Goal: Information Seeking & Learning: Understand process/instructions

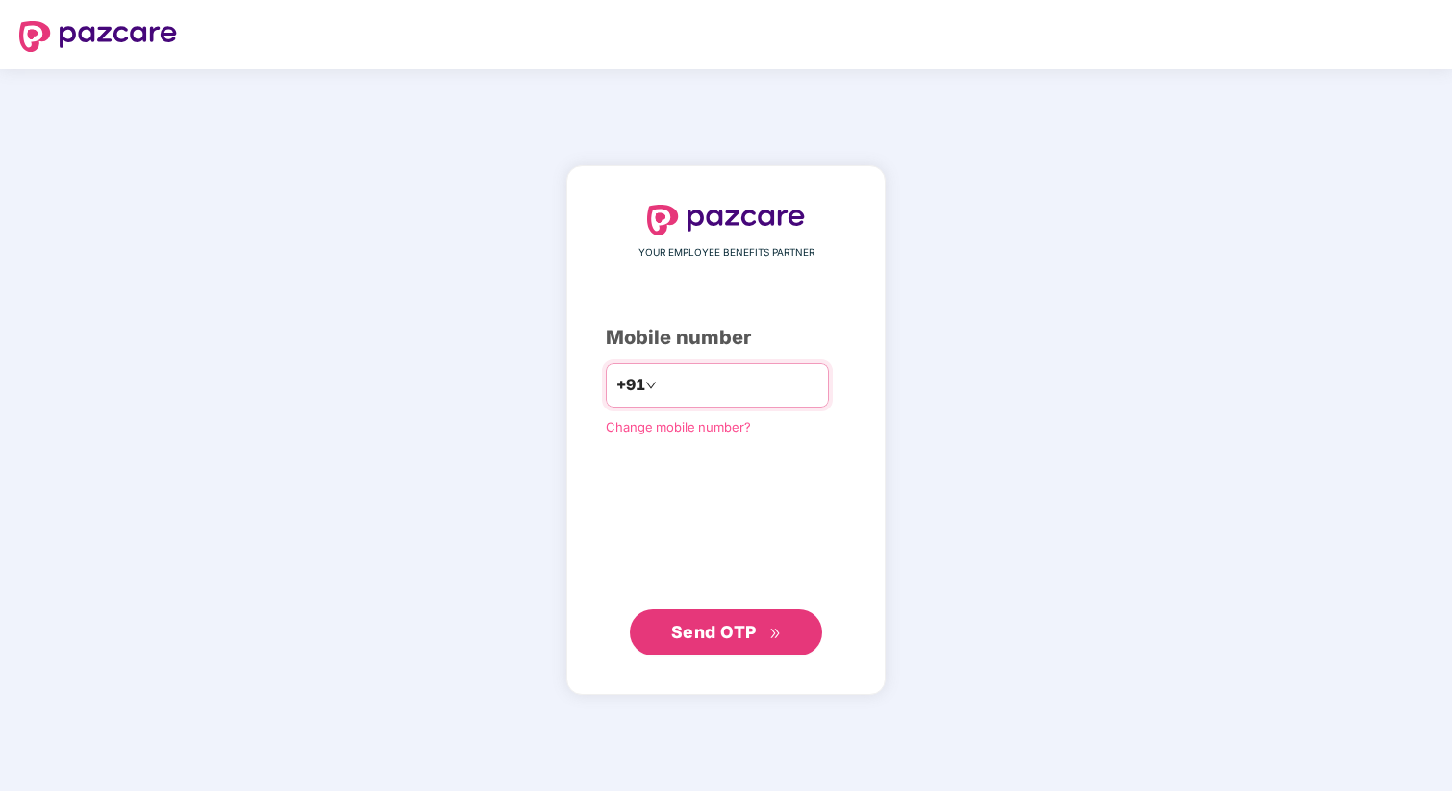
type input "**********"
click at [751, 644] on span "Send OTP" at bounding box center [726, 632] width 111 height 27
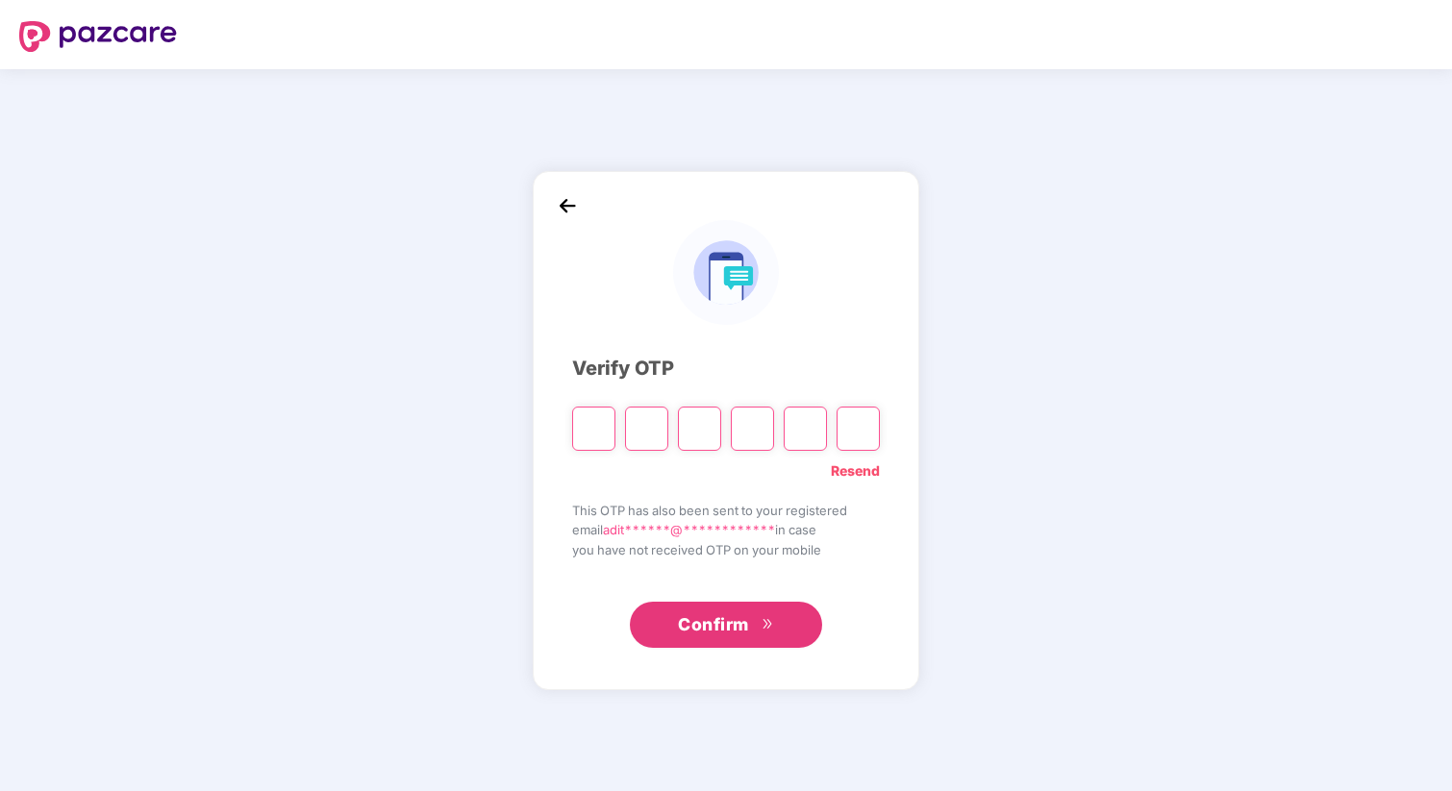
type input "*"
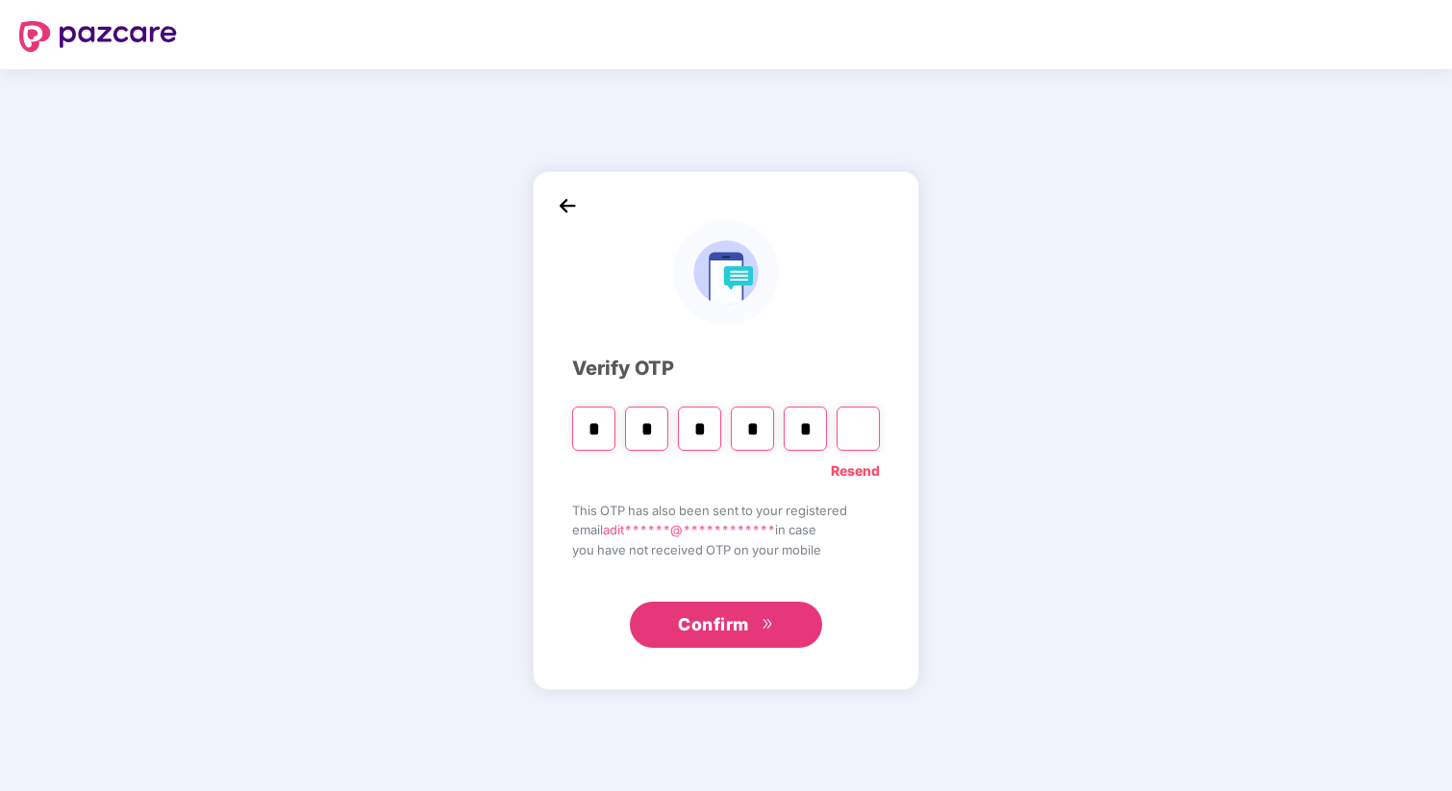
type input "*"
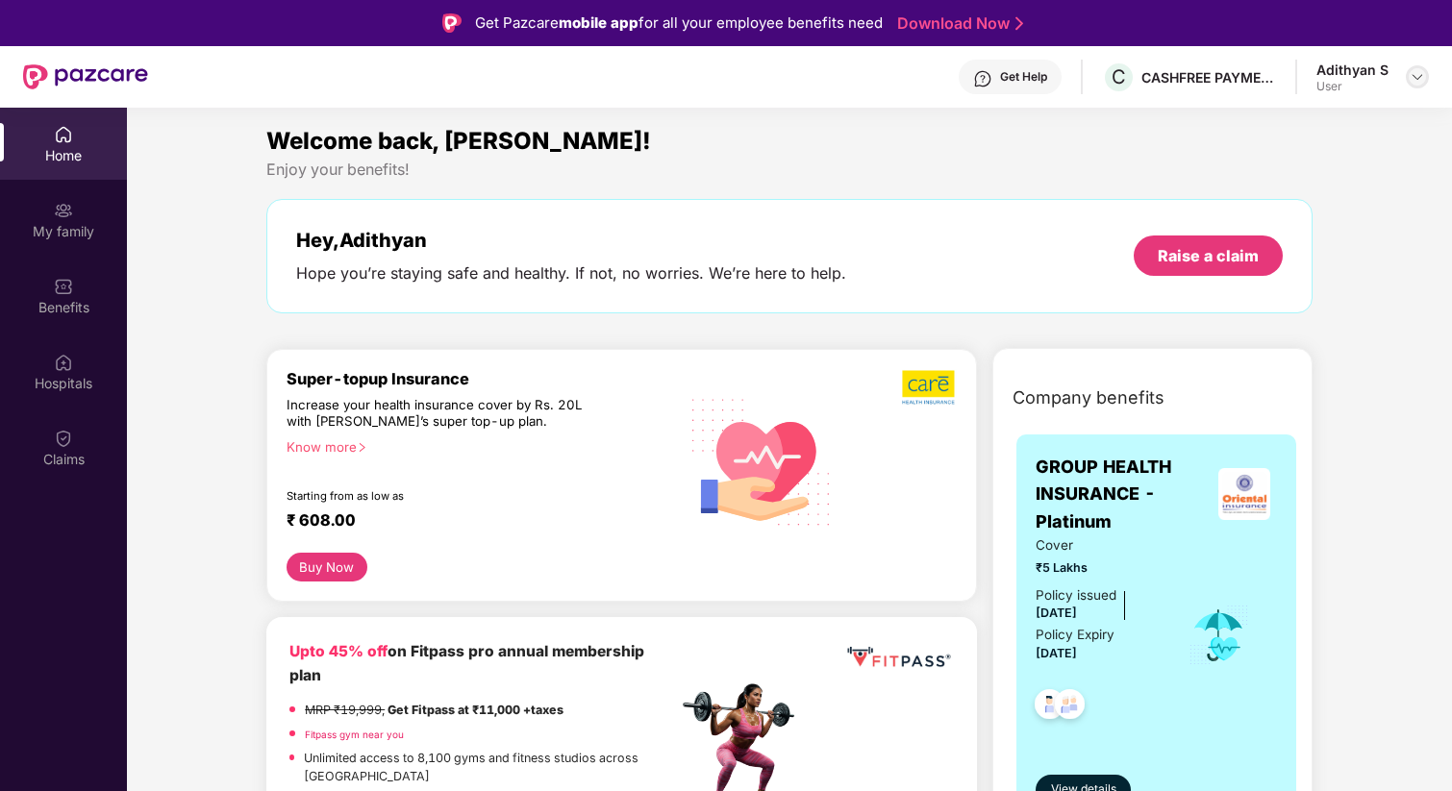
click at [1417, 77] on img at bounding box center [1417, 76] width 15 height 15
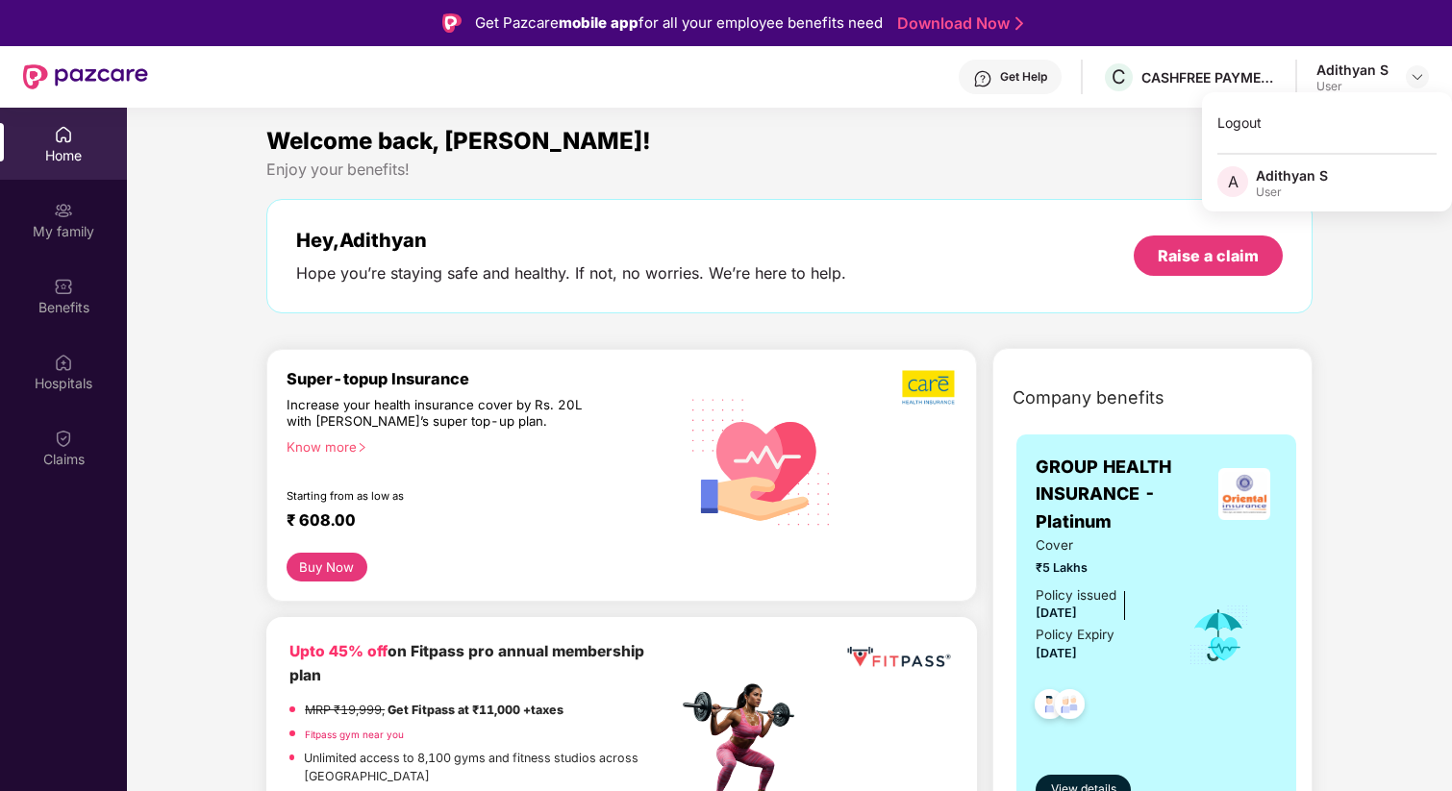
click at [1152, 133] on div "Welcome back, [PERSON_NAME]!" at bounding box center [789, 141] width 1046 height 37
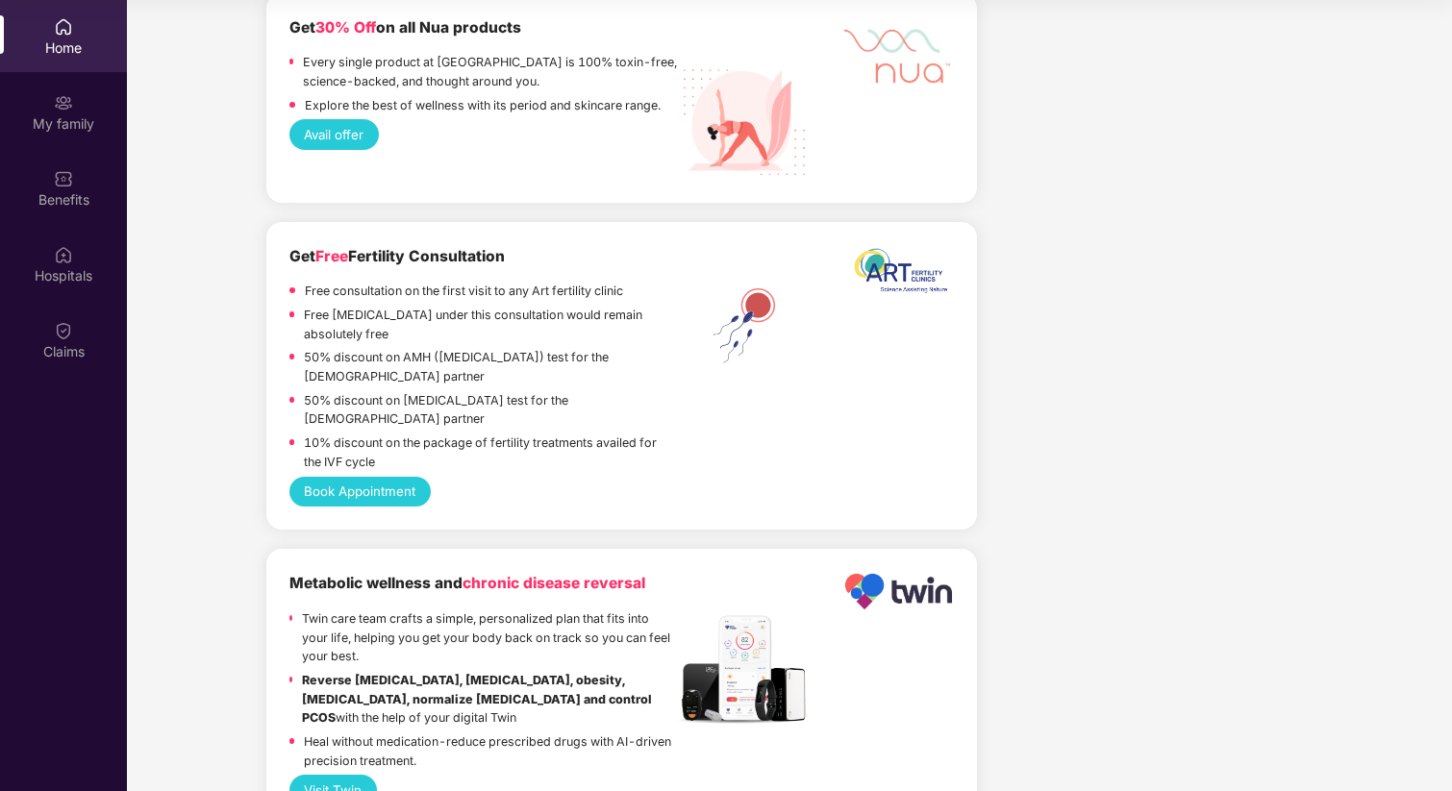
scroll to position [3575, 0]
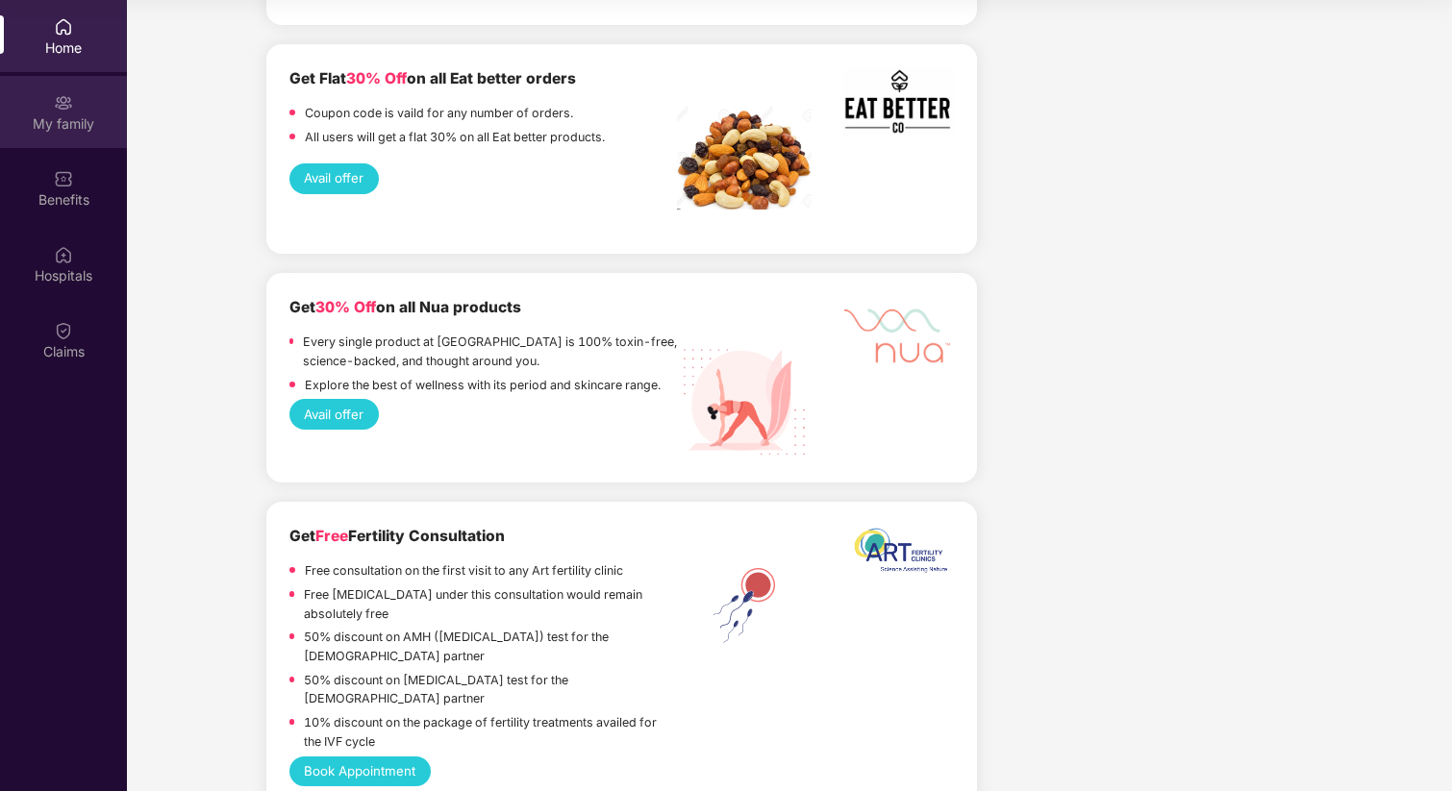
click at [85, 129] on div "My family" at bounding box center [63, 123] width 127 height 19
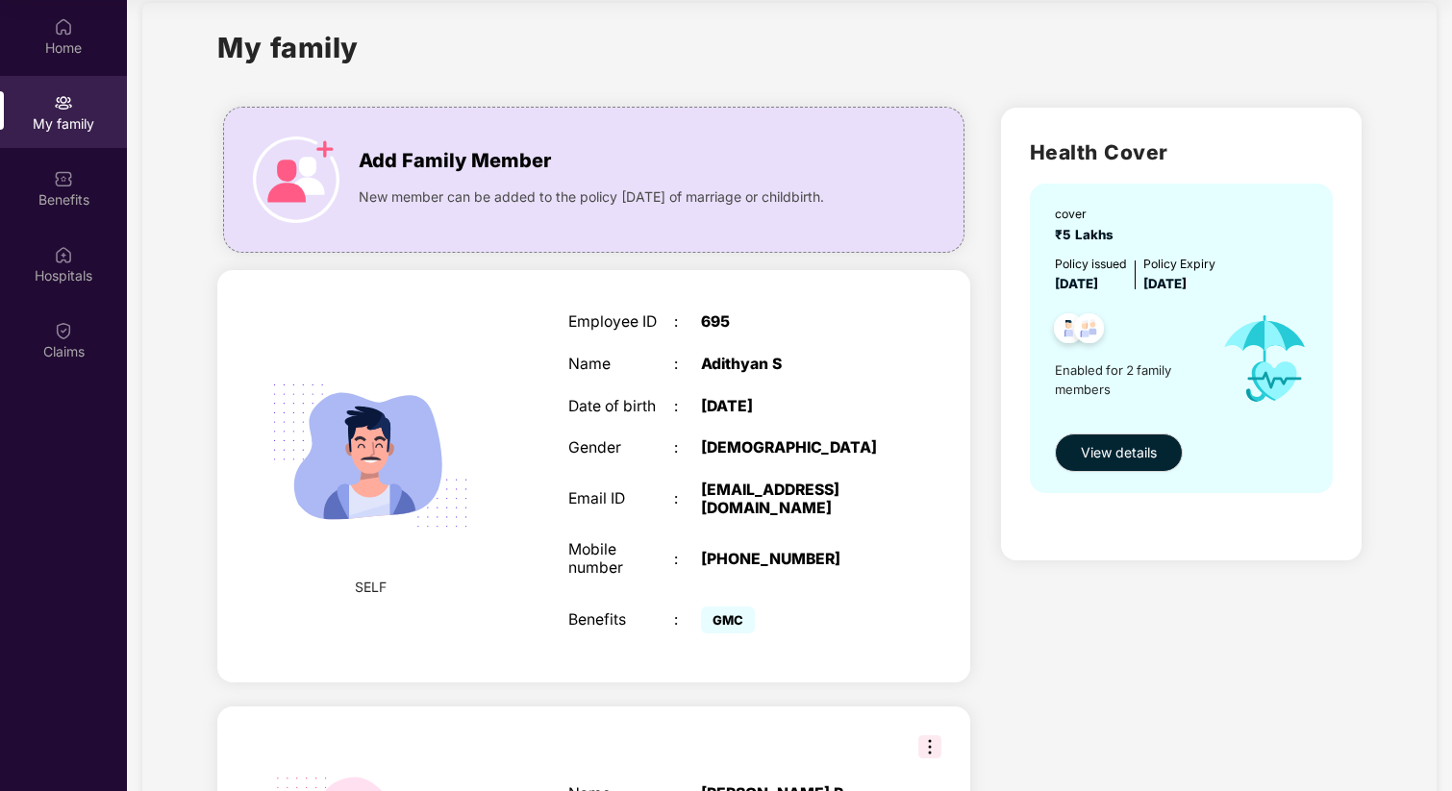
scroll to position [0, 0]
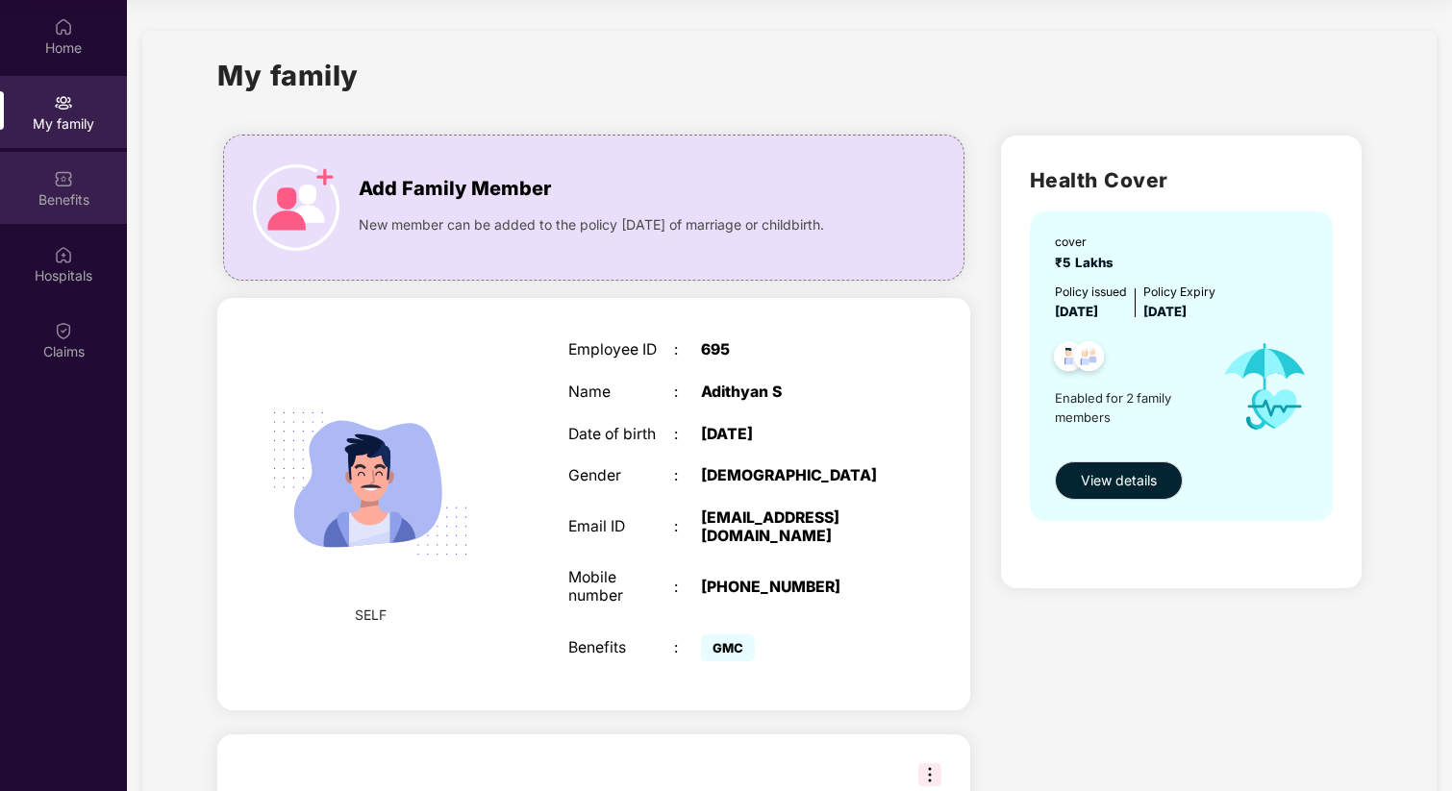
click at [62, 201] on div "Benefits" at bounding box center [63, 199] width 127 height 19
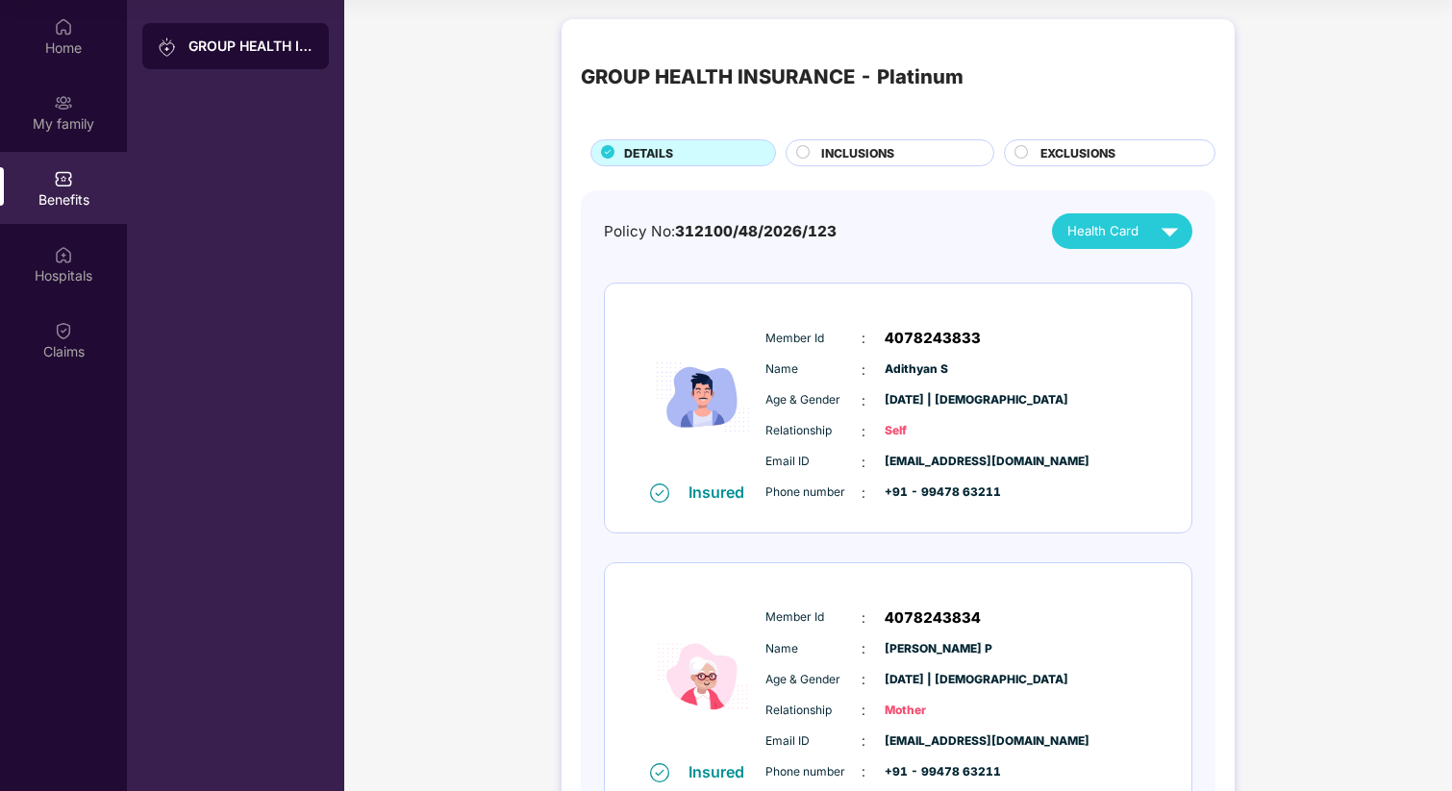
click at [834, 149] on span "INCLUSIONS" at bounding box center [857, 153] width 73 height 18
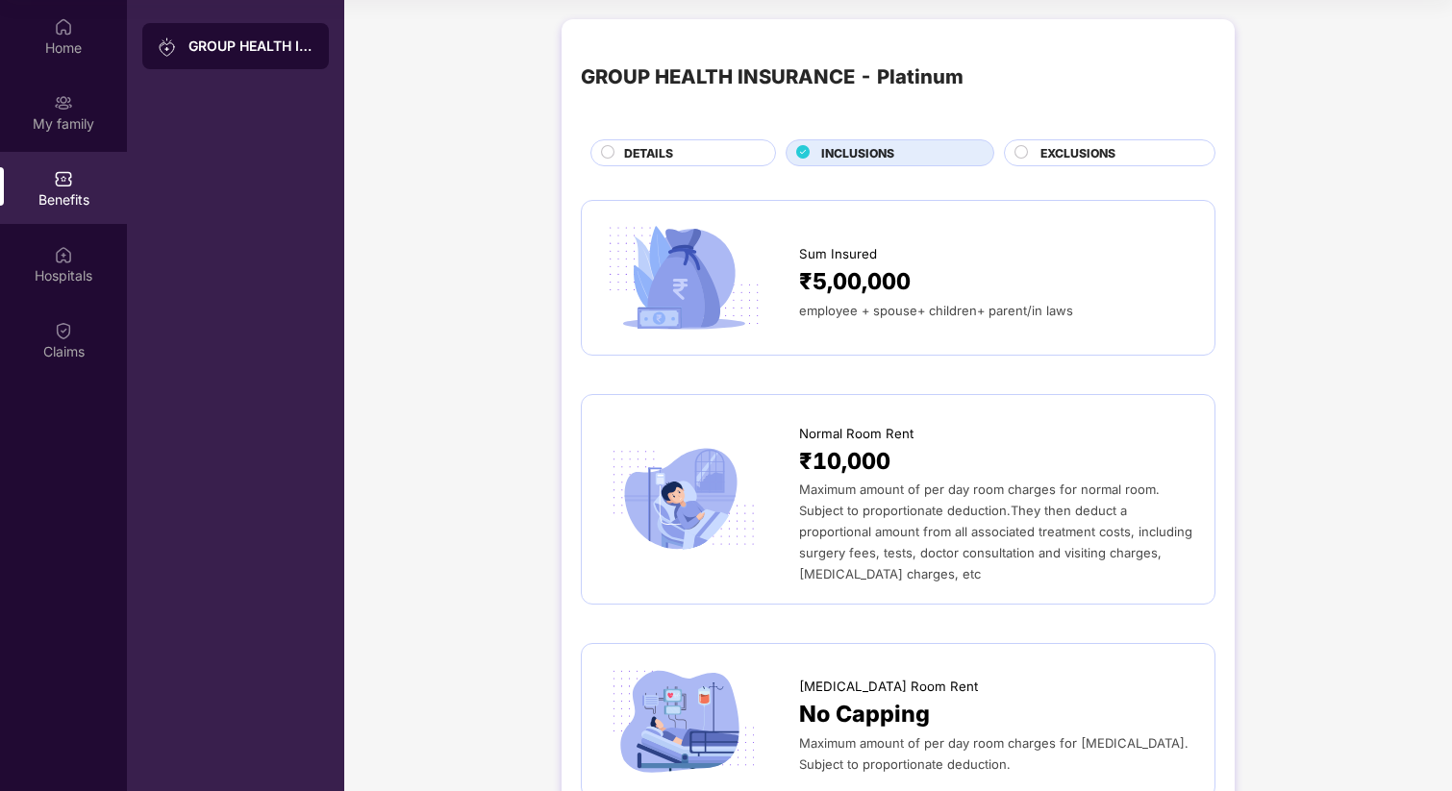
click at [1033, 153] on div "EXCLUSIONS" at bounding box center [1118, 154] width 174 height 21
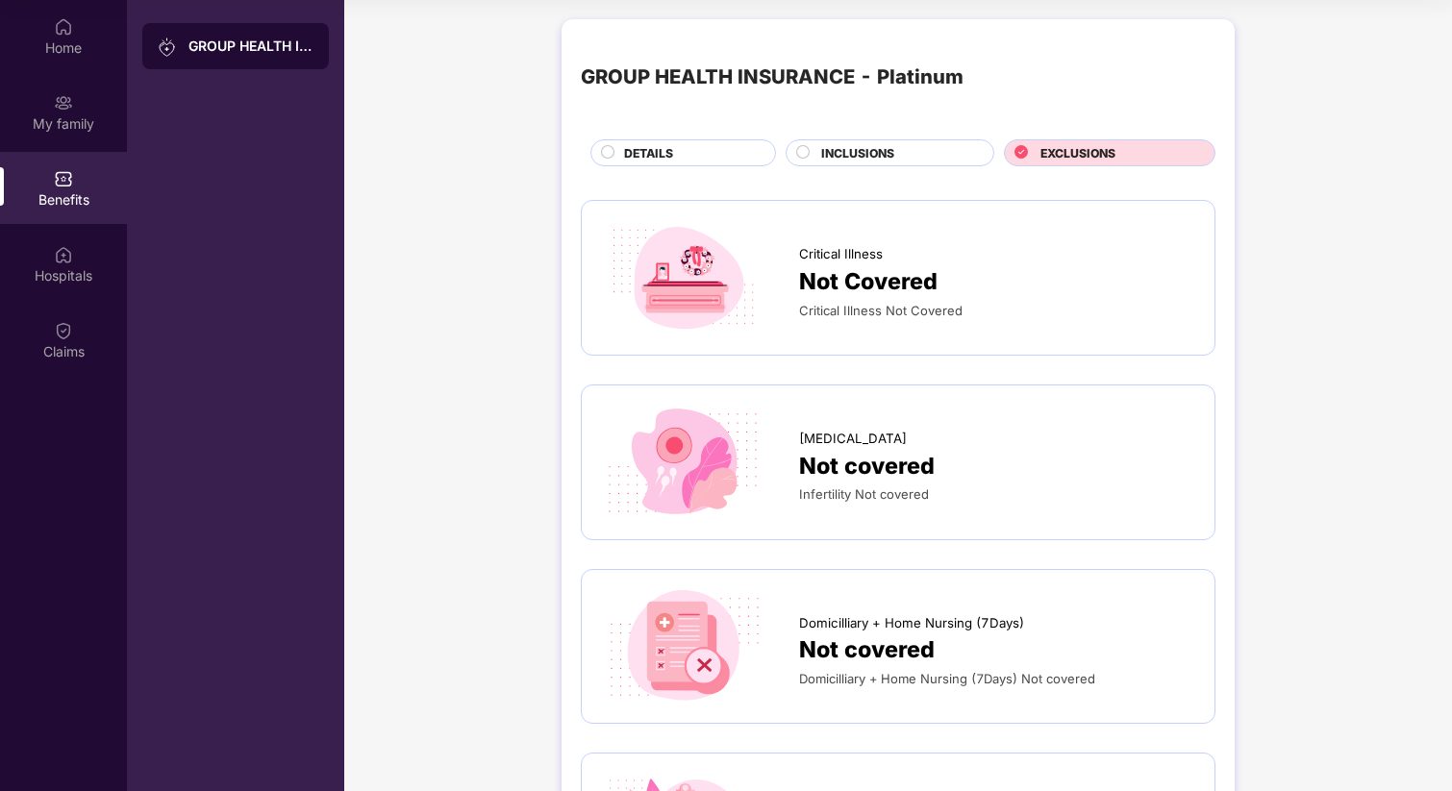
click at [871, 156] on span "INCLUSIONS" at bounding box center [857, 153] width 73 height 18
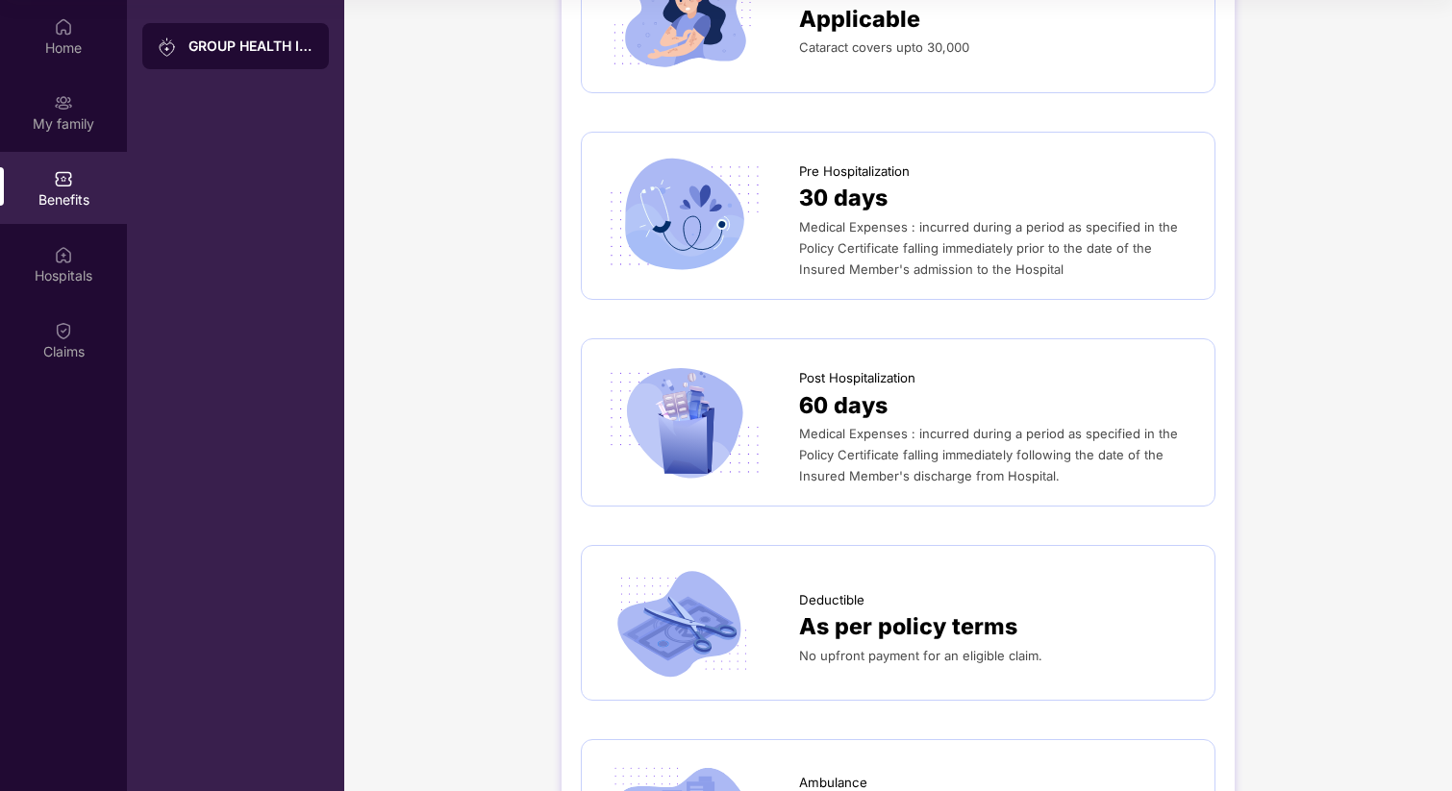
scroll to position [858, 0]
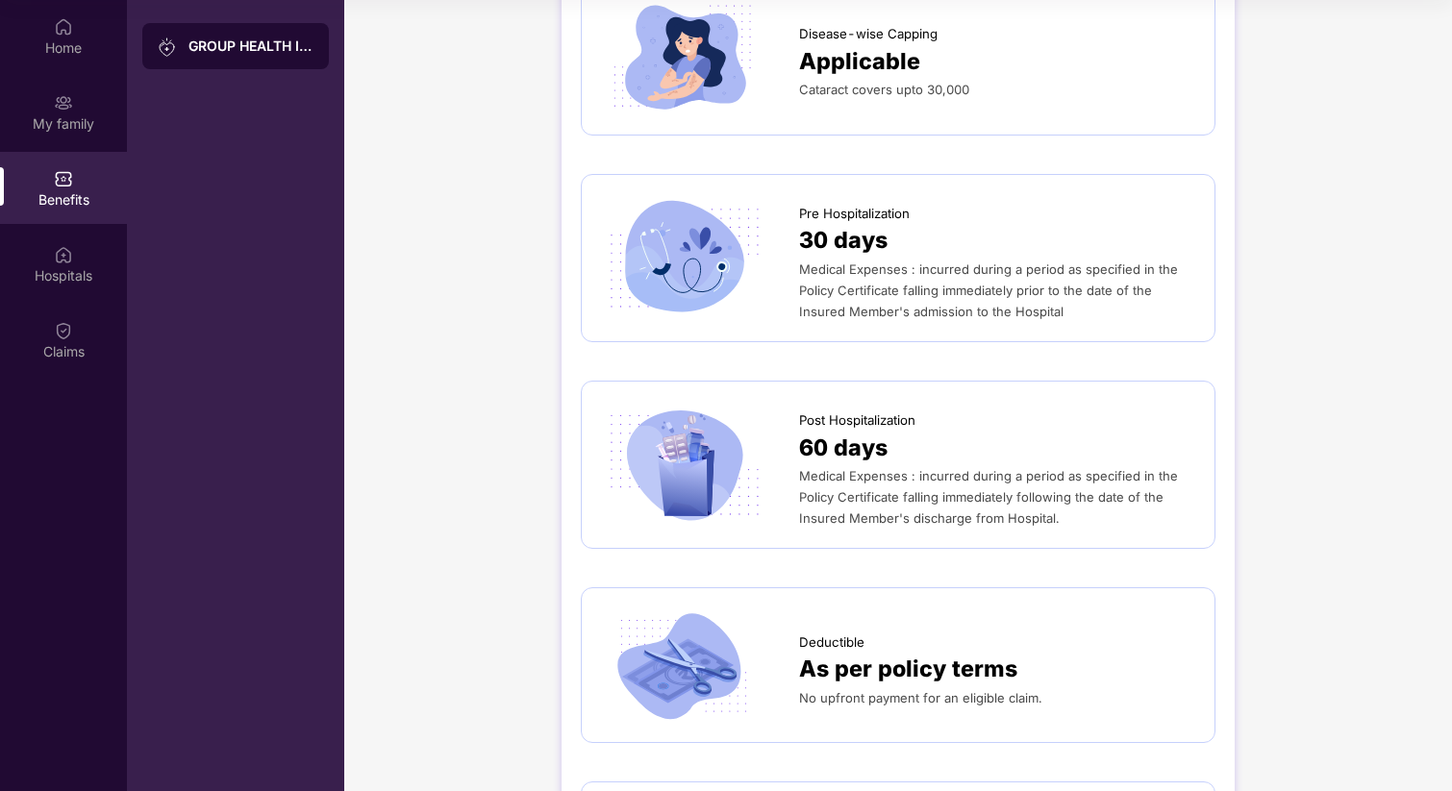
click at [1033, 308] on span "Medical Expenses : incurred during a period as specified in the Policy Certific…" at bounding box center [988, 291] width 379 height 58
click at [1110, 318] on div "Medical Expenses : incurred during a period as specified in the Policy Certific…" at bounding box center [997, 290] width 396 height 63
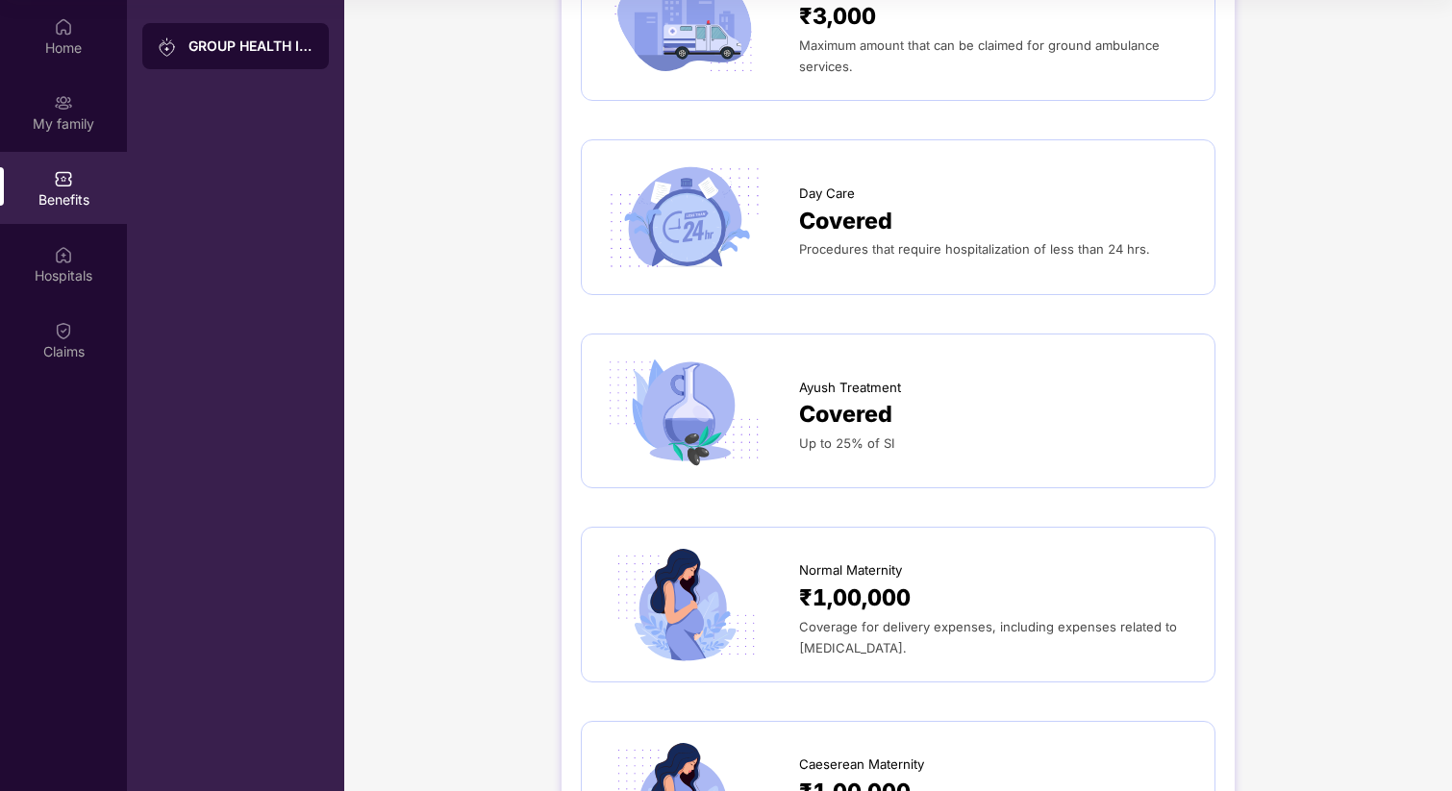
scroll to position [1695, 0]
click at [903, 460] on div "Ayush Treatment Covered Up to 25% of SI" at bounding box center [898, 410] width 594 height 115
click at [872, 425] on span "Covered" at bounding box center [845, 414] width 93 height 36
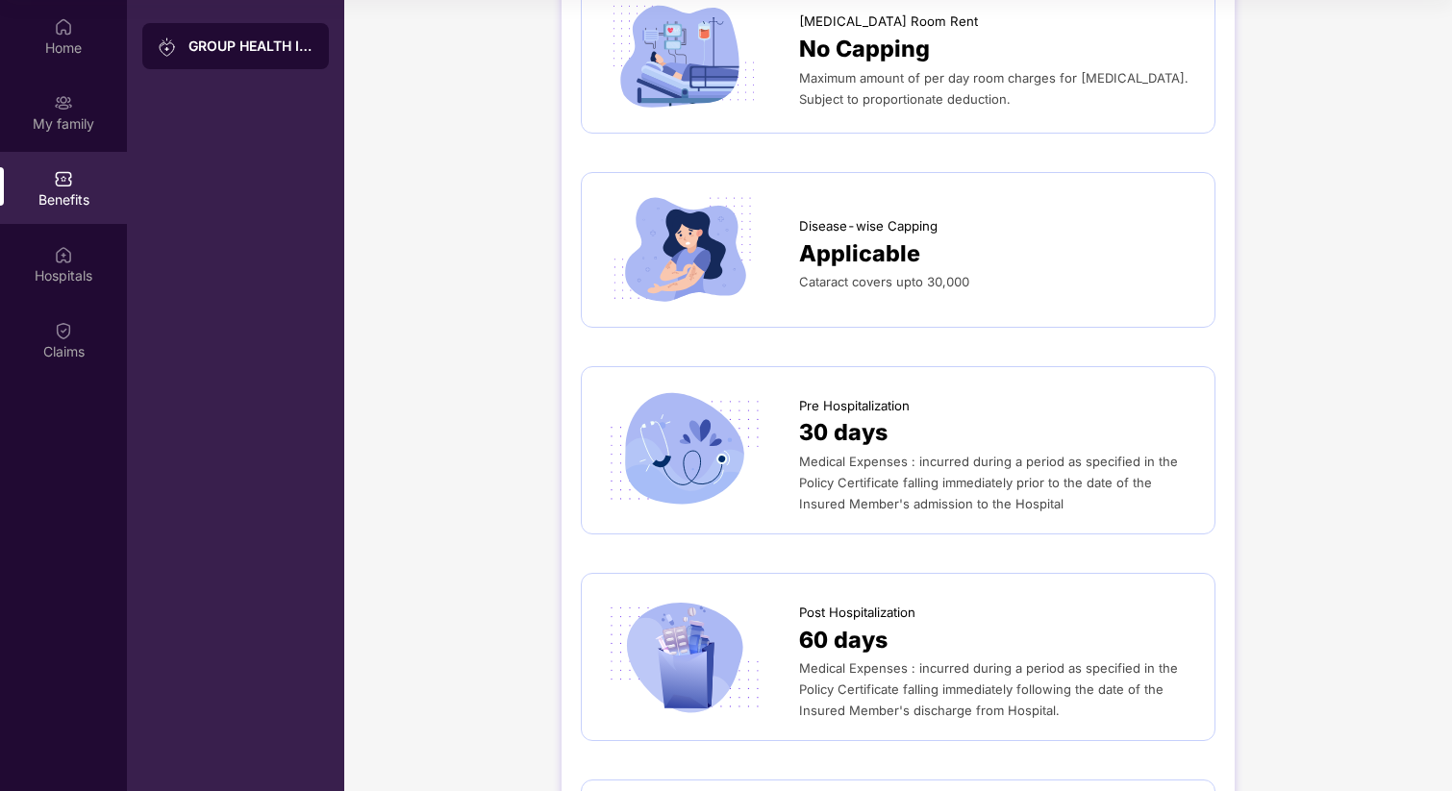
scroll to position [173, 0]
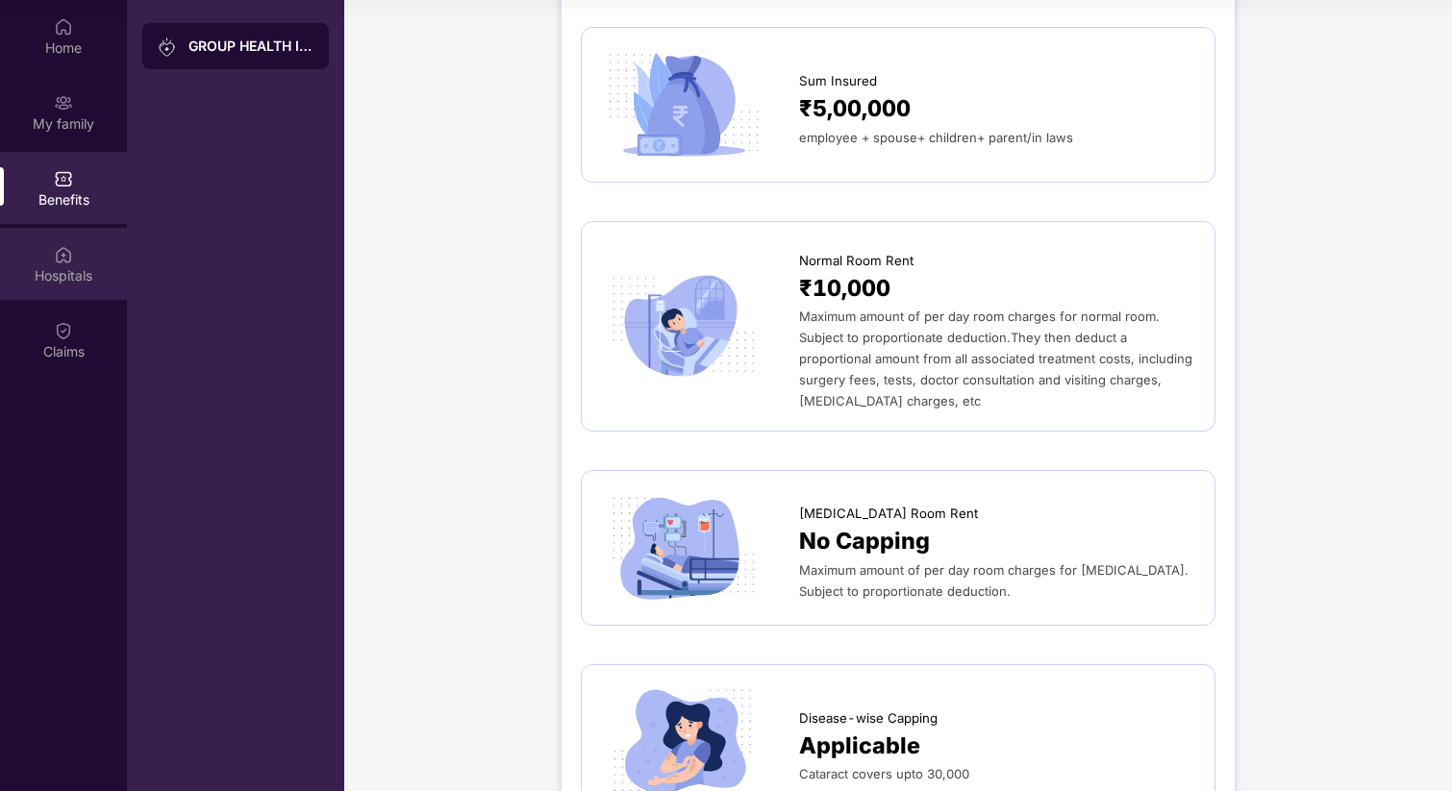
click at [66, 285] on div "Hospitals" at bounding box center [63, 264] width 127 height 72
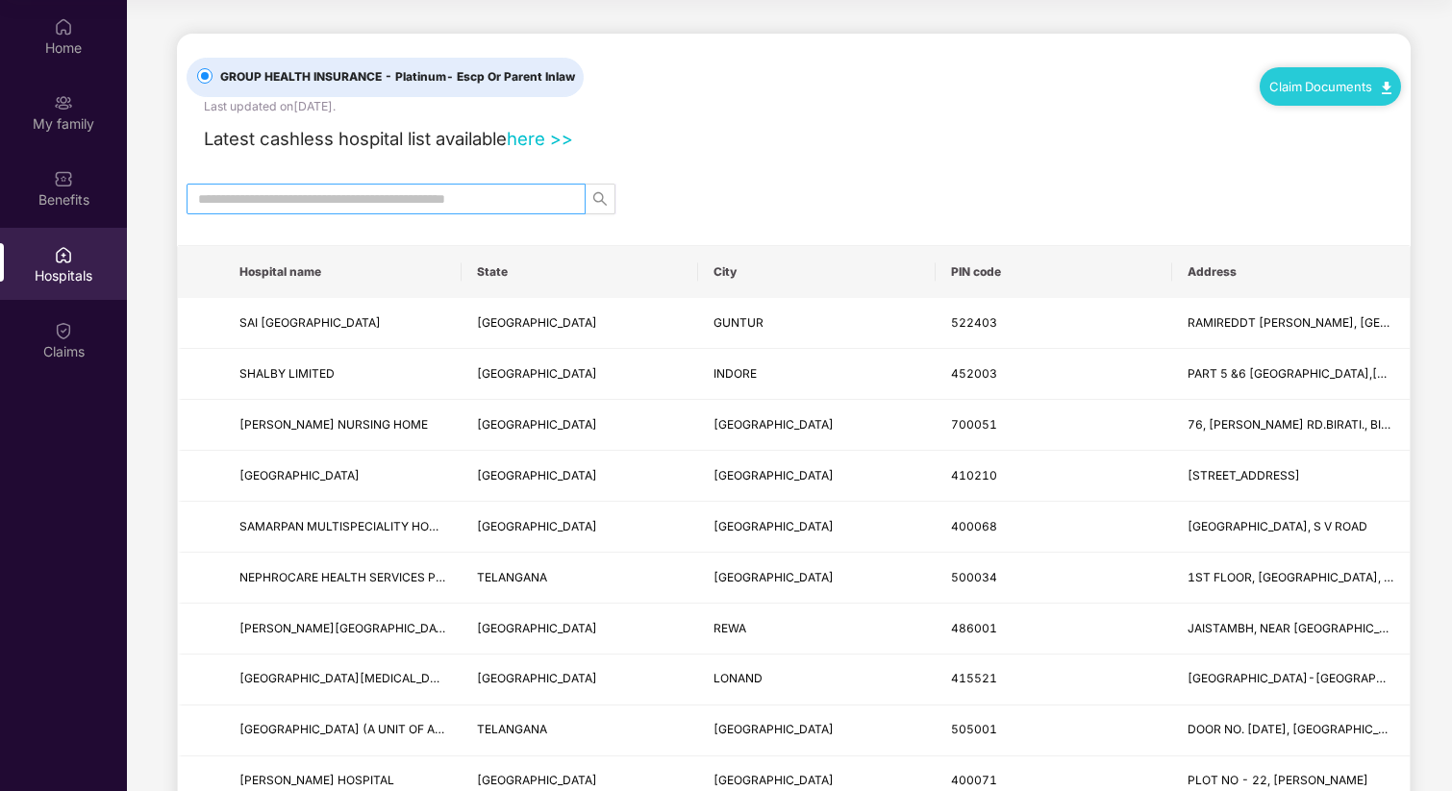
click at [361, 202] on input "text" at bounding box center [378, 198] width 361 height 21
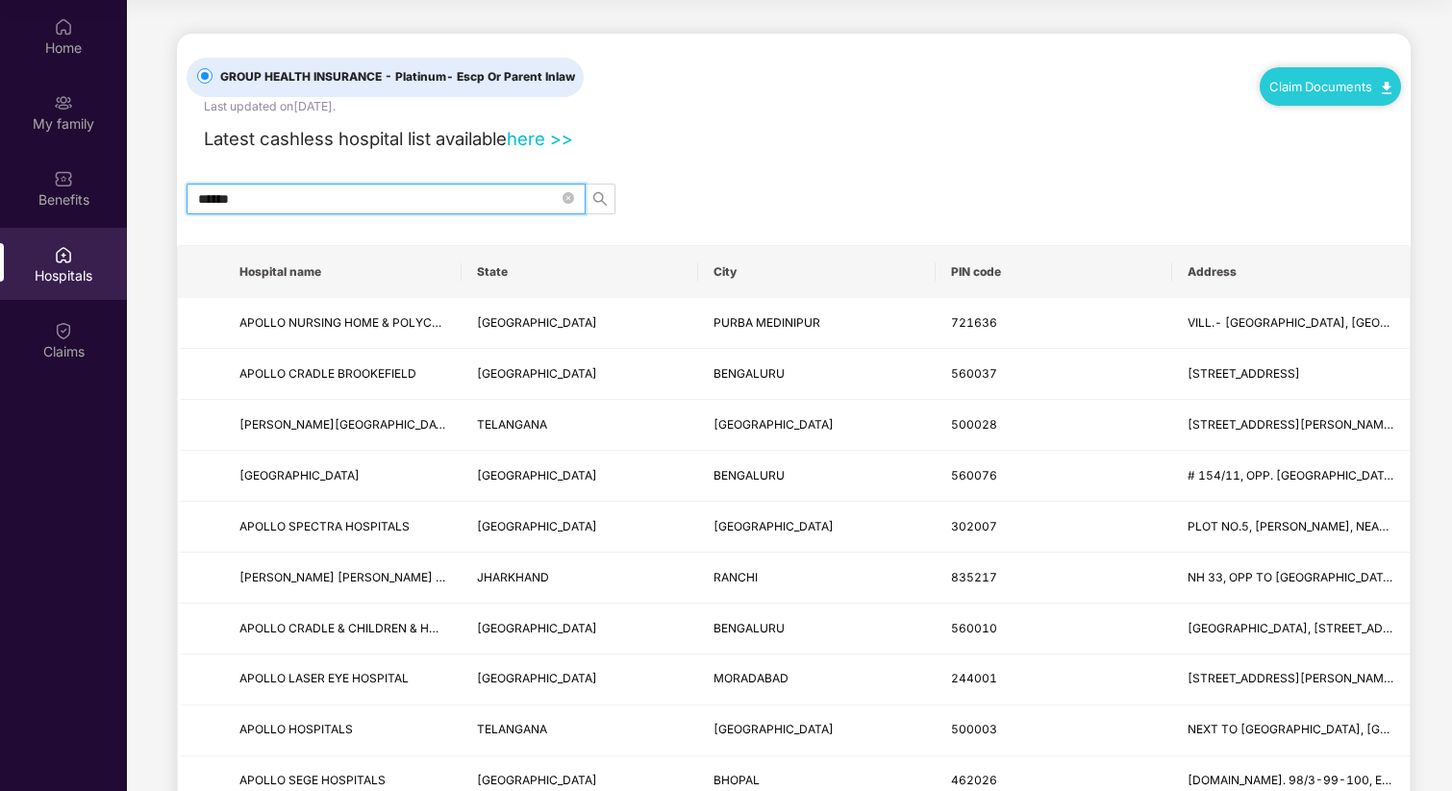
click at [346, 197] on input "******" at bounding box center [378, 198] width 361 height 21
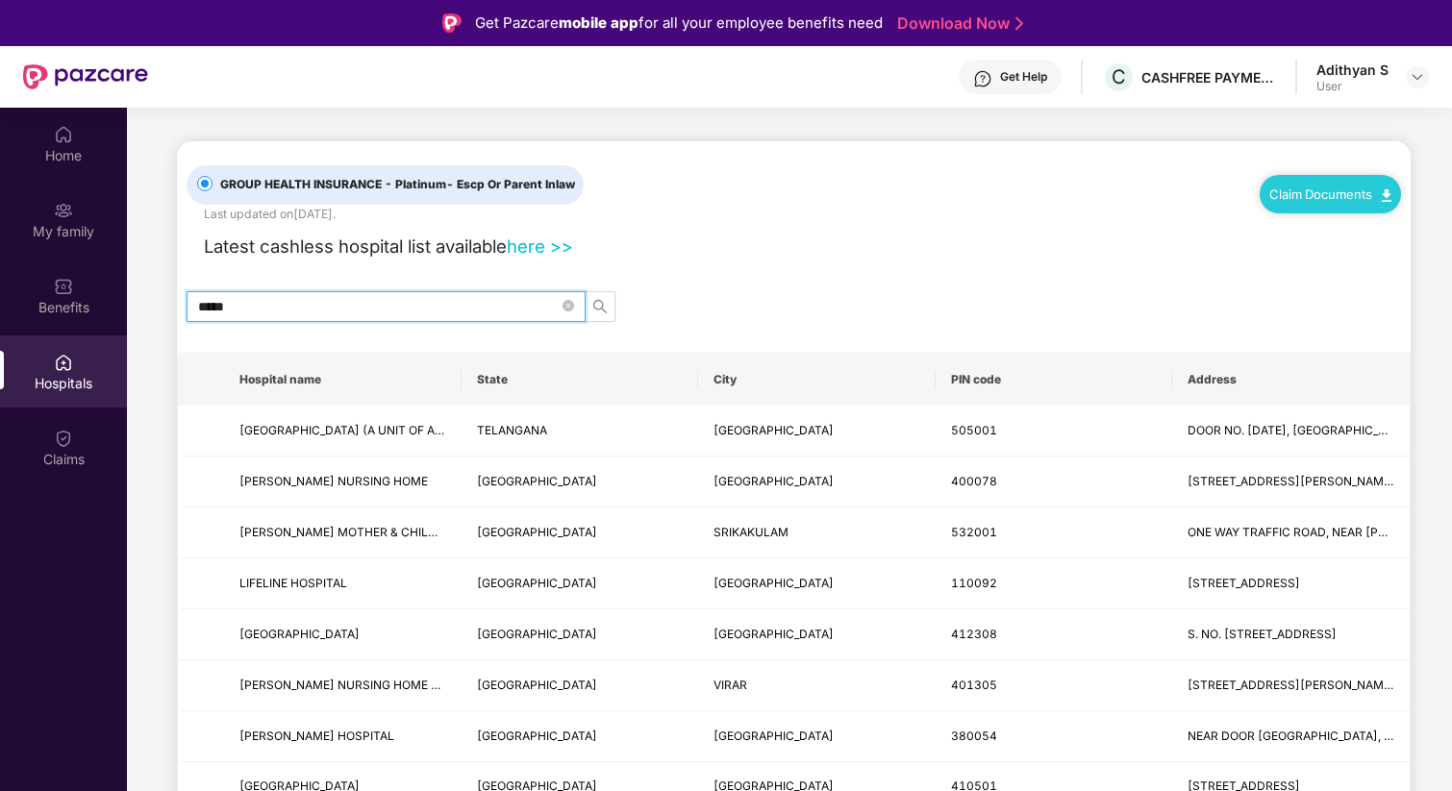
type input "*****"
click at [536, 248] on link "here >>" at bounding box center [540, 246] width 66 height 21
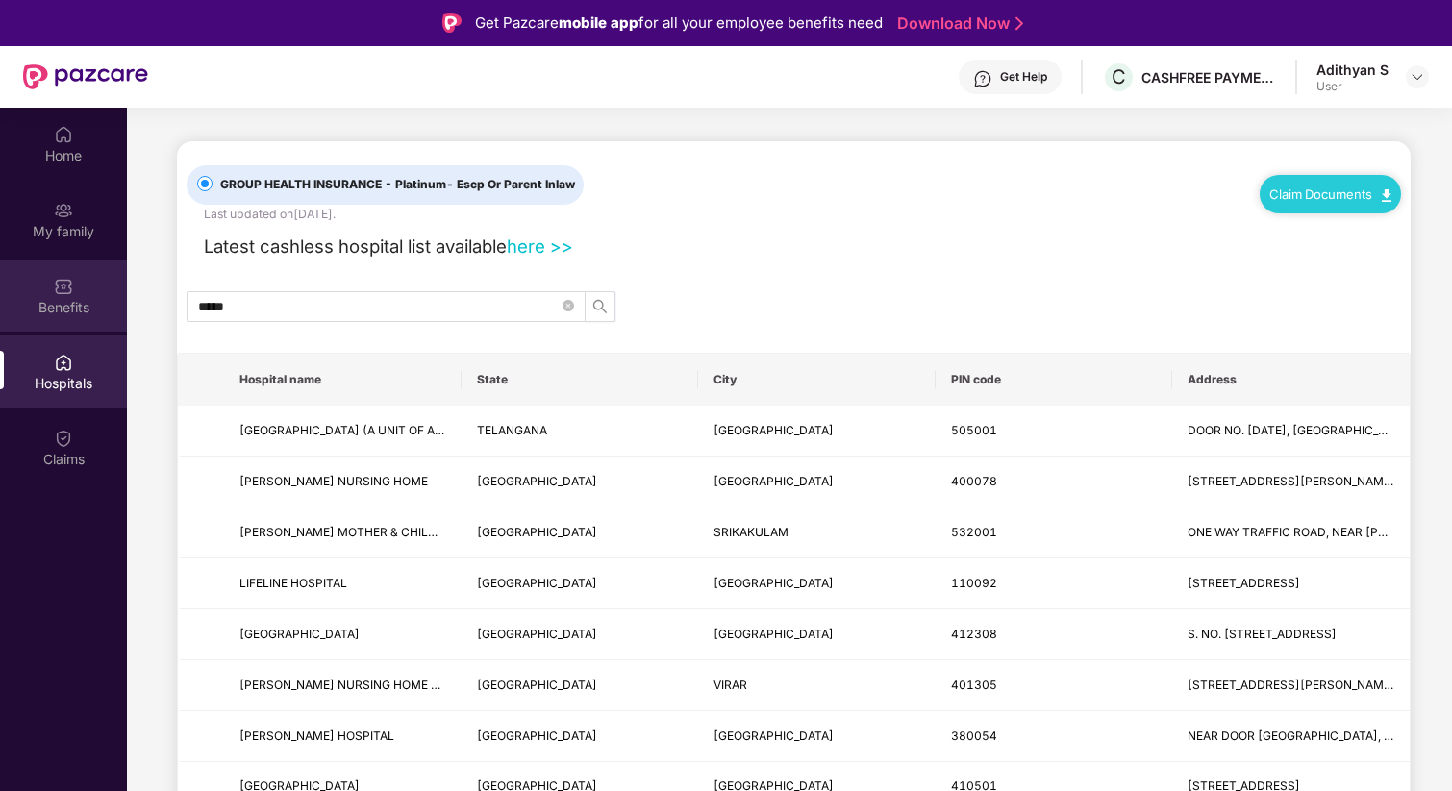
click at [72, 296] on div "Benefits" at bounding box center [63, 296] width 127 height 72
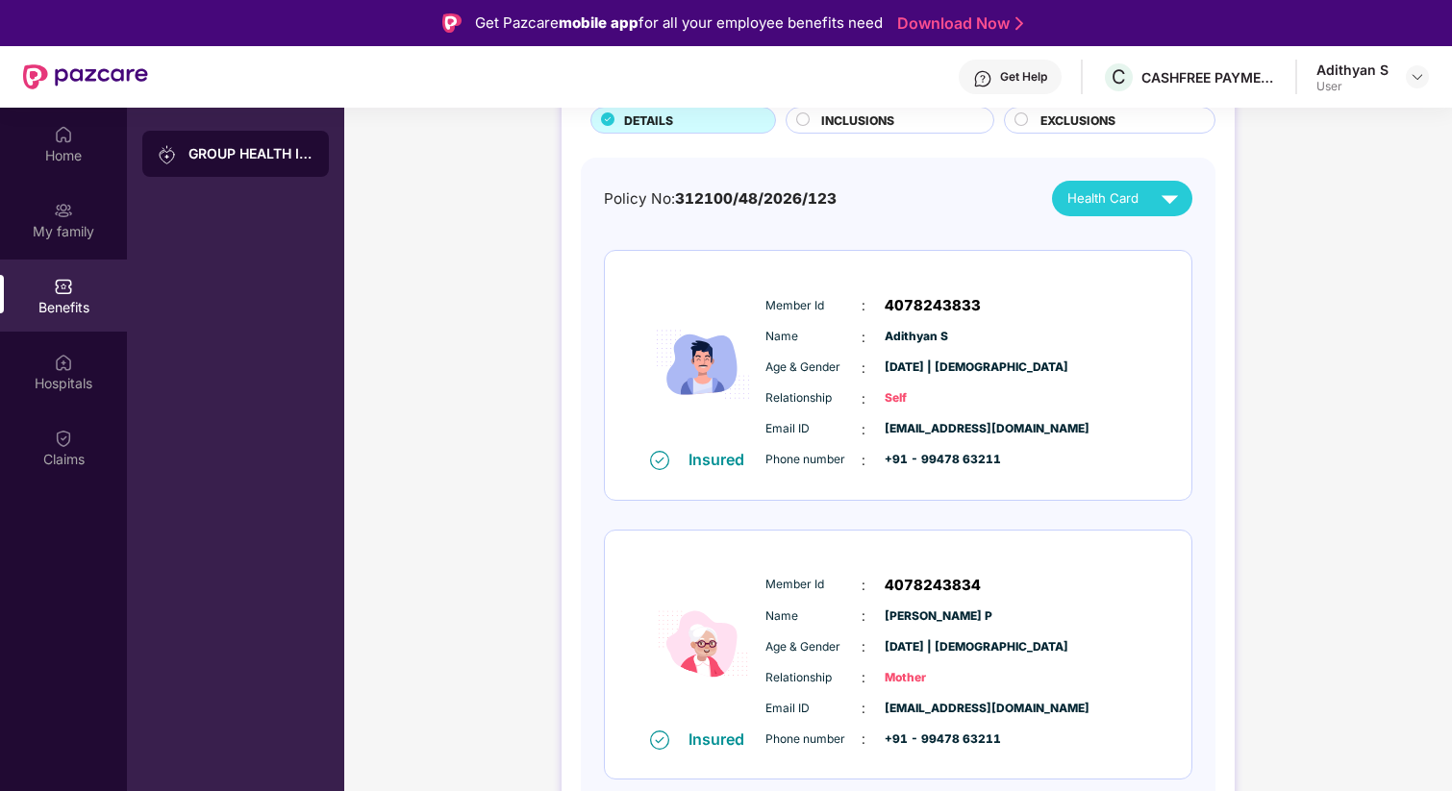
scroll to position [139, 0]
click at [1406, 87] on div at bounding box center [1417, 76] width 23 height 23
click at [232, 131] on div "GROUP HEALTH INSURANCE - Platinum" at bounding box center [235, 154] width 187 height 46
click at [232, 172] on div "GROUP HEALTH INSURANCE - Platinum" at bounding box center [235, 154] width 187 height 46
click at [859, 118] on span "INCLUSIONS" at bounding box center [857, 122] width 73 height 18
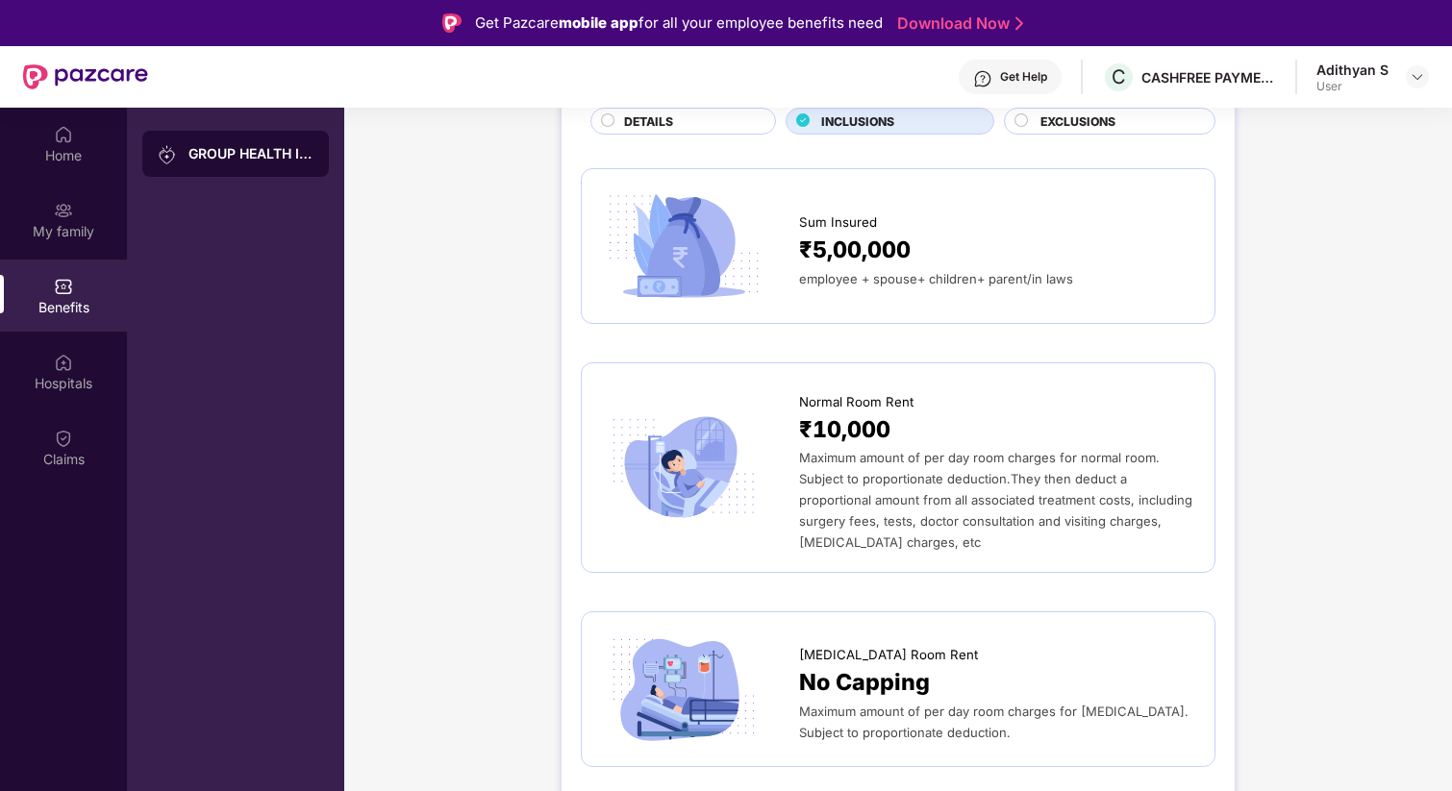
click at [827, 238] on span "₹5,00,000" at bounding box center [855, 251] width 112 height 36
click at [840, 466] on div "Maximum amount of per day room charges for normal room. Subject to proportionat…" at bounding box center [997, 500] width 396 height 106
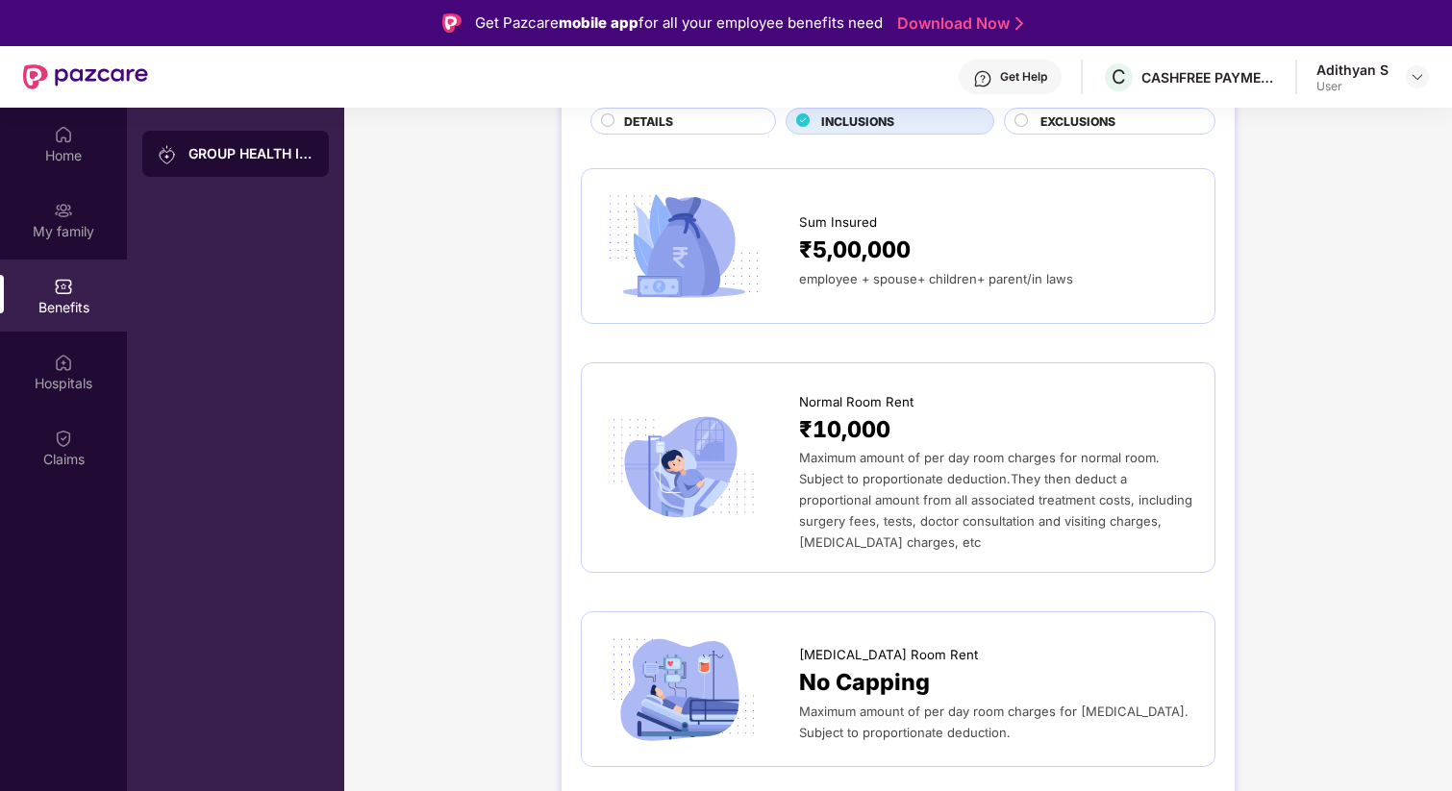
click at [877, 486] on span "Maximum amount of per day room charges for normal room. Subject to proportionat…" at bounding box center [995, 500] width 393 height 100
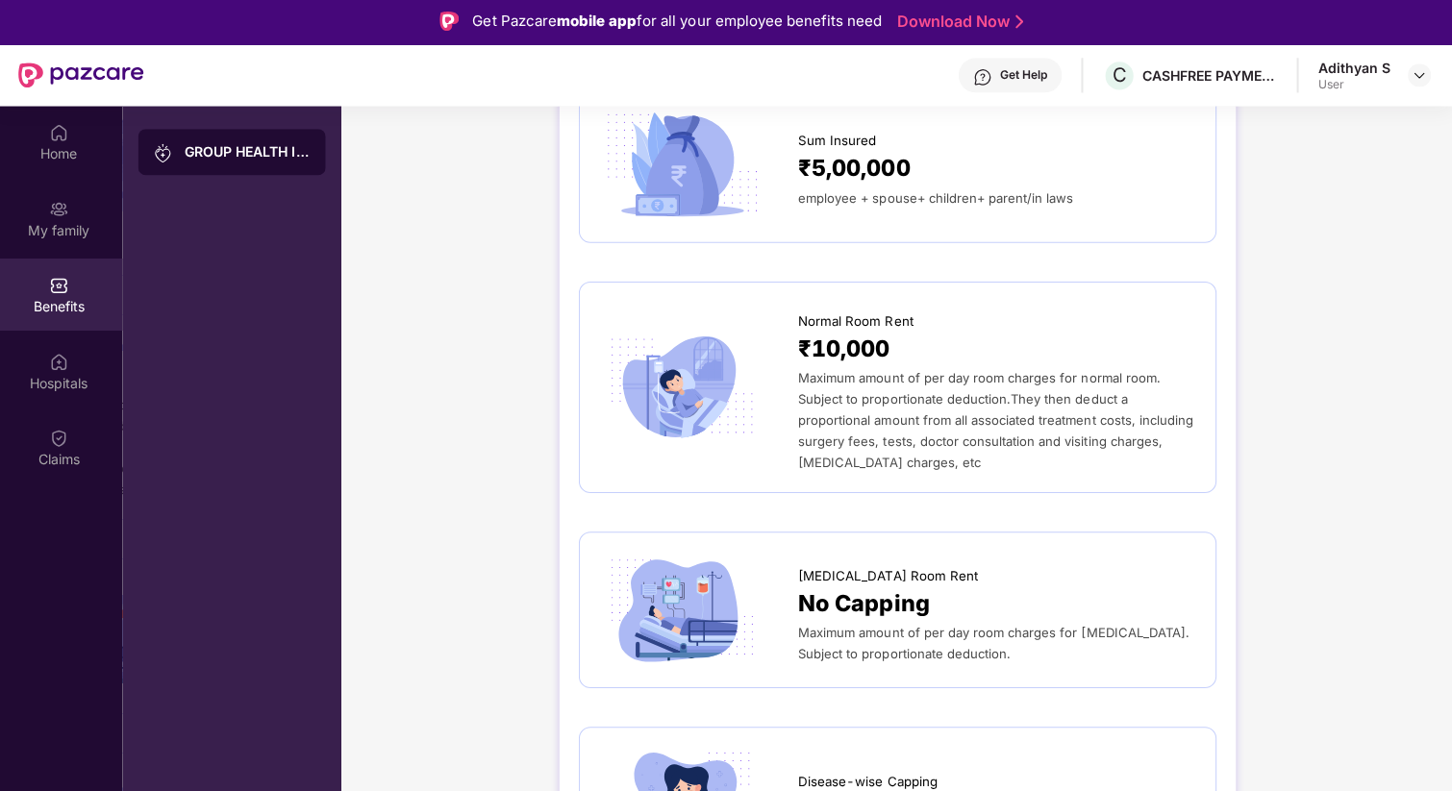
scroll to position [0, 0]
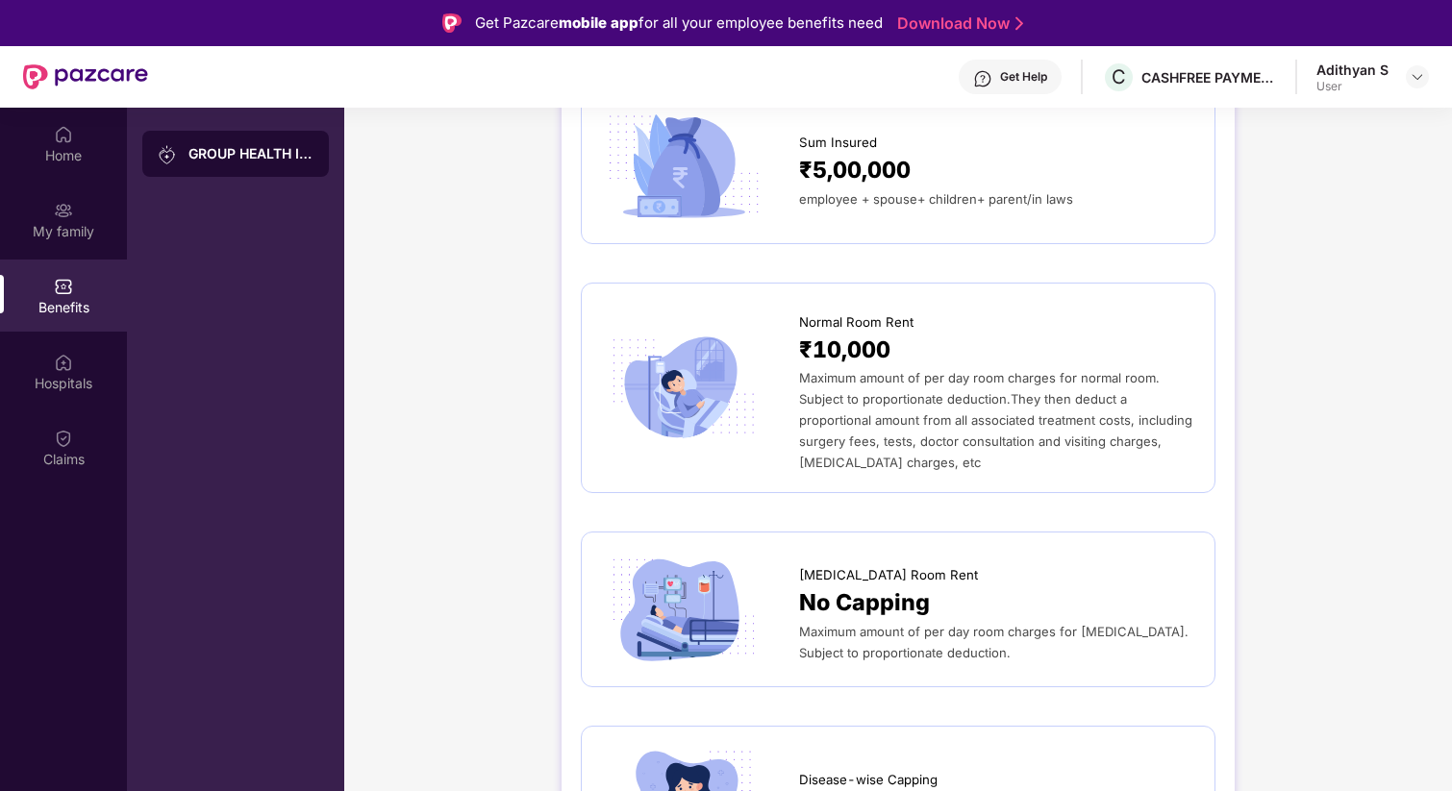
click at [1020, 424] on span "Maximum amount of per day room charges for normal room. Subject to proportionat…" at bounding box center [995, 420] width 393 height 100
click at [77, 218] on div "My family" at bounding box center [63, 220] width 127 height 72
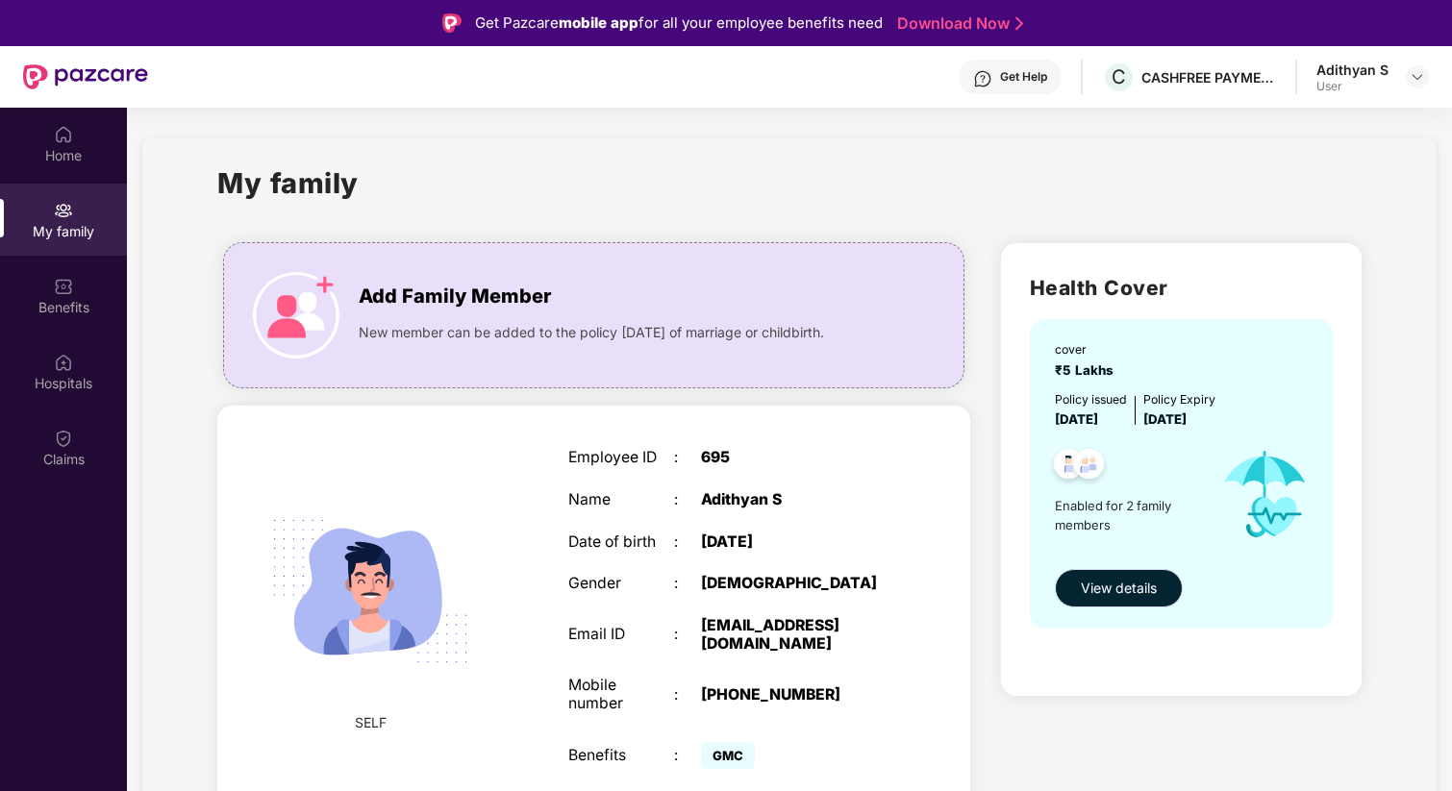
click at [1116, 588] on span "View details" at bounding box center [1119, 588] width 76 height 21
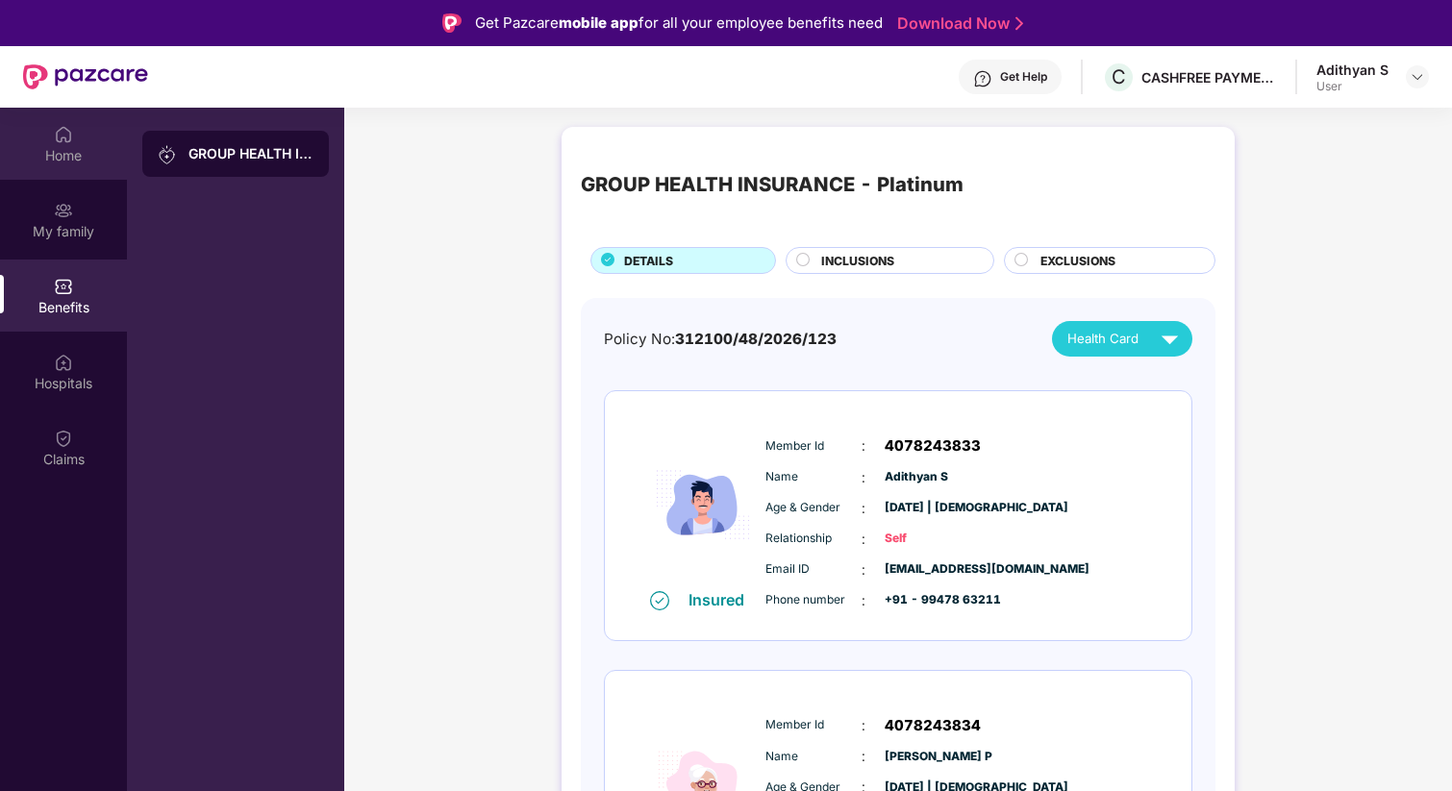
click at [78, 158] on div "Home" at bounding box center [63, 155] width 127 height 19
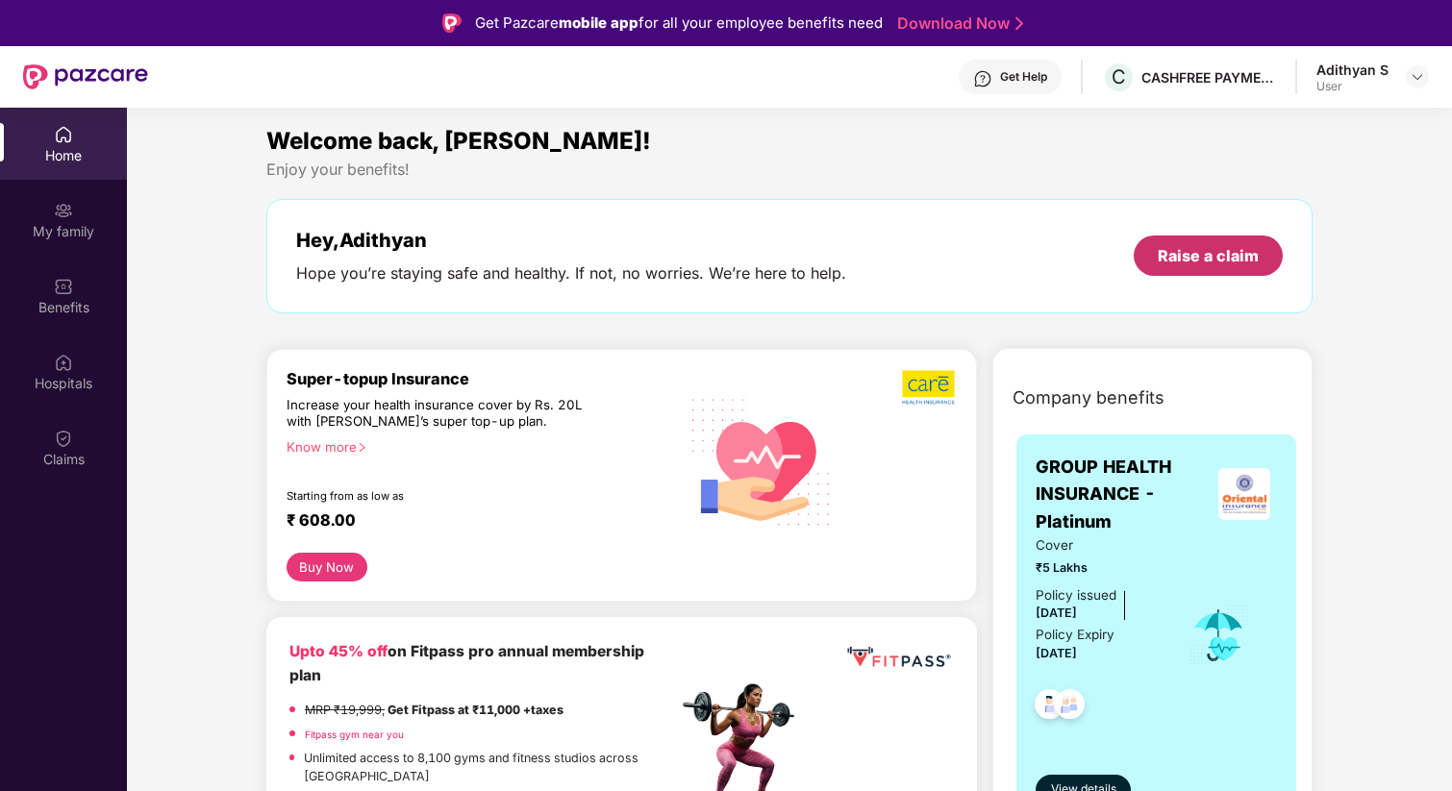
click at [1214, 266] on div "Raise a claim" at bounding box center [1208, 256] width 149 height 40
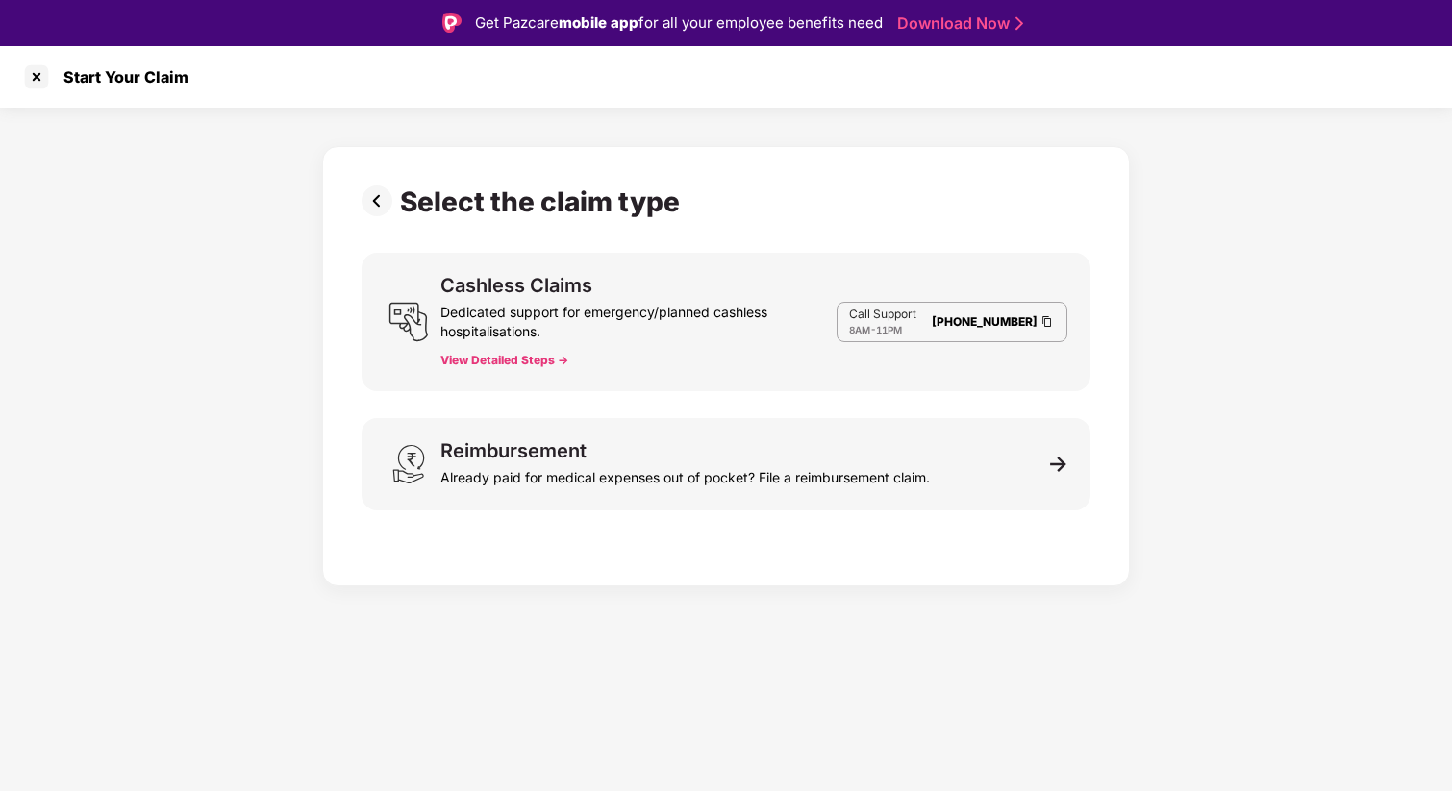
click at [542, 360] on button "View Detailed Steps ->" at bounding box center [504, 360] width 128 height 15
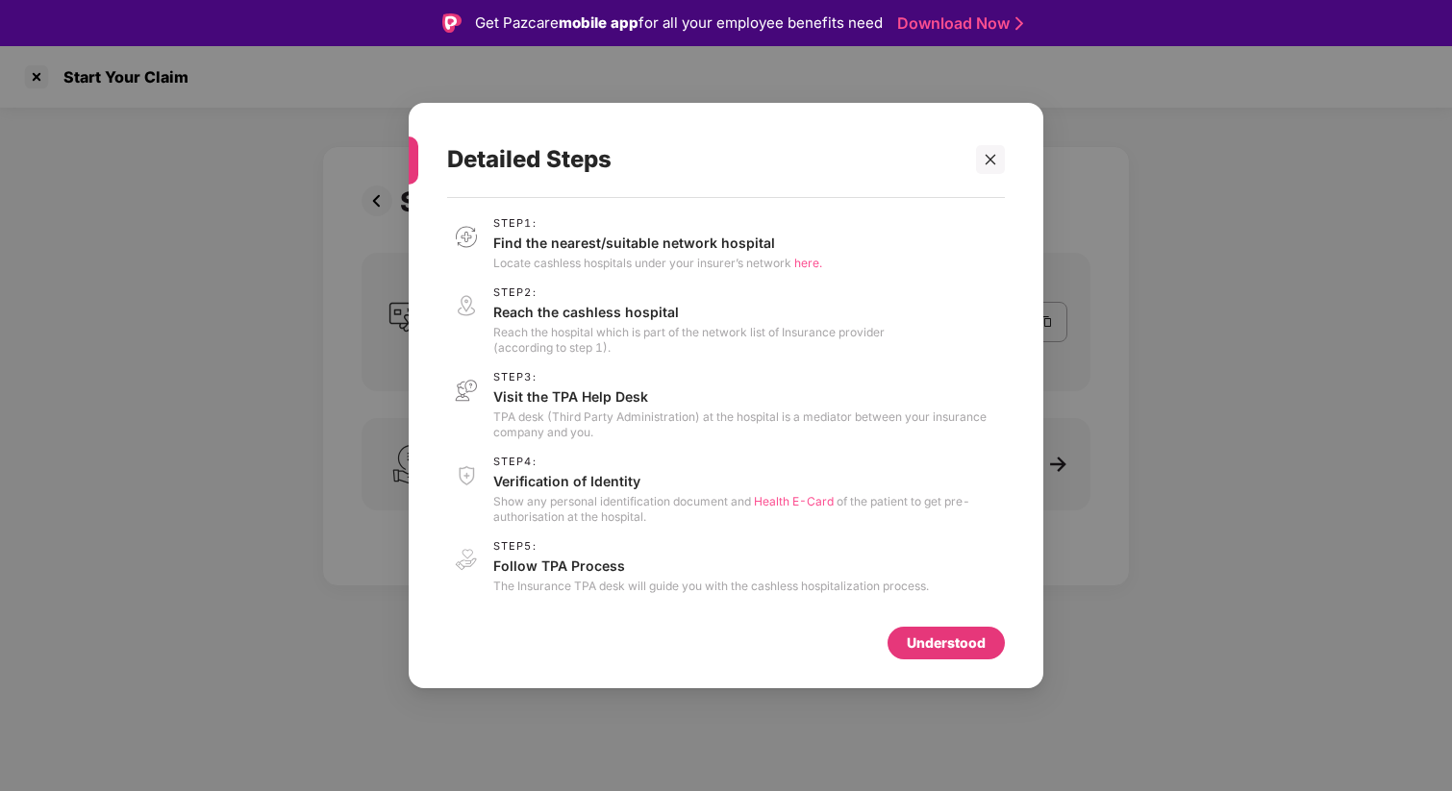
click at [627, 246] on p "Find the nearest/suitable network hospital" at bounding box center [657, 243] width 329 height 18
click at [809, 264] on span "here." at bounding box center [808, 263] width 28 height 14
click at [989, 160] on icon "close" at bounding box center [990, 159] width 13 height 13
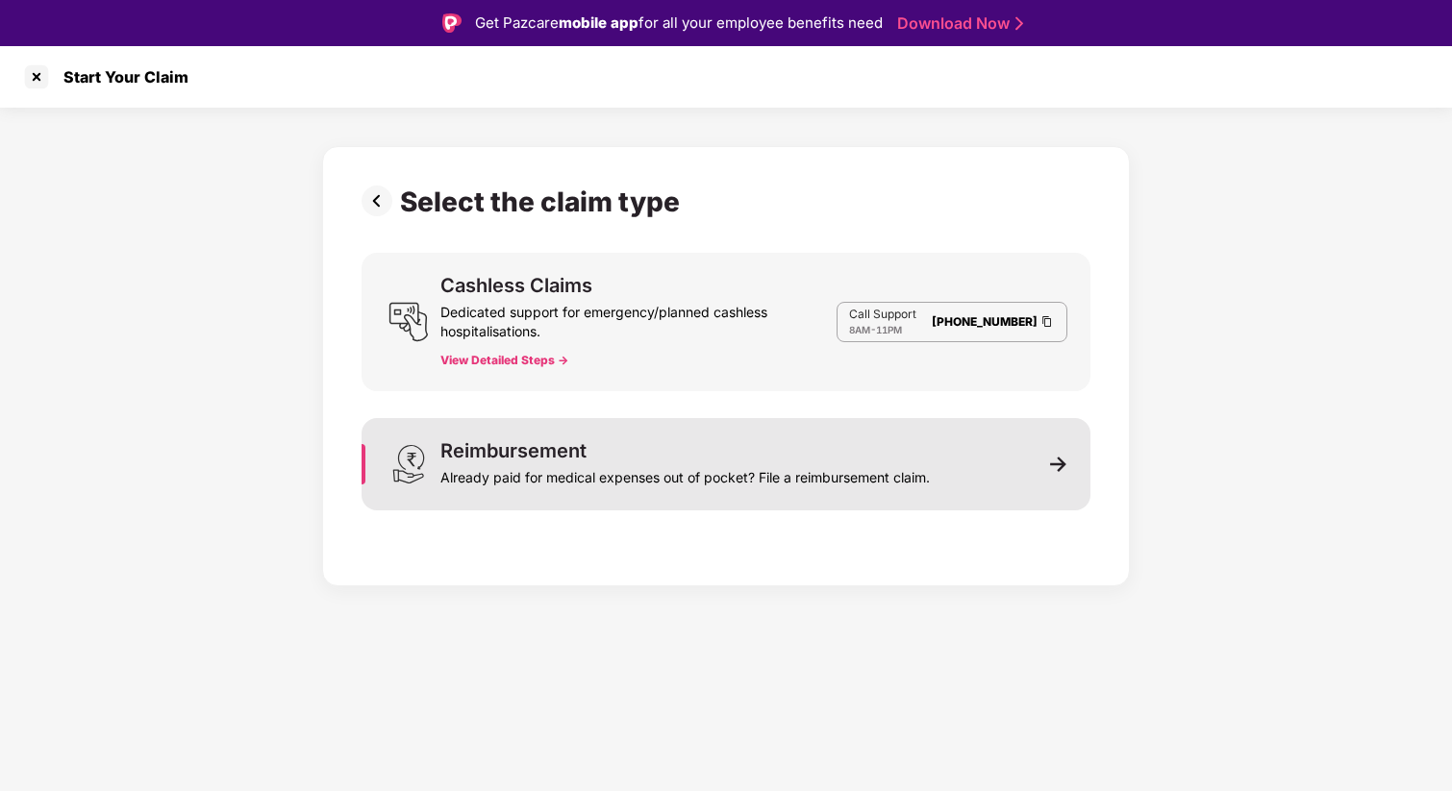
click at [628, 480] on div "Already paid for medical expenses out of pocket? File a reimbursement claim." at bounding box center [685, 474] width 490 height 27
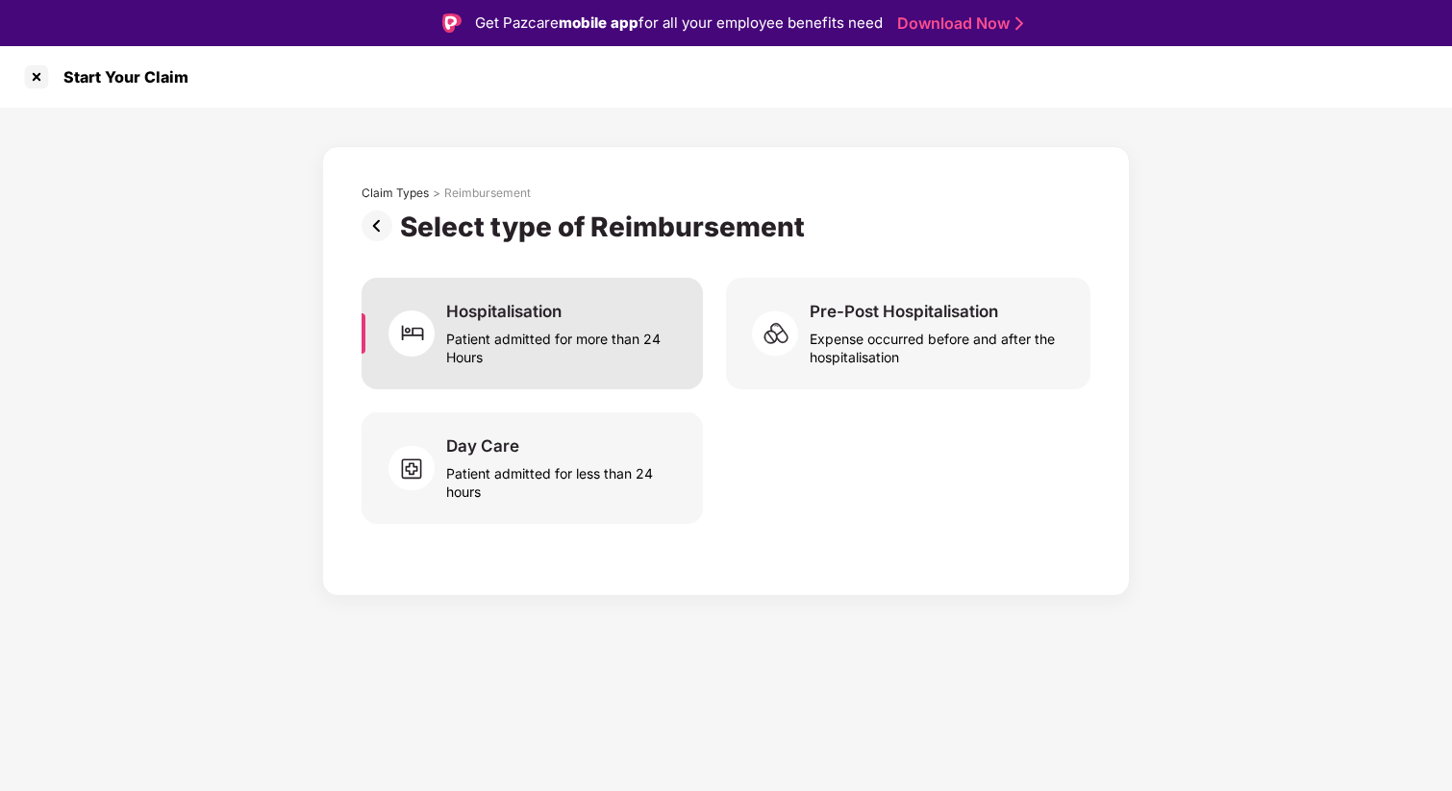
click at [602, 357] on div "Patient admitted for more than 24 Hours" at bounding box center [563, 344] width 234 height 44
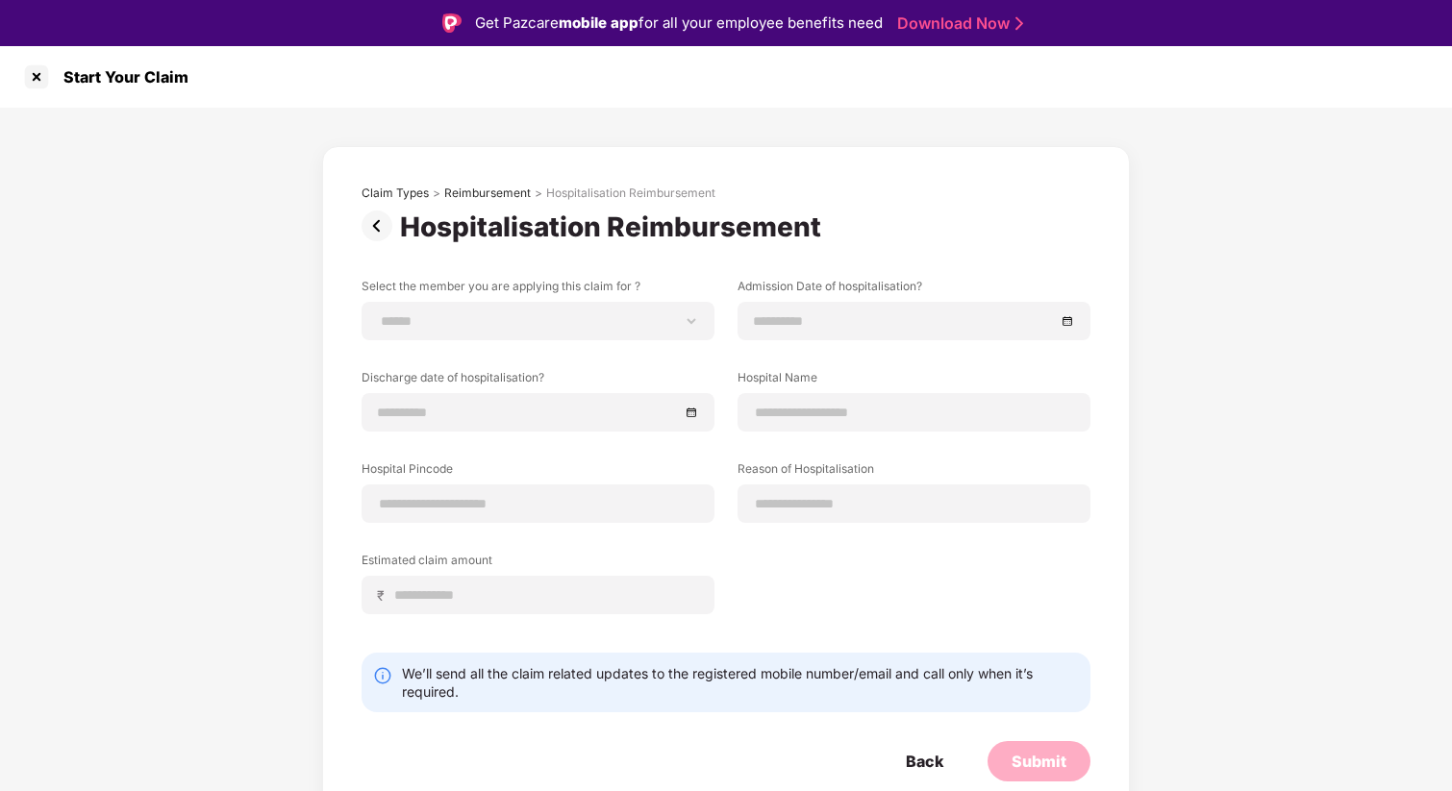
scroll to position [46, 0]
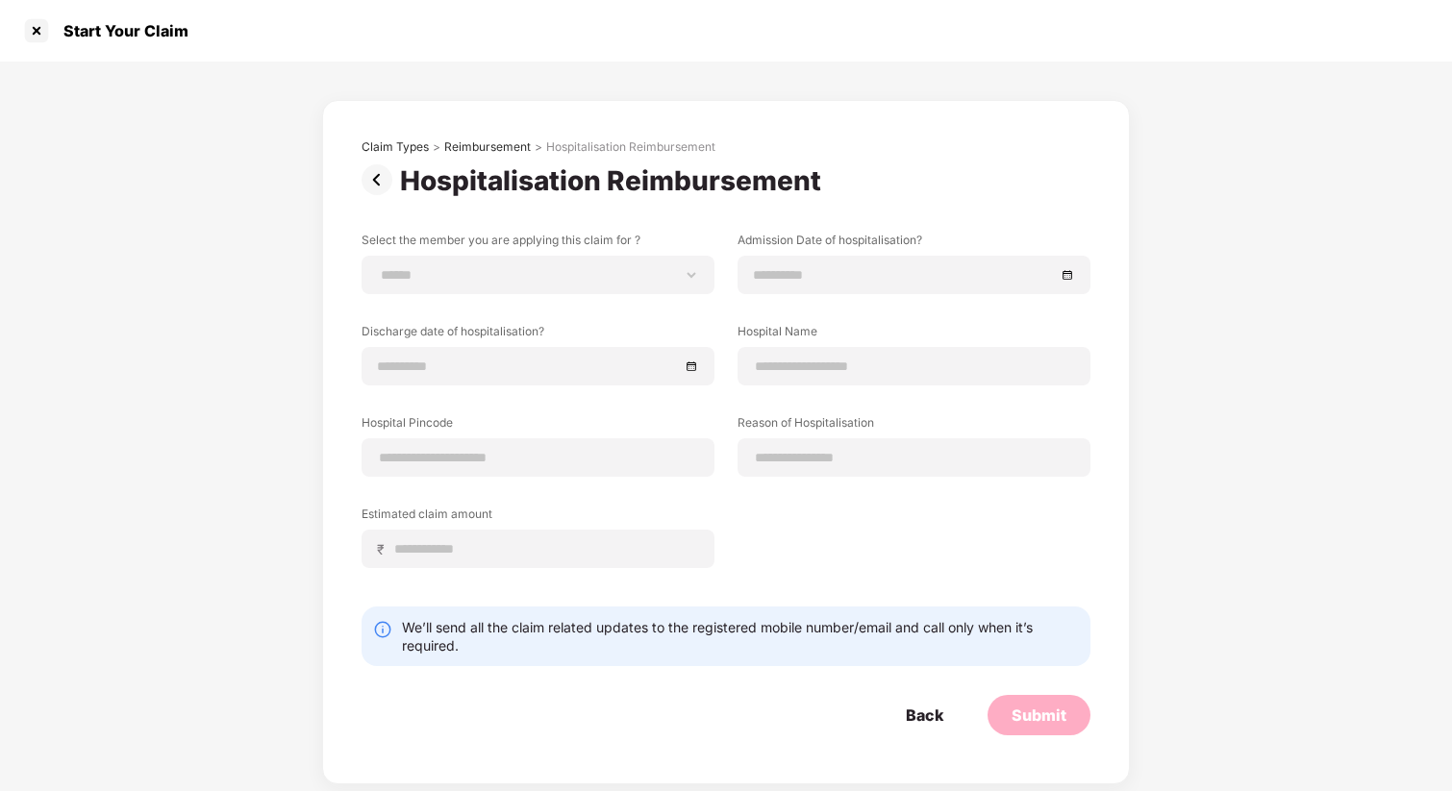
click at [645, 626] on div "We’ll send all the claim related updates to the registered mobile number/email …" at bounding box center [740, 636] width 677 height 37
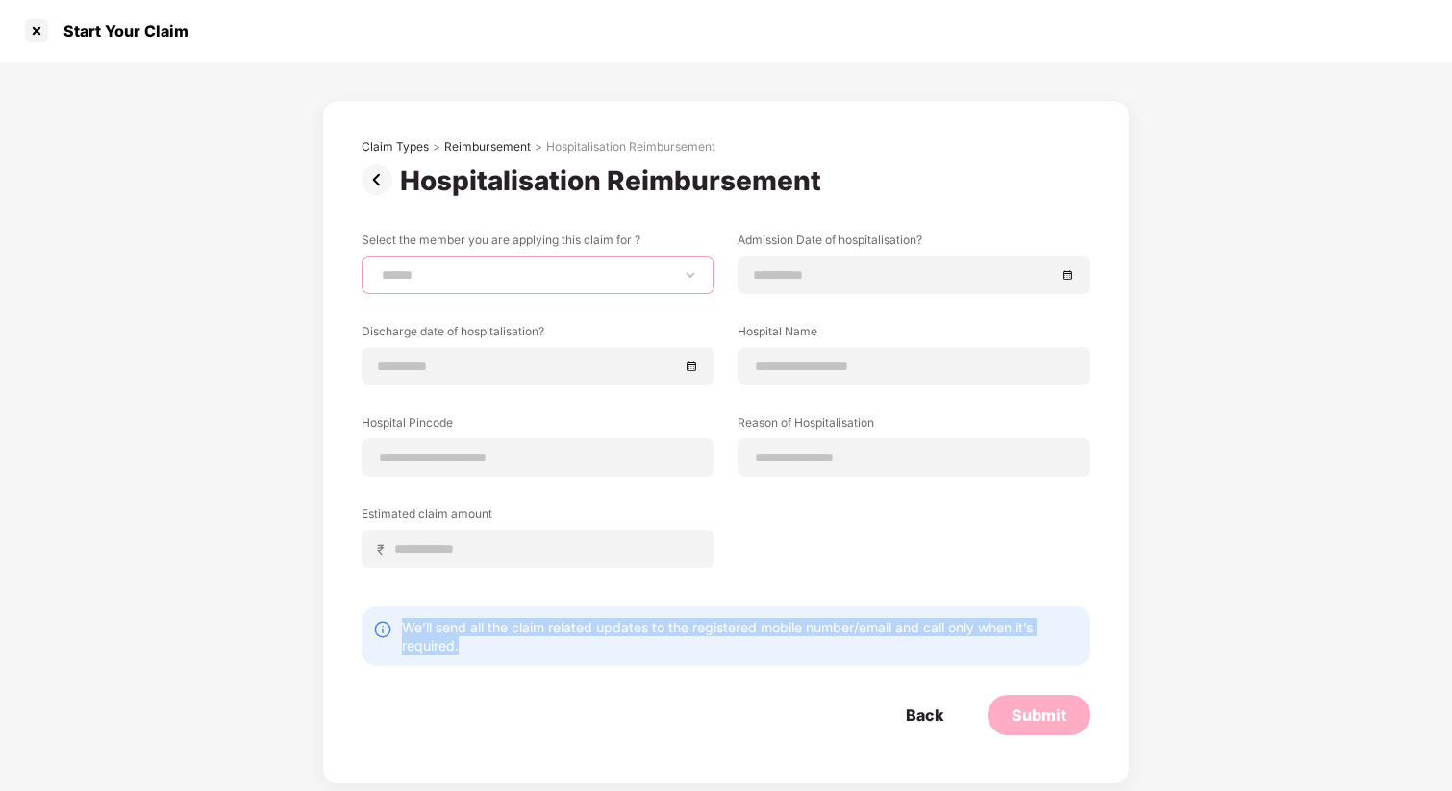
click at [562, 277] on select "**********" at bounding box center [538, 274] width 320 height 15
select select "**********"
click at [378, 267] on select "**********" at bounding box center [538, 274] width 320 height 15
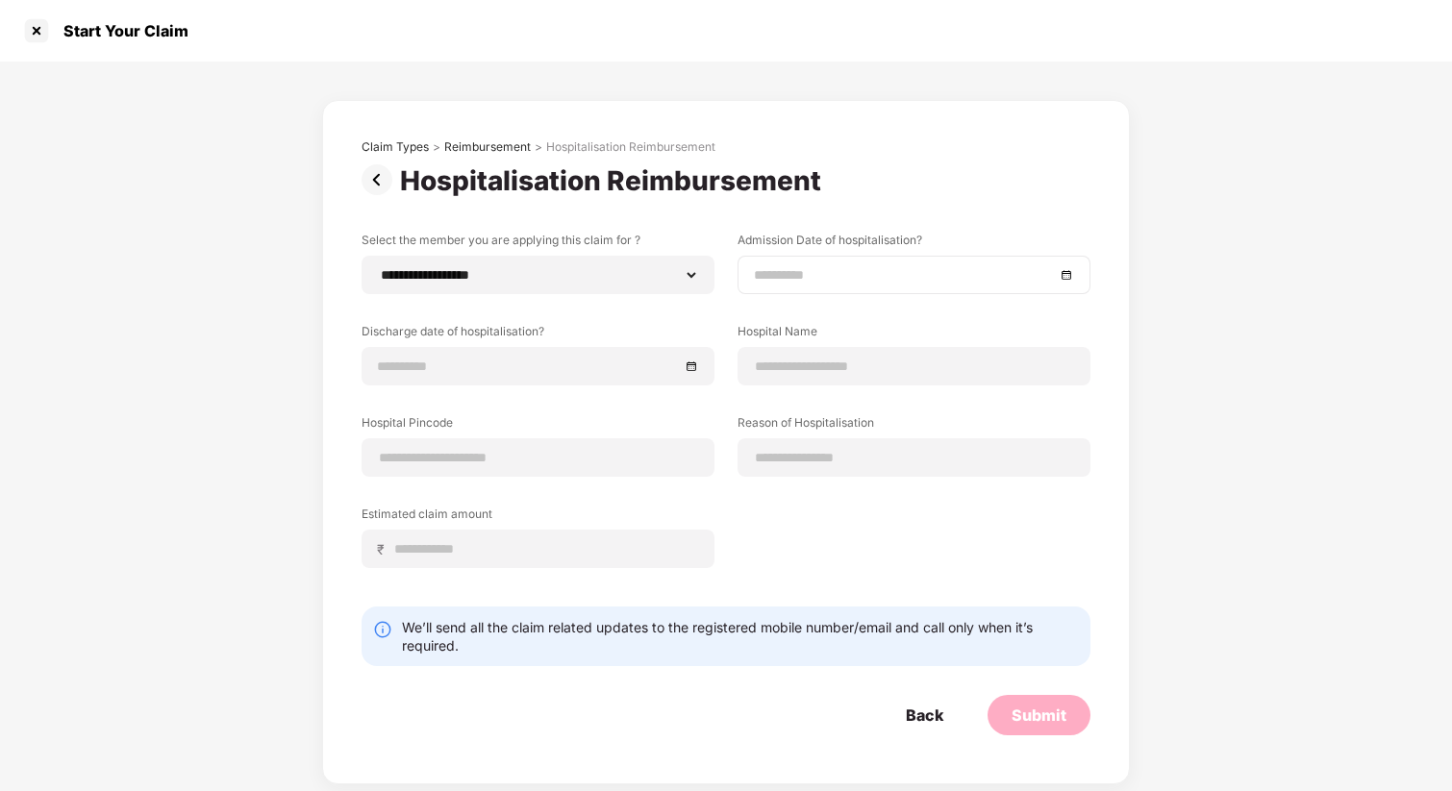
click at [787, 289] on div at bounding box center [914, 275] width 353 height 38
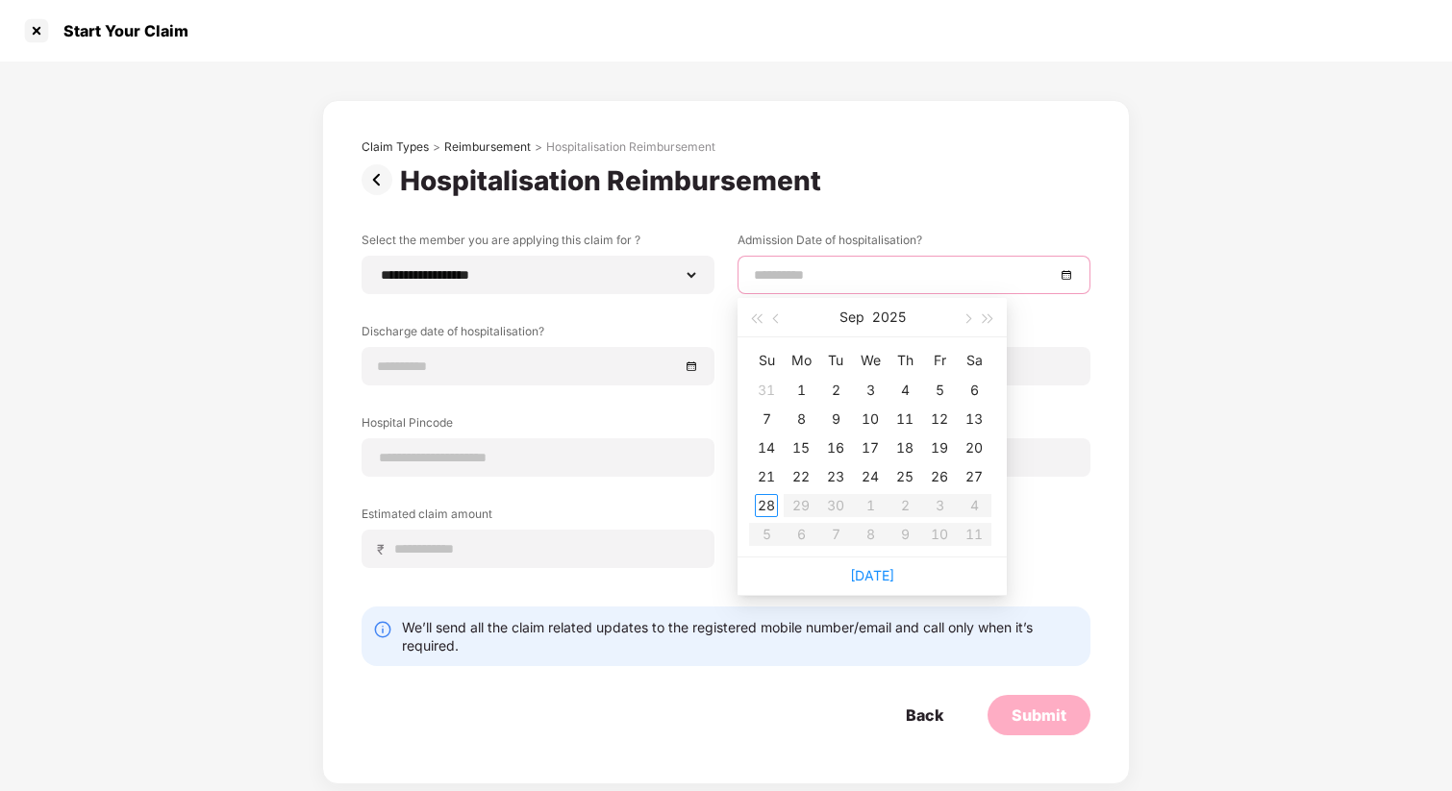
type input "**********"
click at [969, 321] on button "button" at bounding box center [966, 317] width 21 height 38
click at [770, 457] on table "Su Mo Tu We Th Fr Sa 28 29 30 1 2 3 4 5 6 7 8 9 10 11 12 13 14 15 16 17 18 19 2…" at bounding box center [870, 447] width 242 height 204
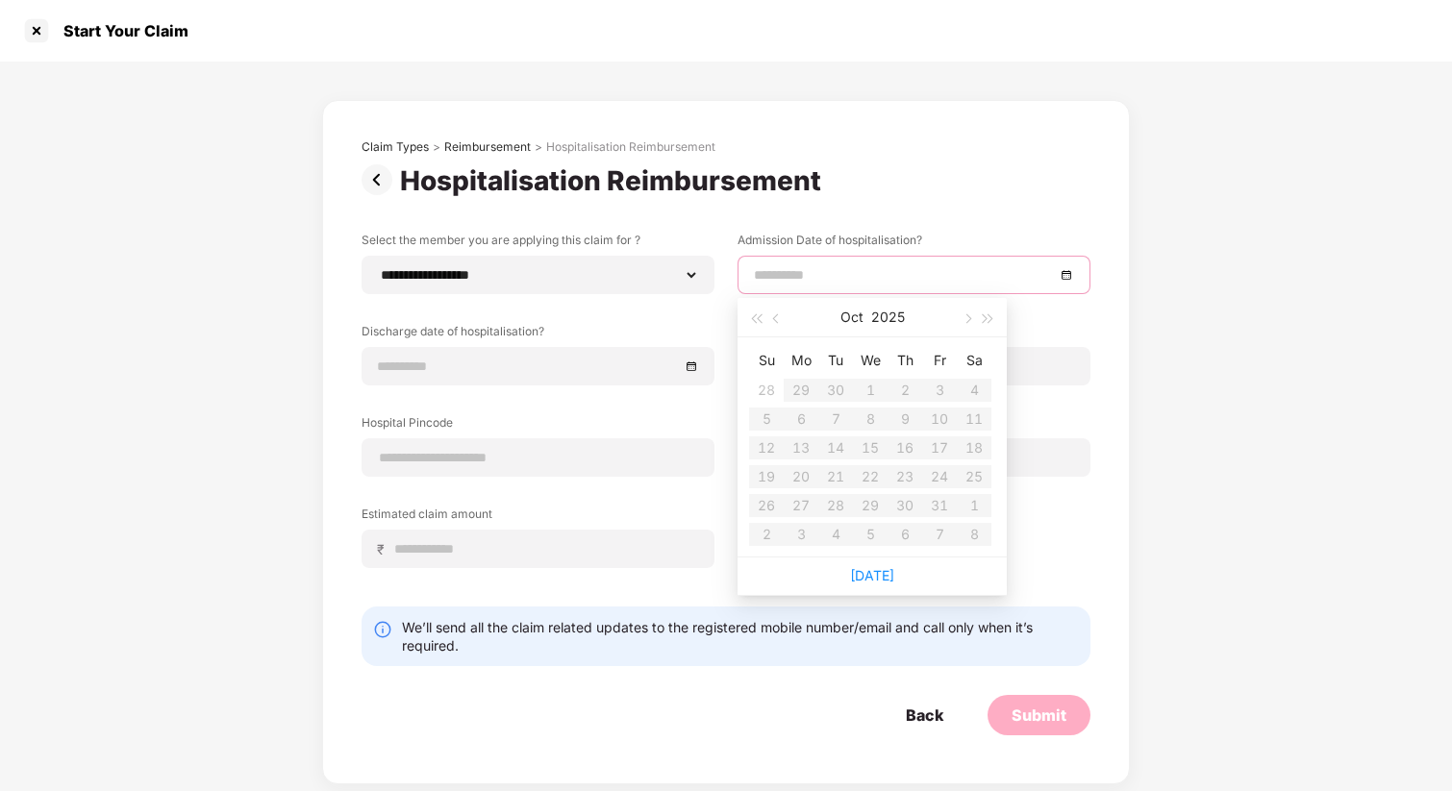
click at [852, 186] on div "Hospitalisation Reimbursement" at bounding box center [726, 180] width 729 height 33
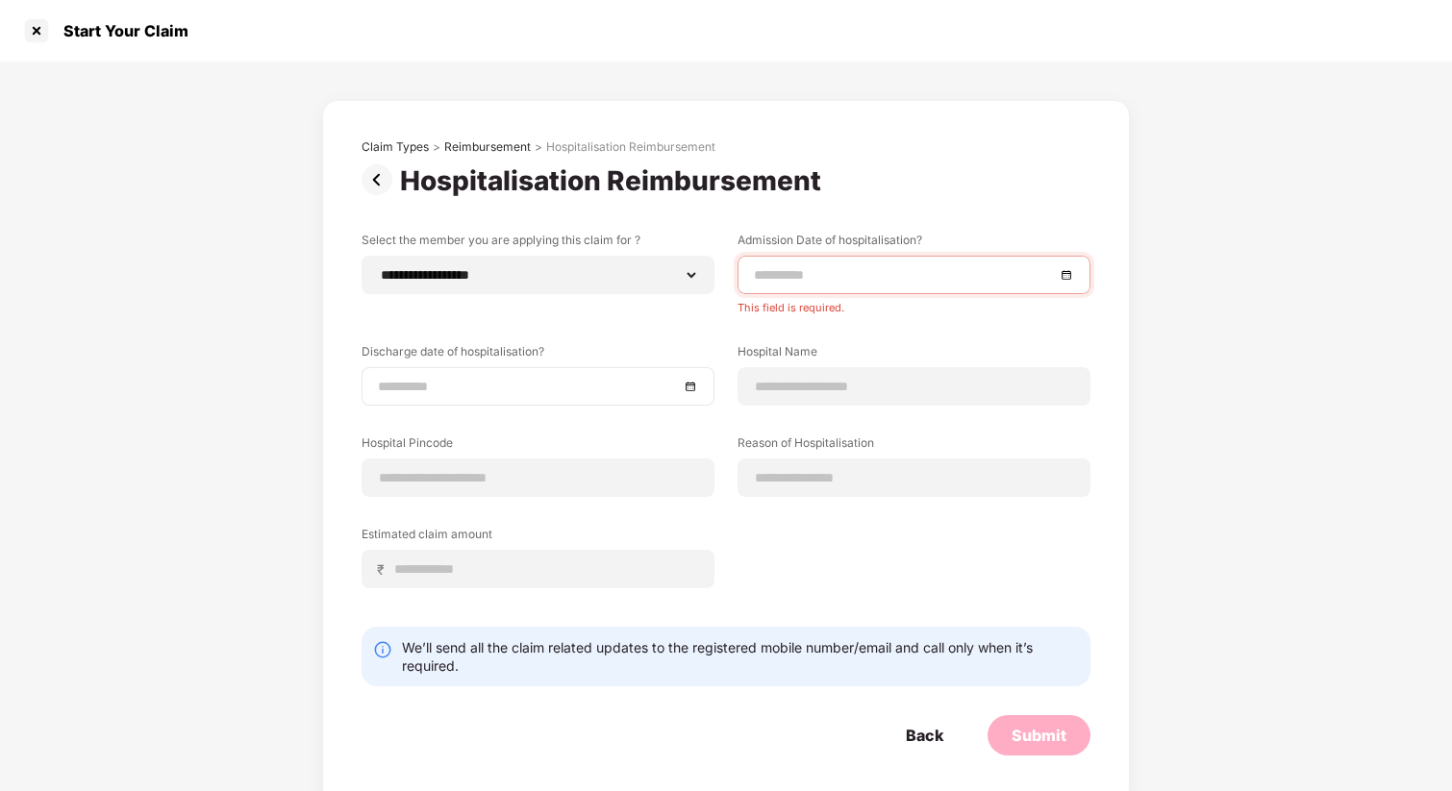
click at [596, 401] on div at bounding box center [538, 386] width 353 height 38
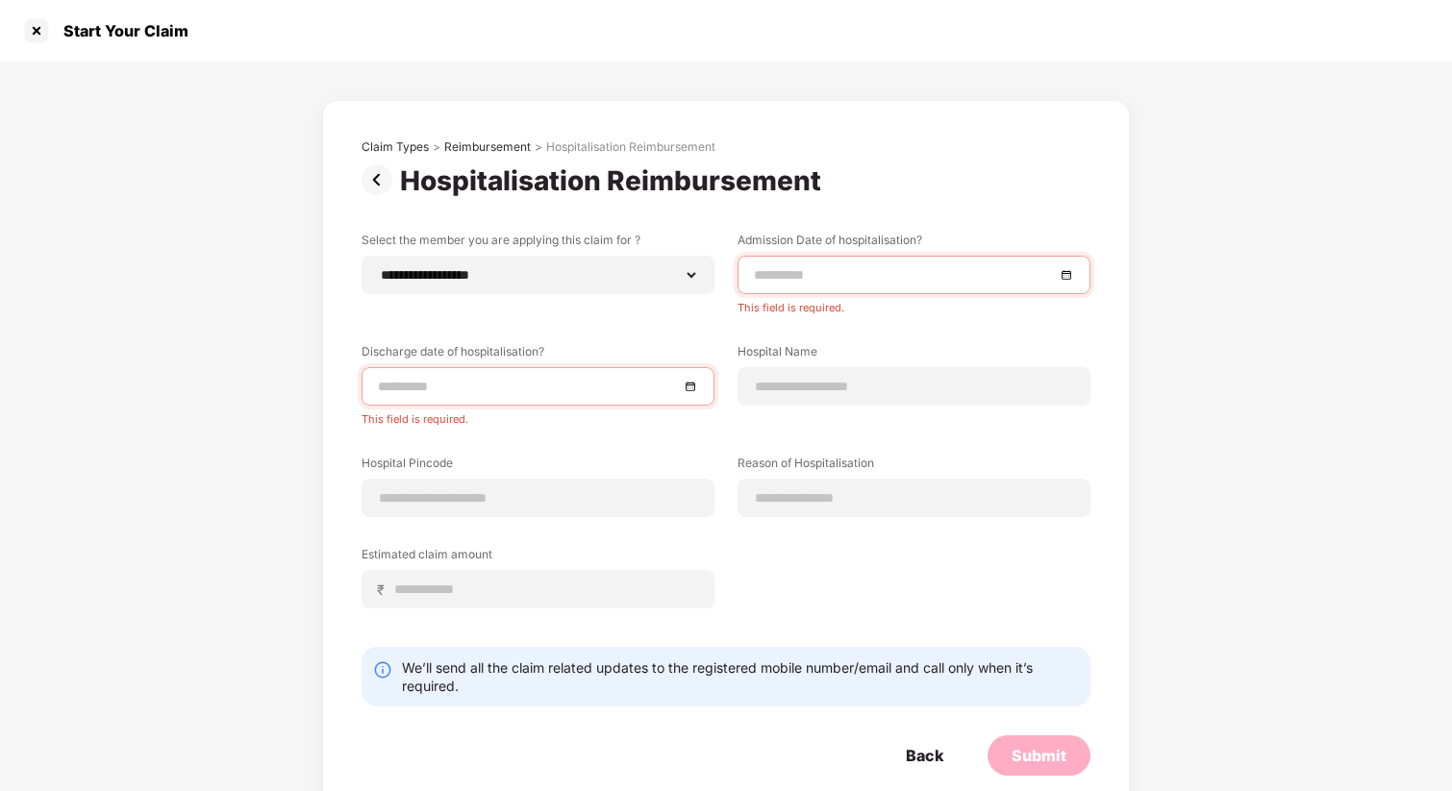
click at [835, 285] on input at bounding box center [904, 274] width 301 height 21
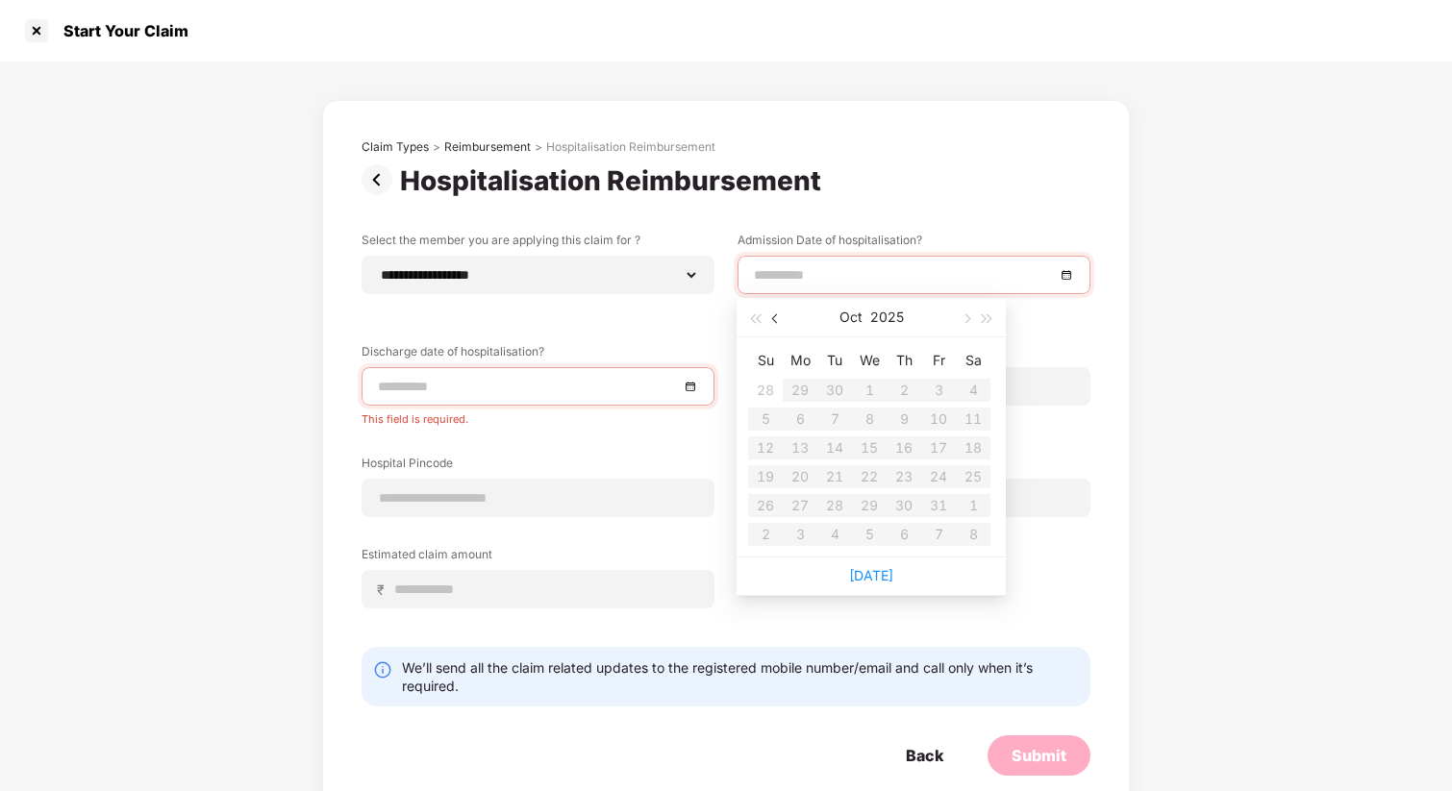
click at [777, 325] on button "button" at bounding box center [776, 317] width 21 height 38
type input "**********"
click at [803, 393] on div "1" at bounding box center [800, 390] width 23 height 23
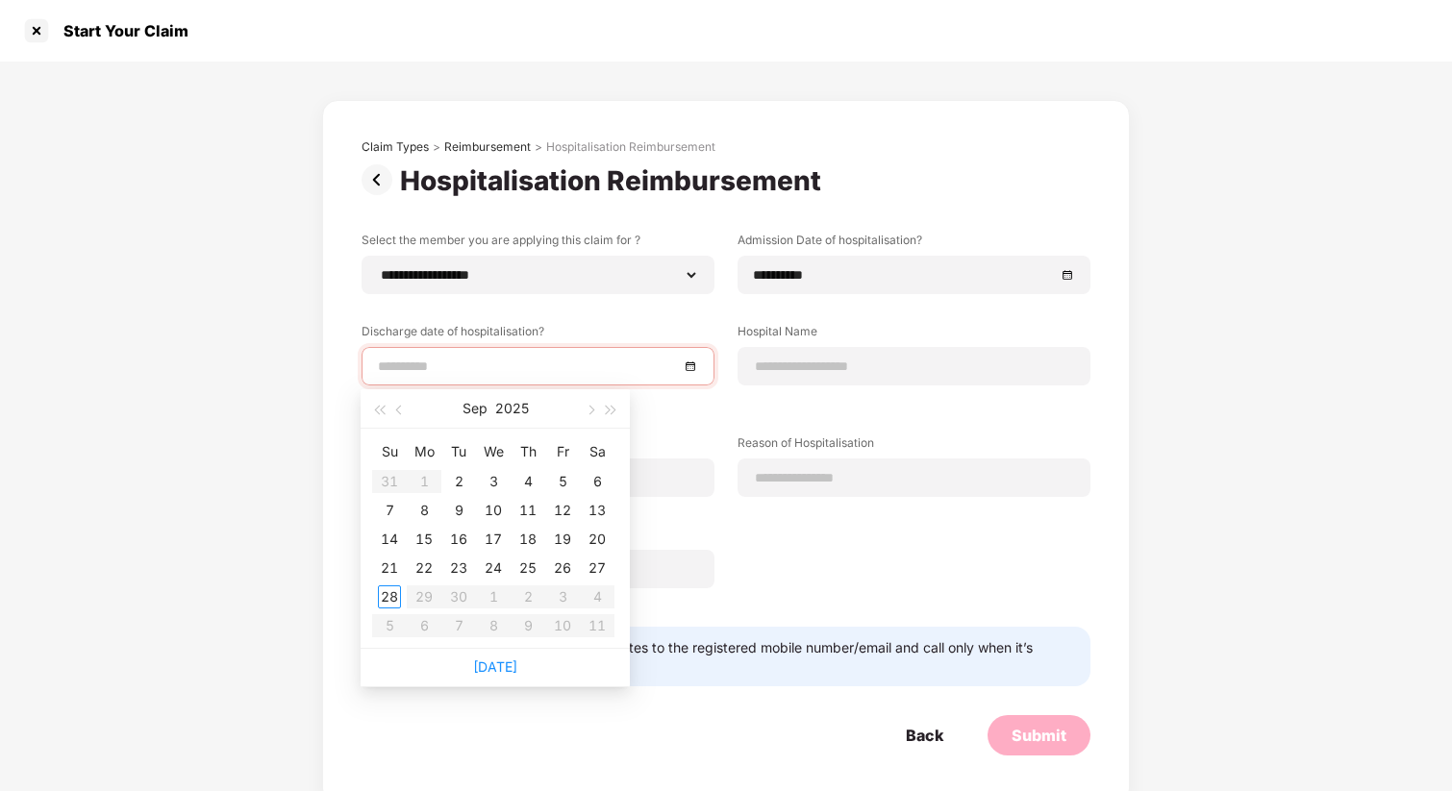
click at [576, 369] on input at bounding box center [528, 366] width 301 height 21
type input "**********"
click at [527, 517] on div "11" at bounding box center [527, 510] width 23 height 23
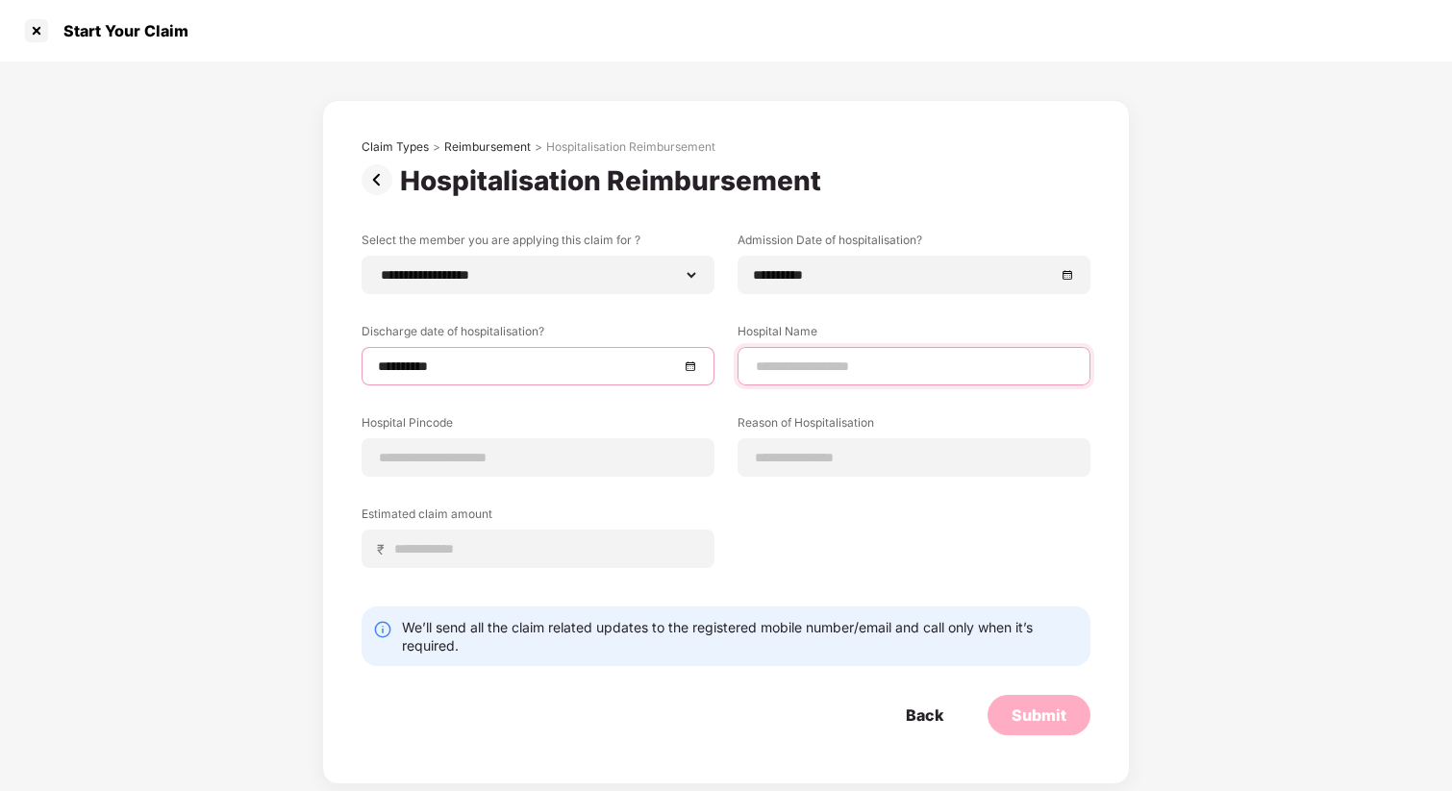
click at [791, 368] on input at bounding box center [914, 367] width 320 height 20
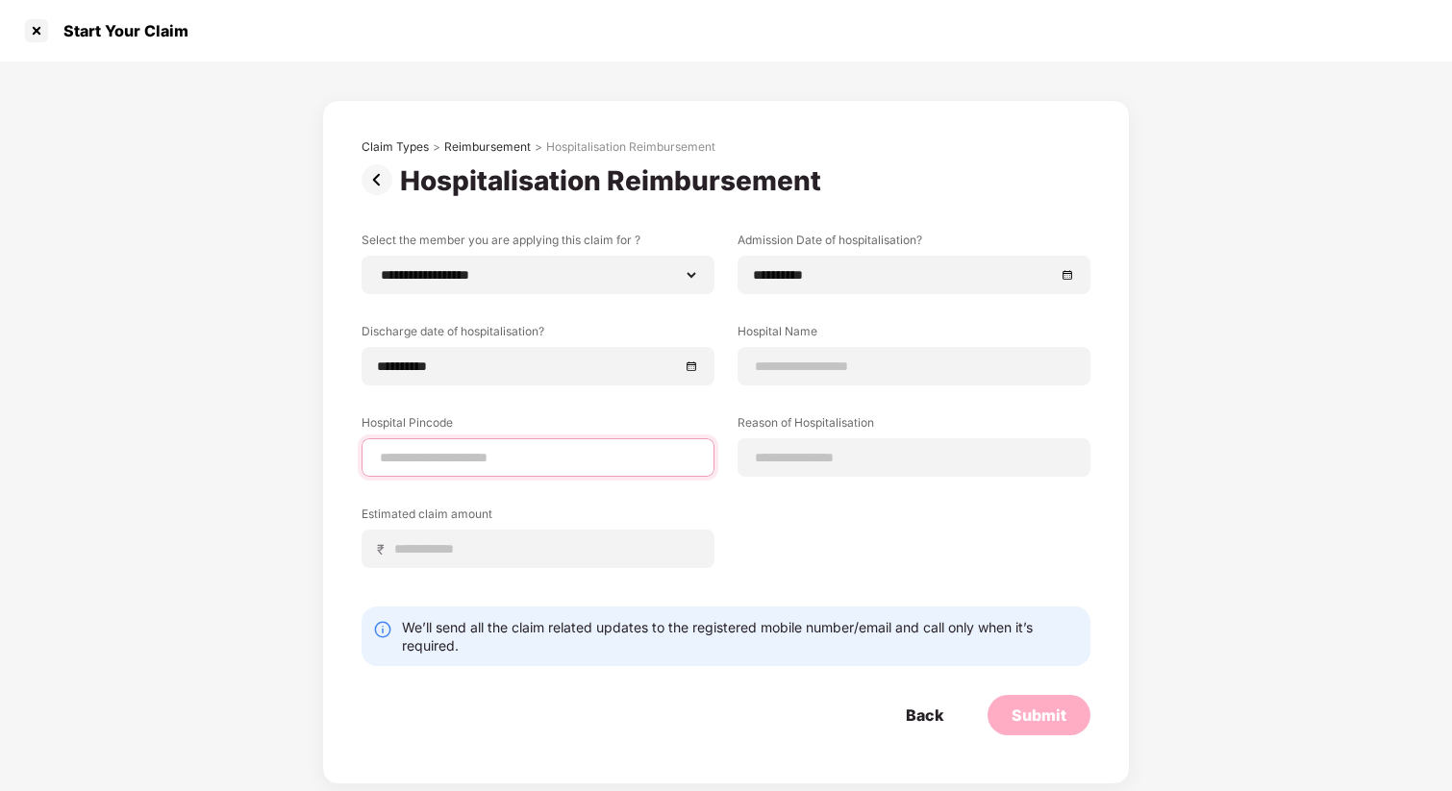
click at [598, 465] on div at bounding box center [538, 458] width 353 height 38
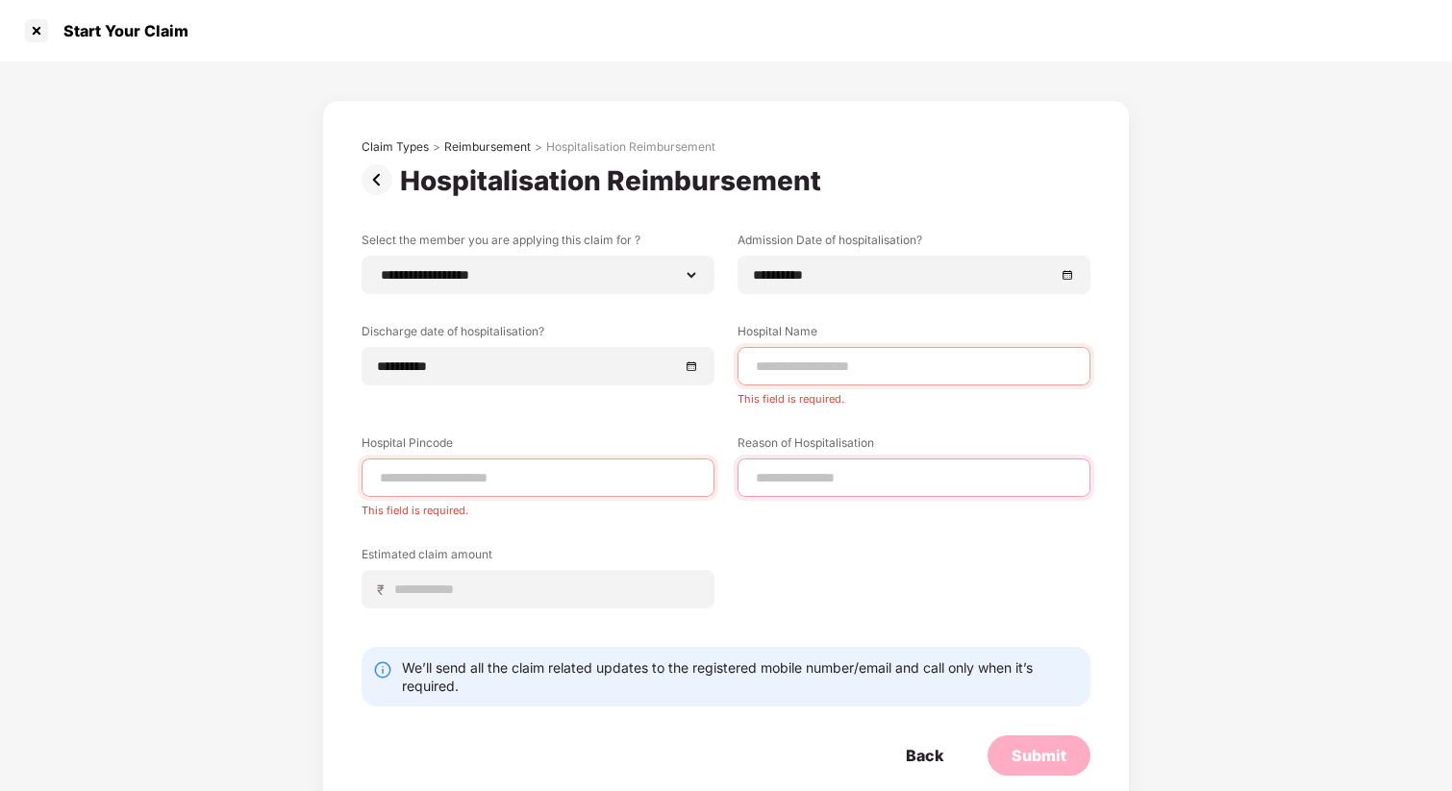
click at [819, 482] on input at bounding box center [914, 478] width 320 height 20
click at [579, 594] on input at bounding box center [545, 590] width 305 height 20
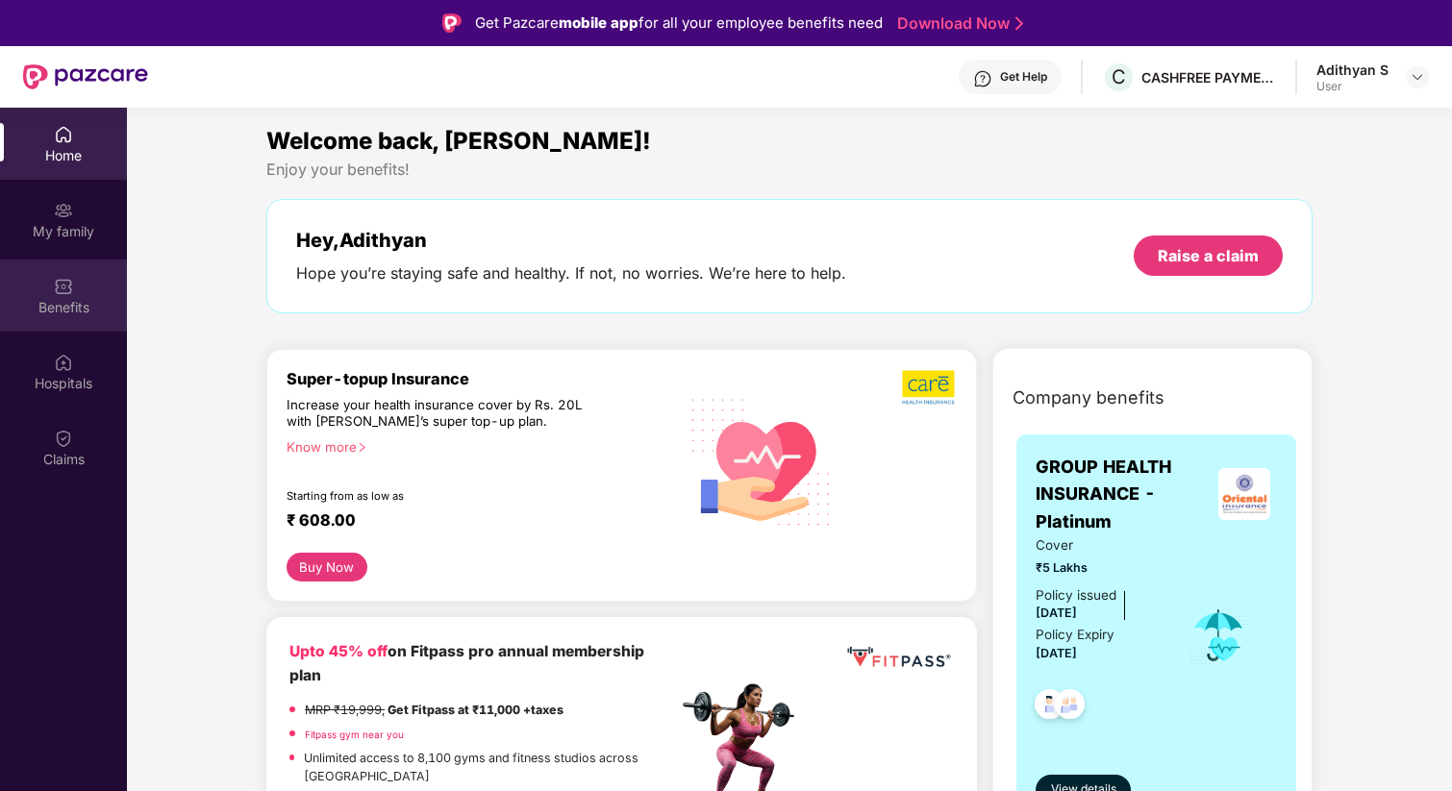
click at [57, 299] on div "Benefits" at bounding box center [63, 307] width 127 height 19
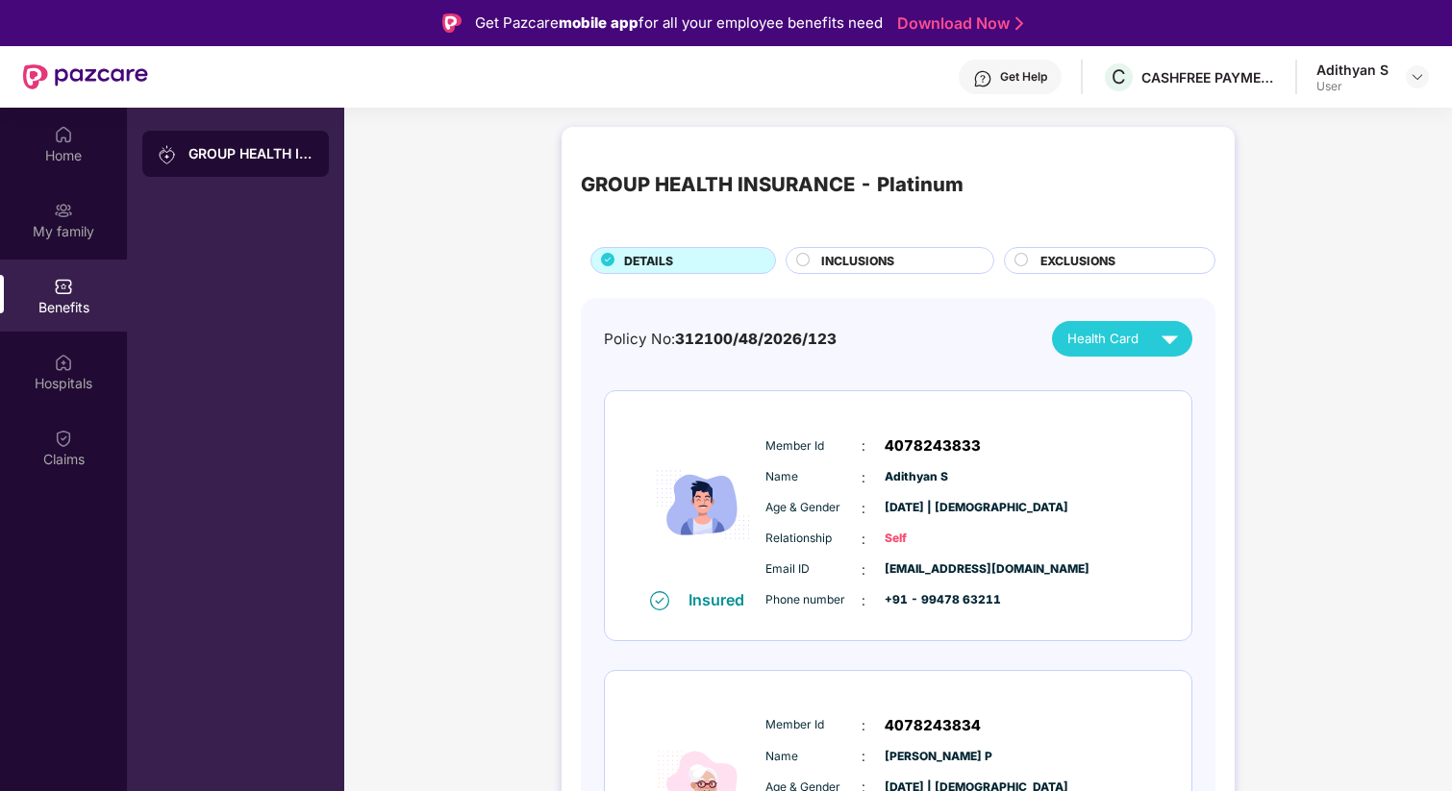
click at [790, 257] on div "INCLUSIONS" at bounding box center [891, 260] width 210 height 27
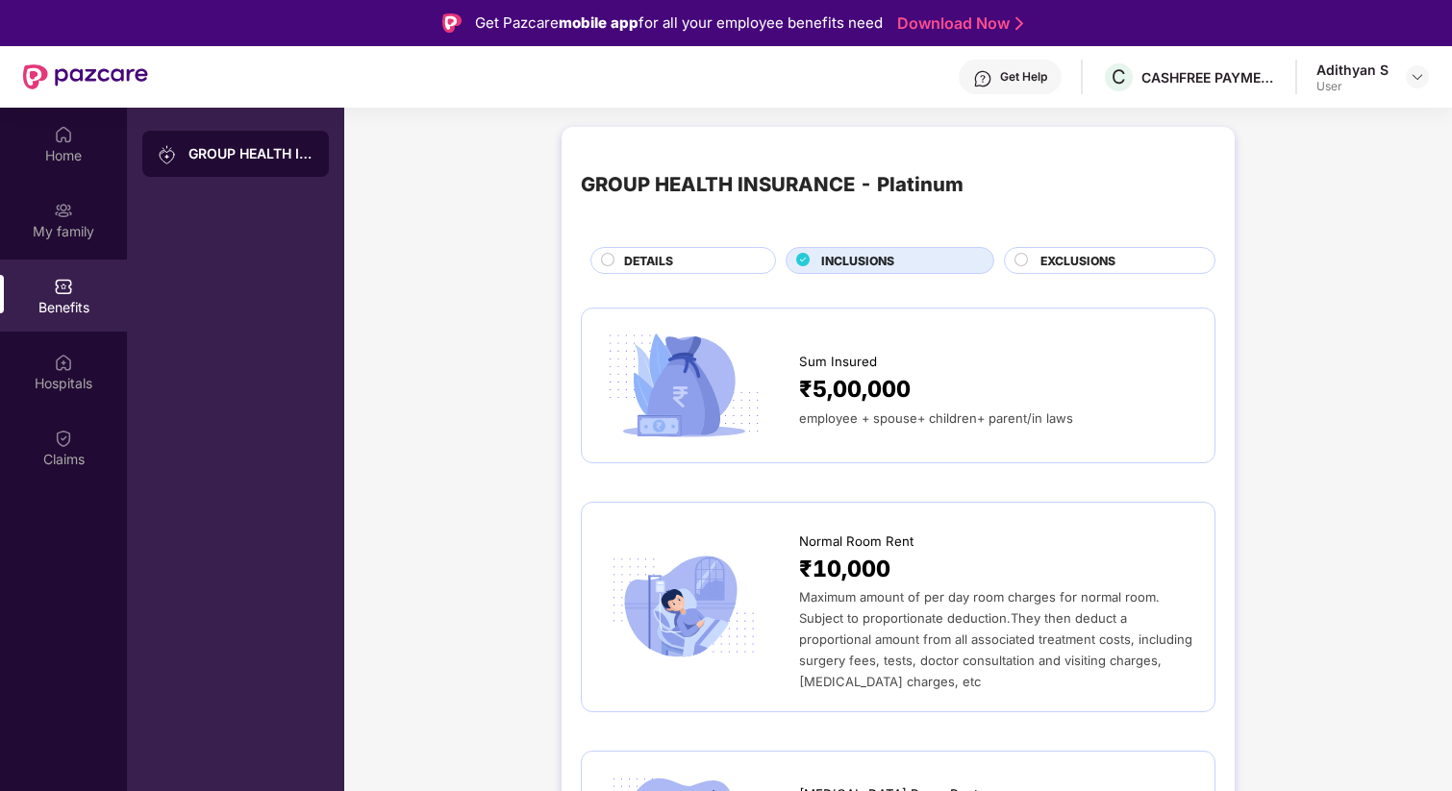
click at [661, 184] on div "GROUP HEALTH INSURANCE - Platinum" at bounding box center [772, 184] width 383 height 31
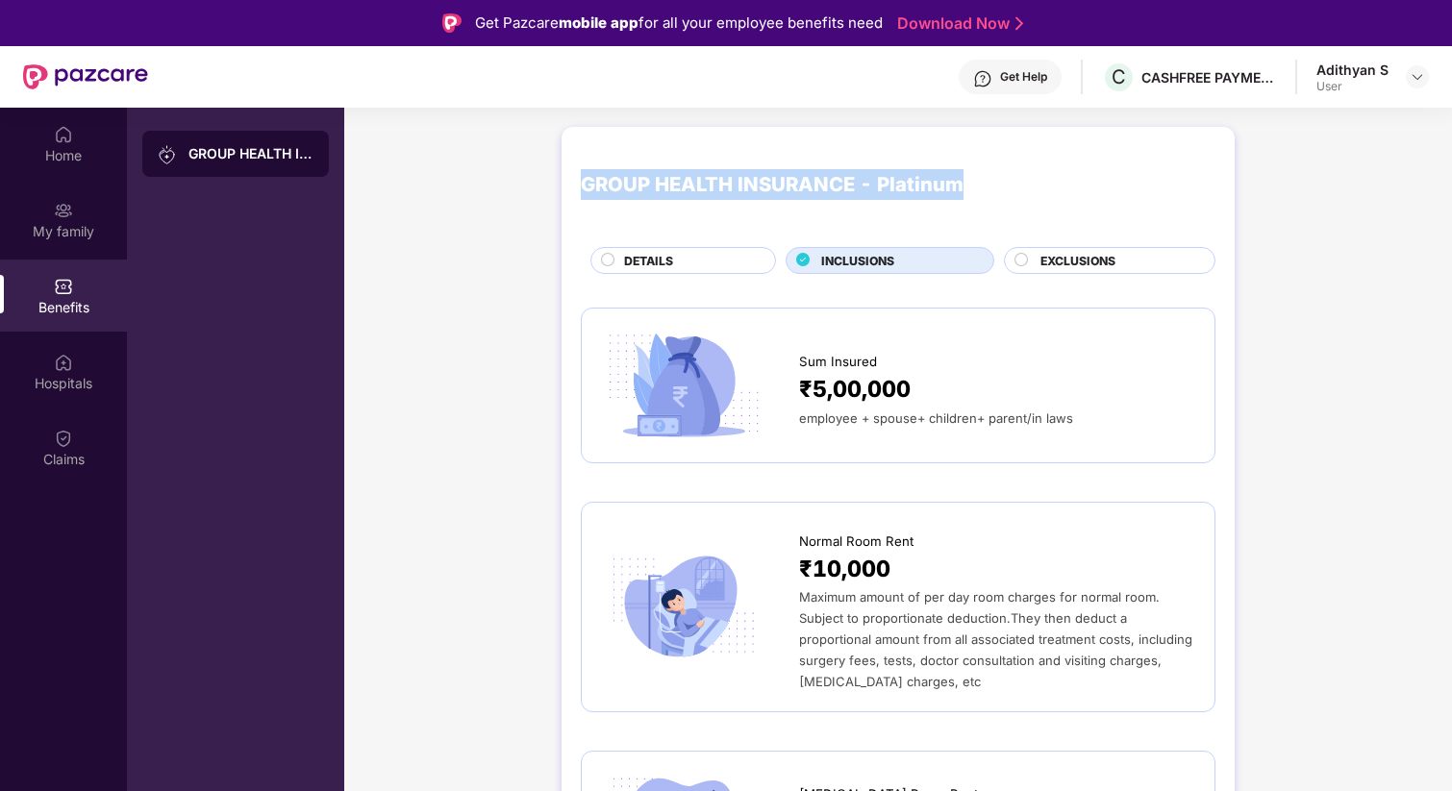
click at [661, 184] on div "GROUP HEALTH INSURANCE - Platinum" at bounding box center [772, 184] width 383 height 31
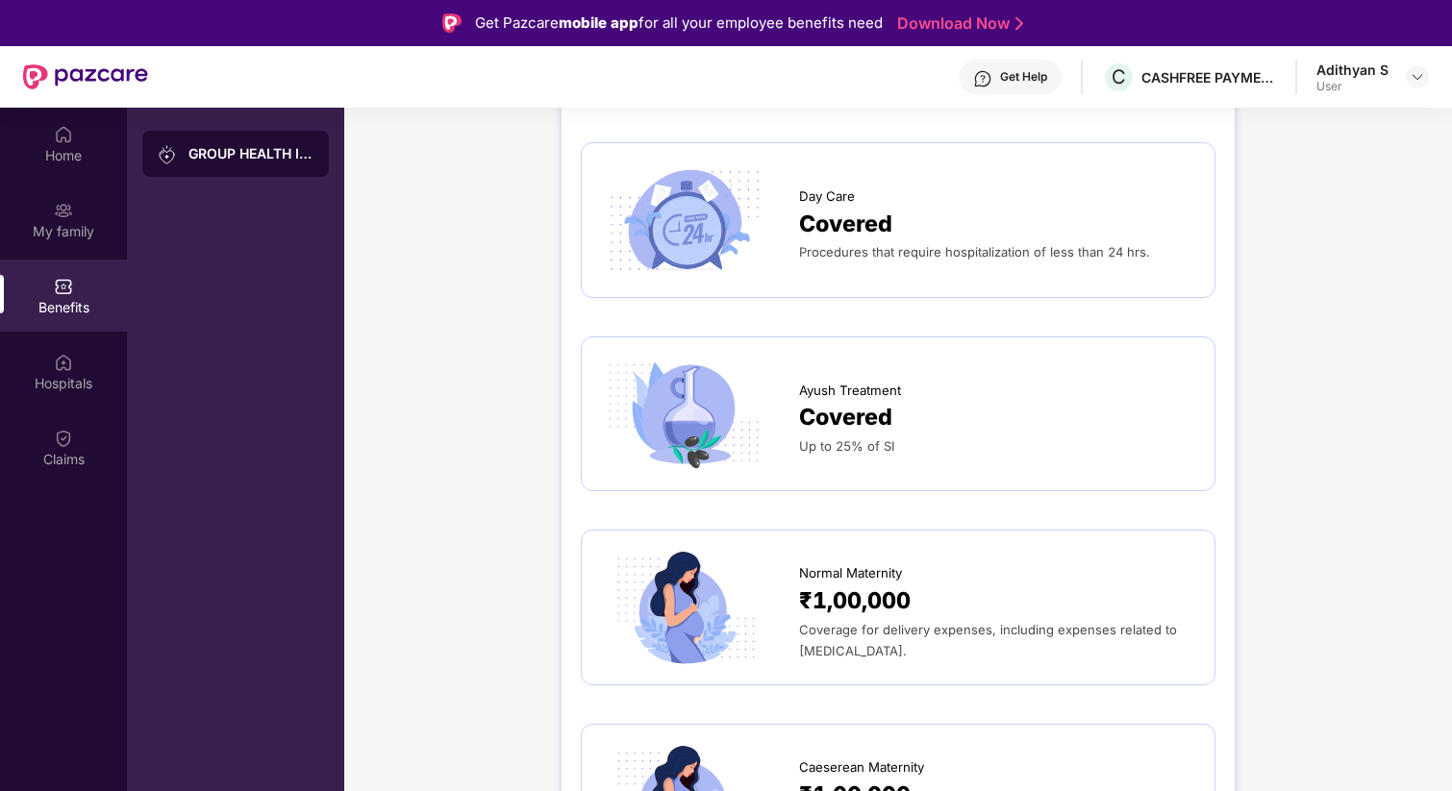
scroll to position [1839, 0]
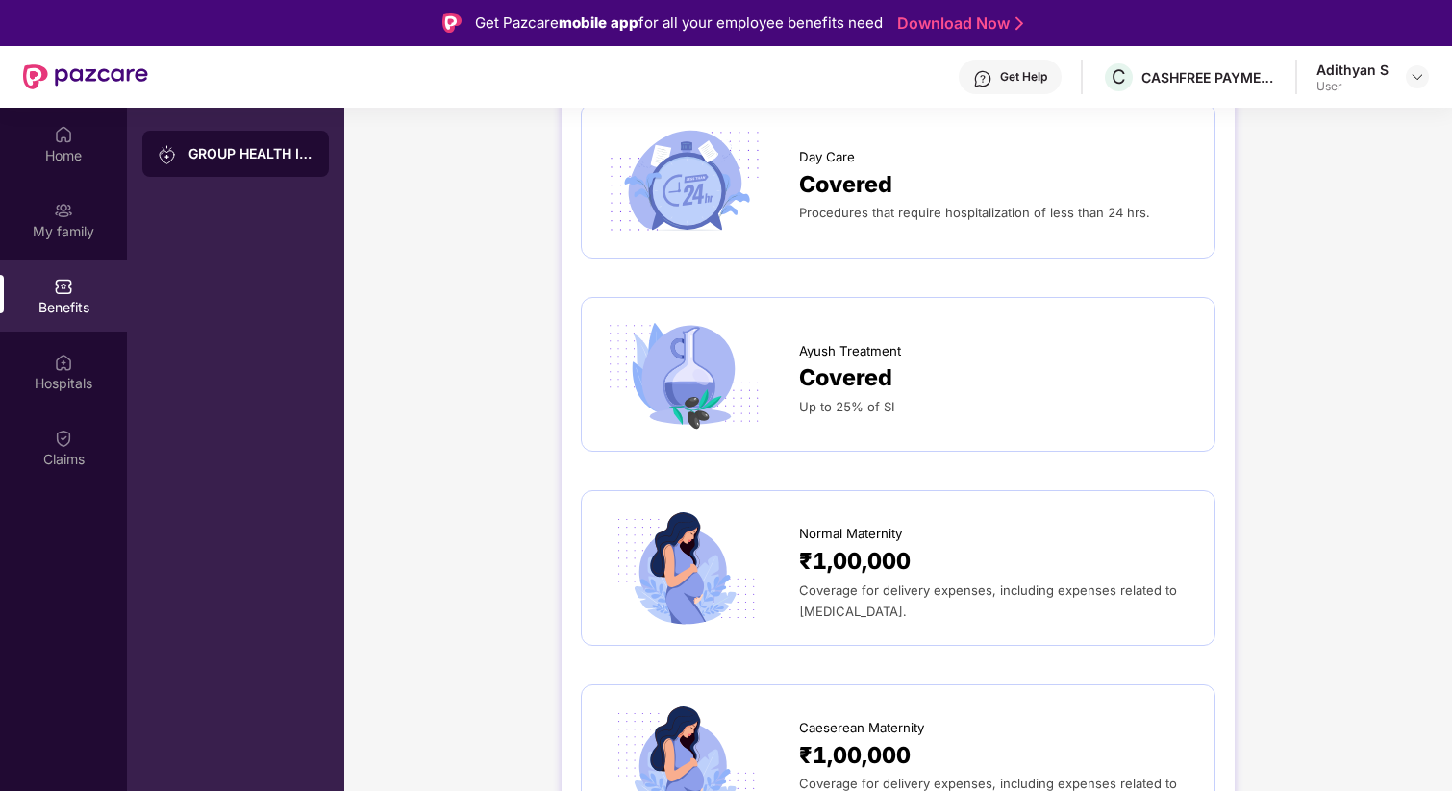
click at [850, 362] on span "Covered" at bounding box center [845, 379] width 93 height 36
click at [849, 407] on span "Up to 25% of SI" at bounding box center [847, 406] width 96 height 15
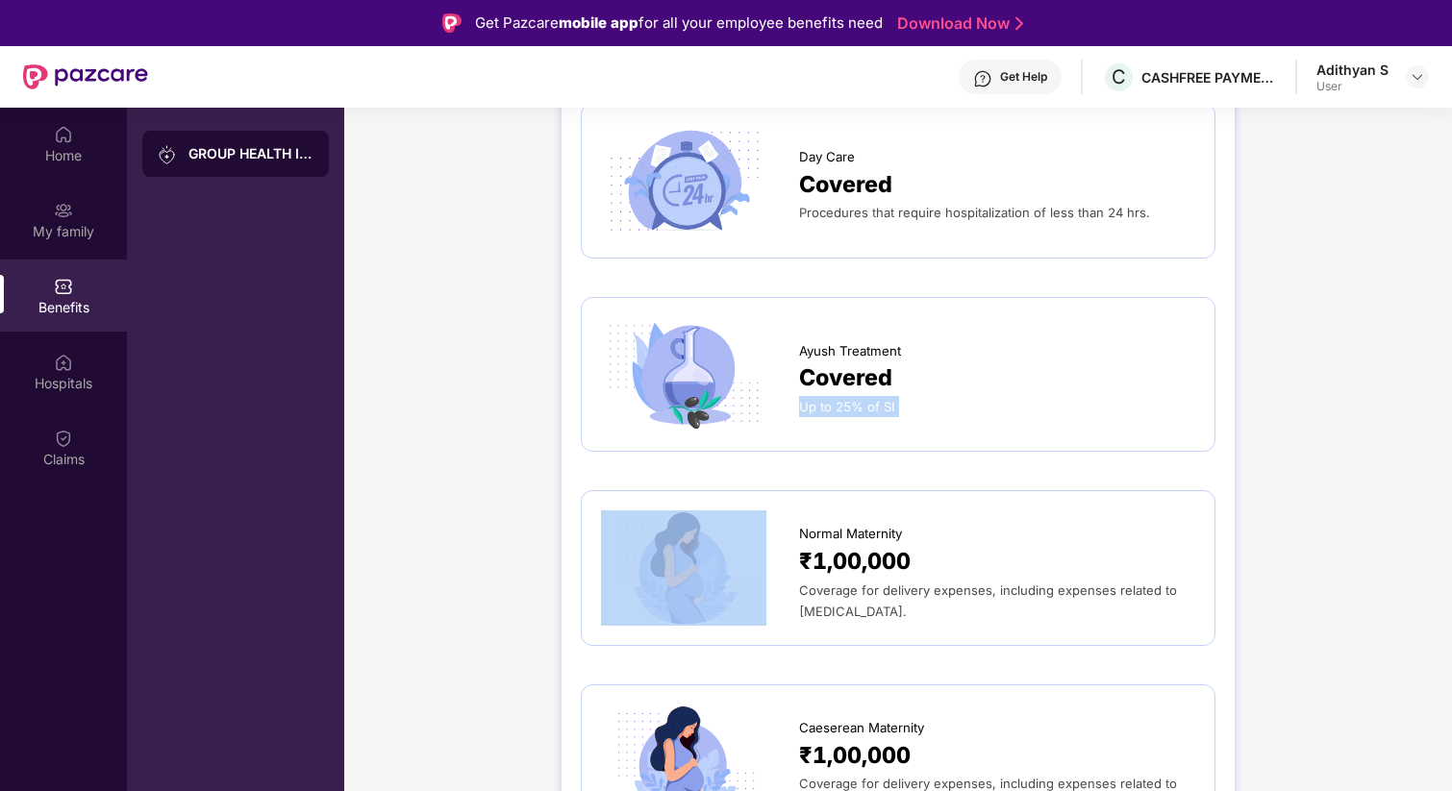
click at [849, 407] on span "Up to 25% of SI" at bounding box center [847, 406] width 96 height 15
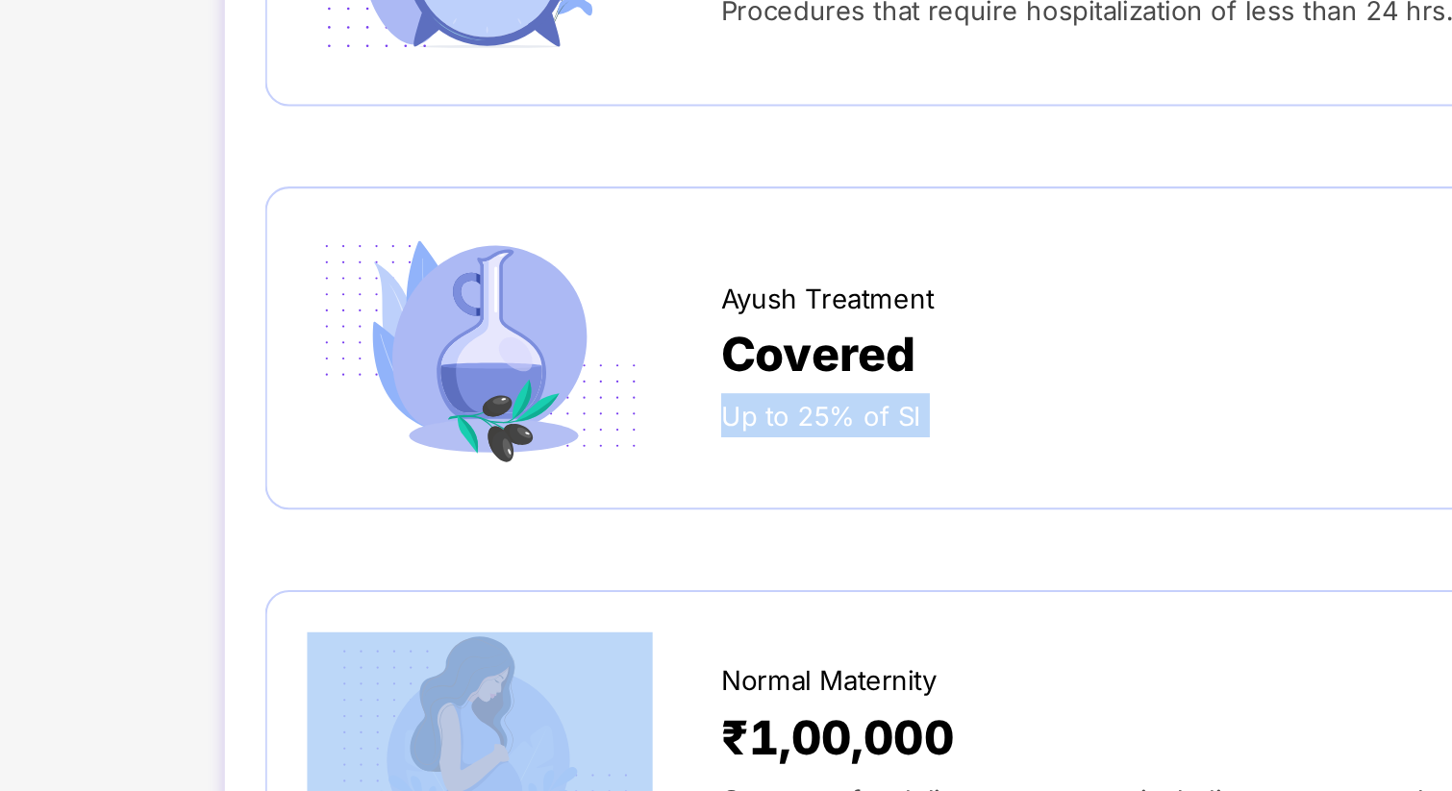
click at [918, 405] on div "Up to 25% of SI" at bounding box center [997, 406] width 396 height 21
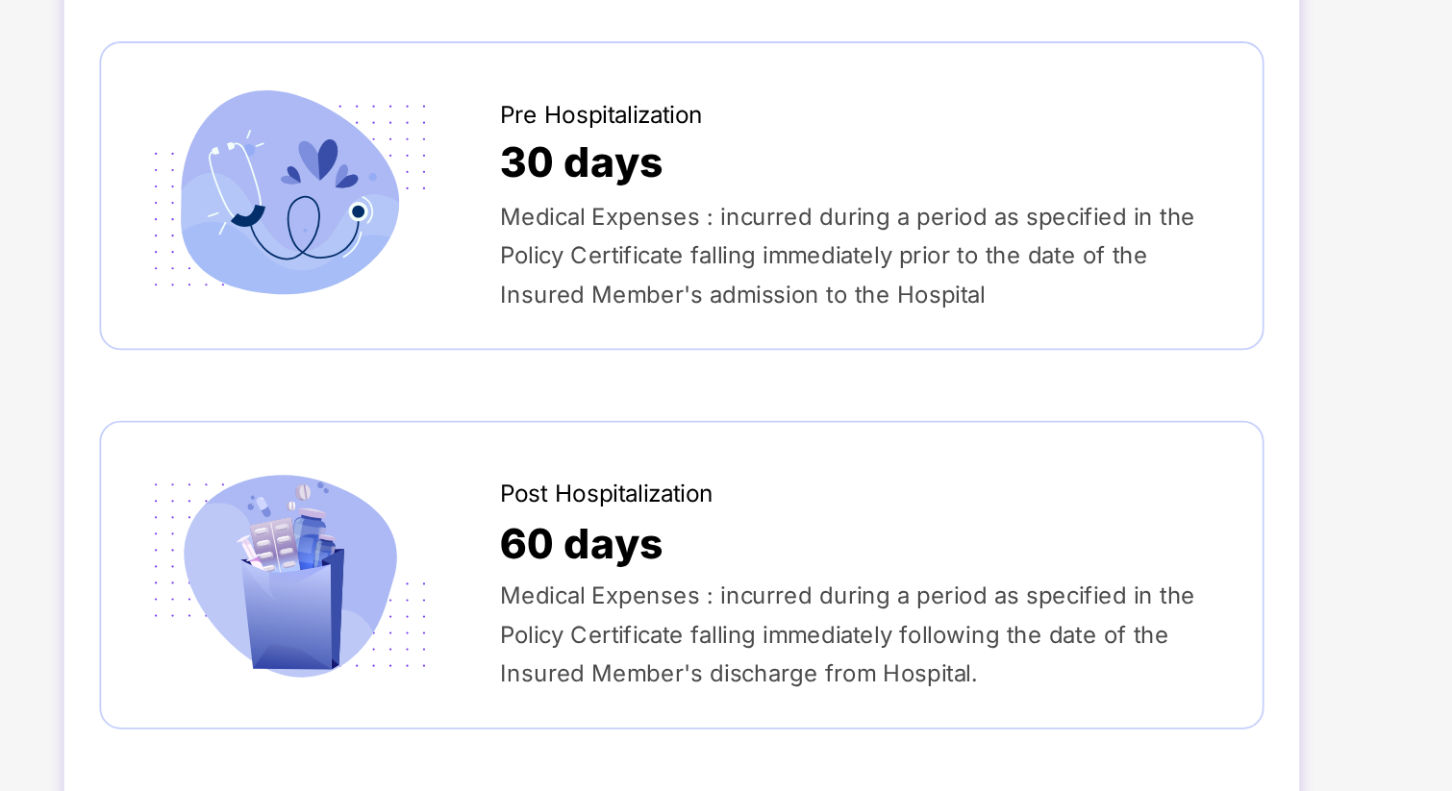
scroll to position [925, 0]
click at [970, 339] on div "Medical Expenses : incurred during a period as specified in the Policy Certific…" at bounding box center [997, 330] width 396 height 63
click at [1118, 339] on div "Medical Expenses : incurred during a period as specified in the Policy Certific…" at bounding box center [997, 330] width 396 height 63
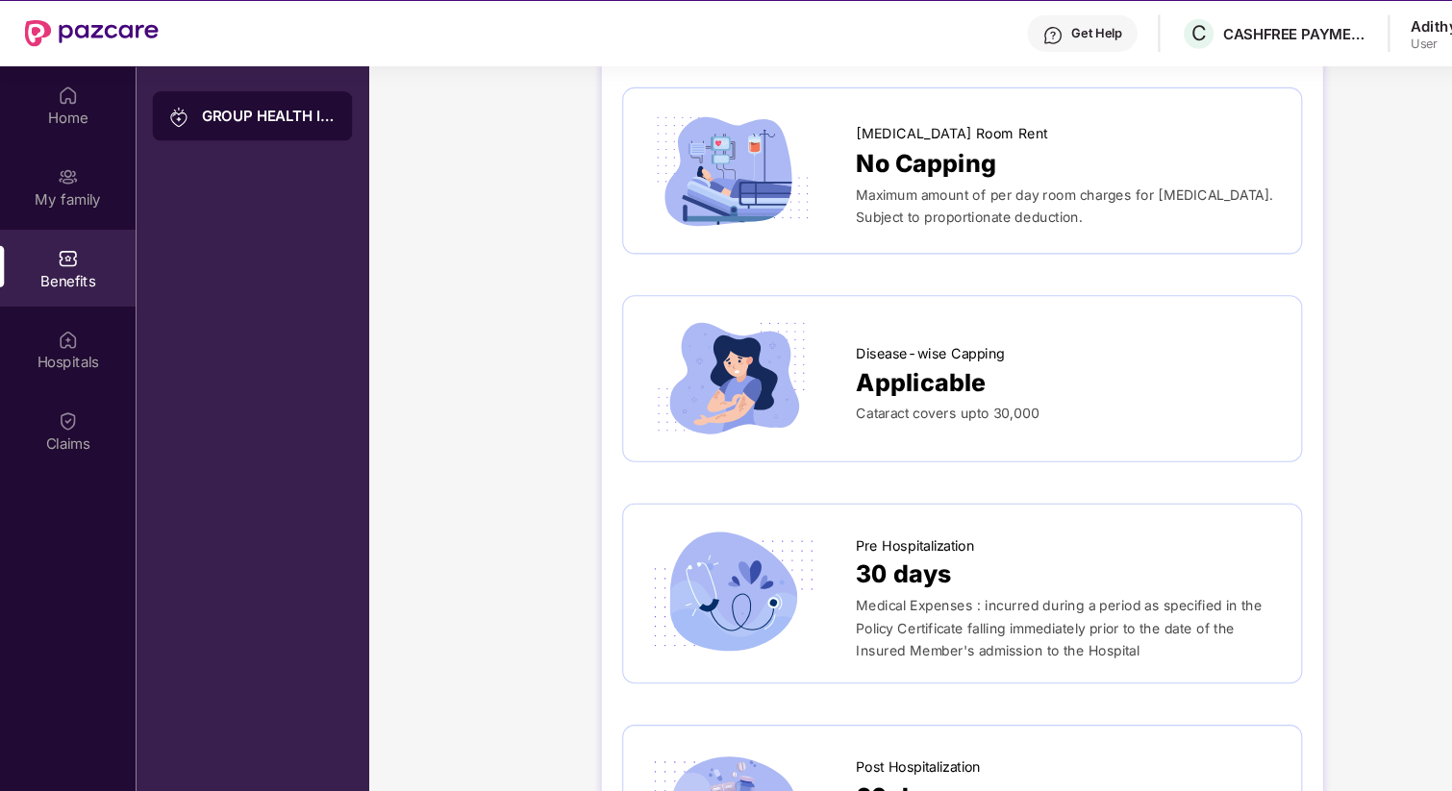
scroll to position [0, 0]
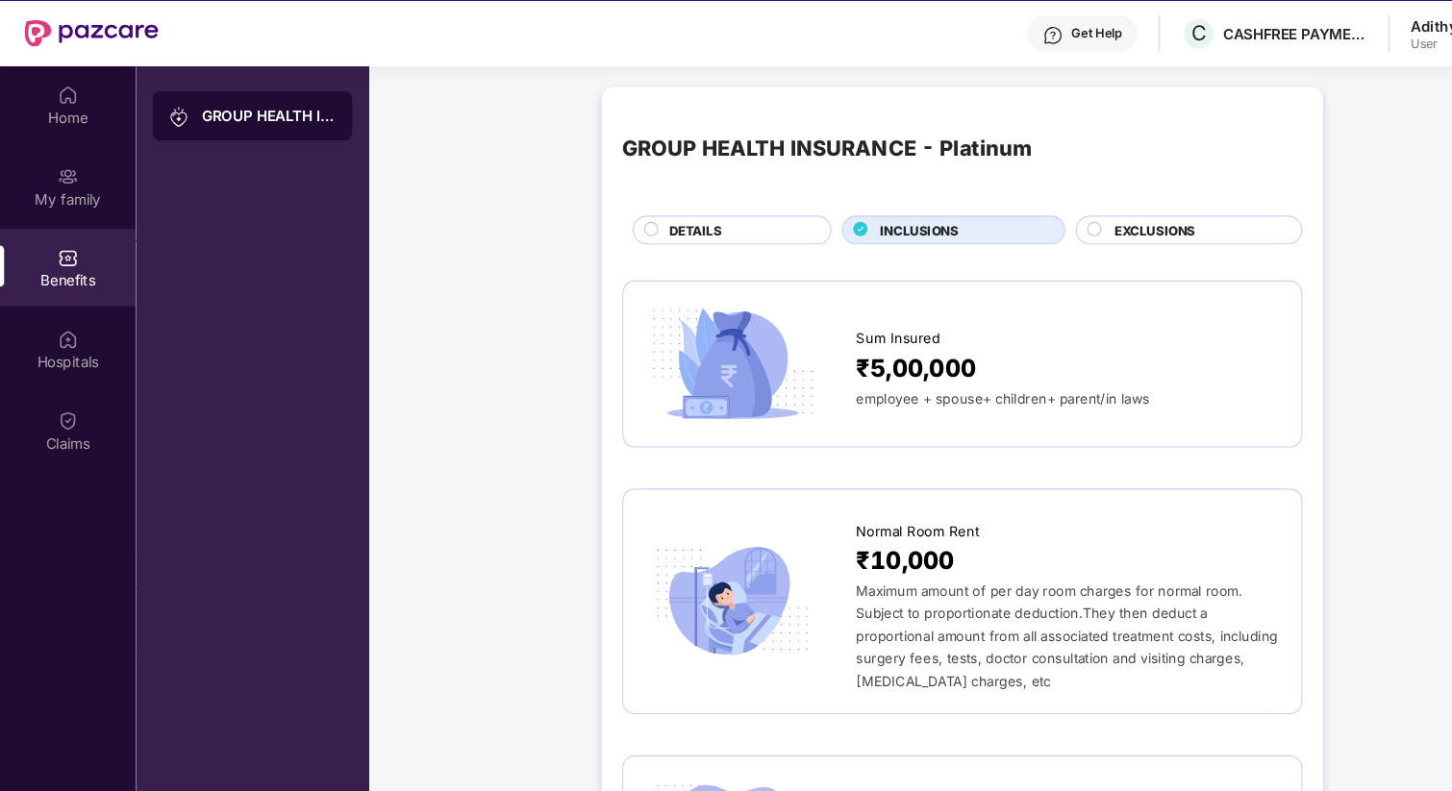
click at [1077, 246] on div "GROUP HEALTH INSURANCE - Platinum DETAILS INCLUSIONS EXCLUSIONS" at bounding box center [898, 210] width 635 height 128
click at [1077, 251] on div "EXCLUSIONS" at bounding box center [1110, 260] width 212 height 27
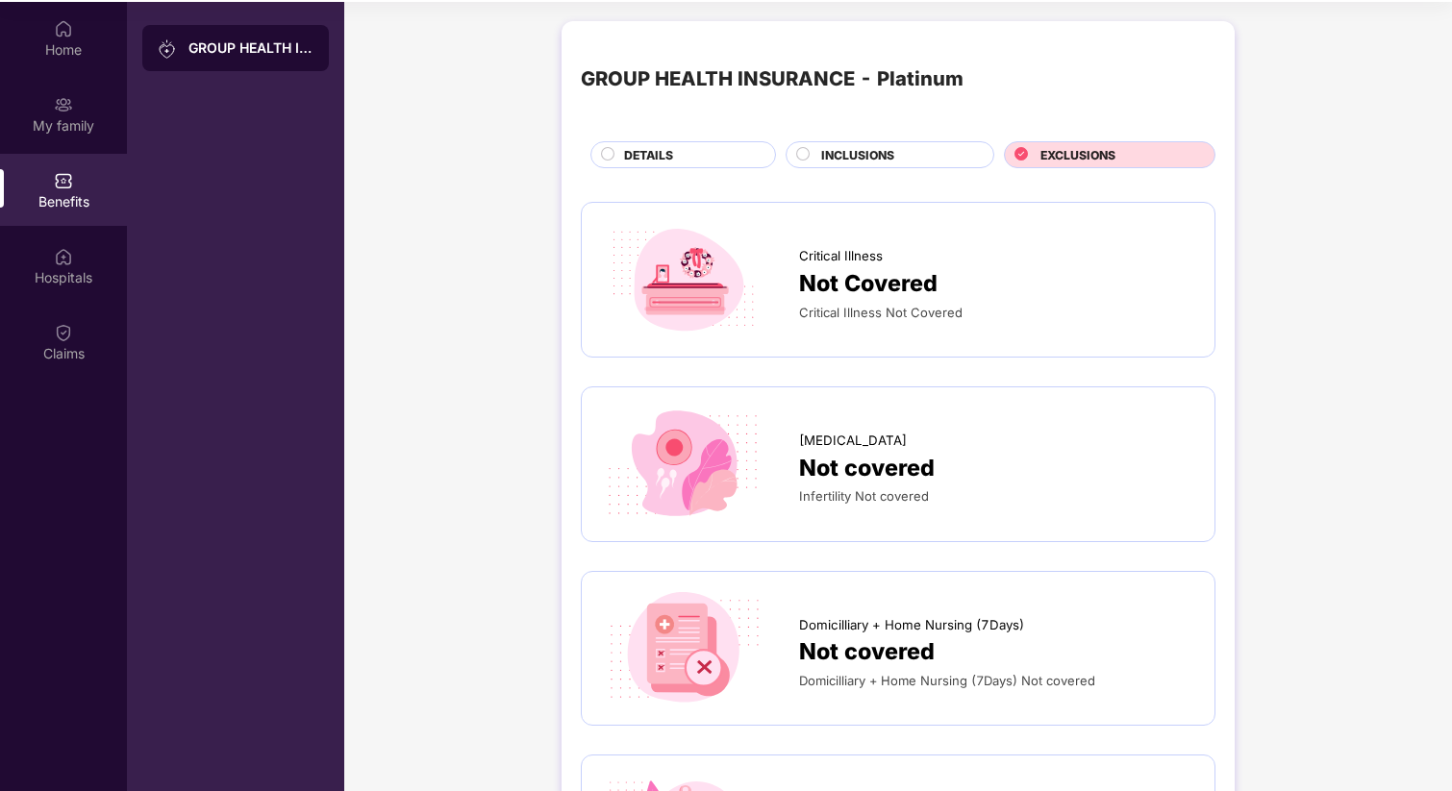
click at [807, 161] on div at bounding box center [803, 156] width 15 height 19
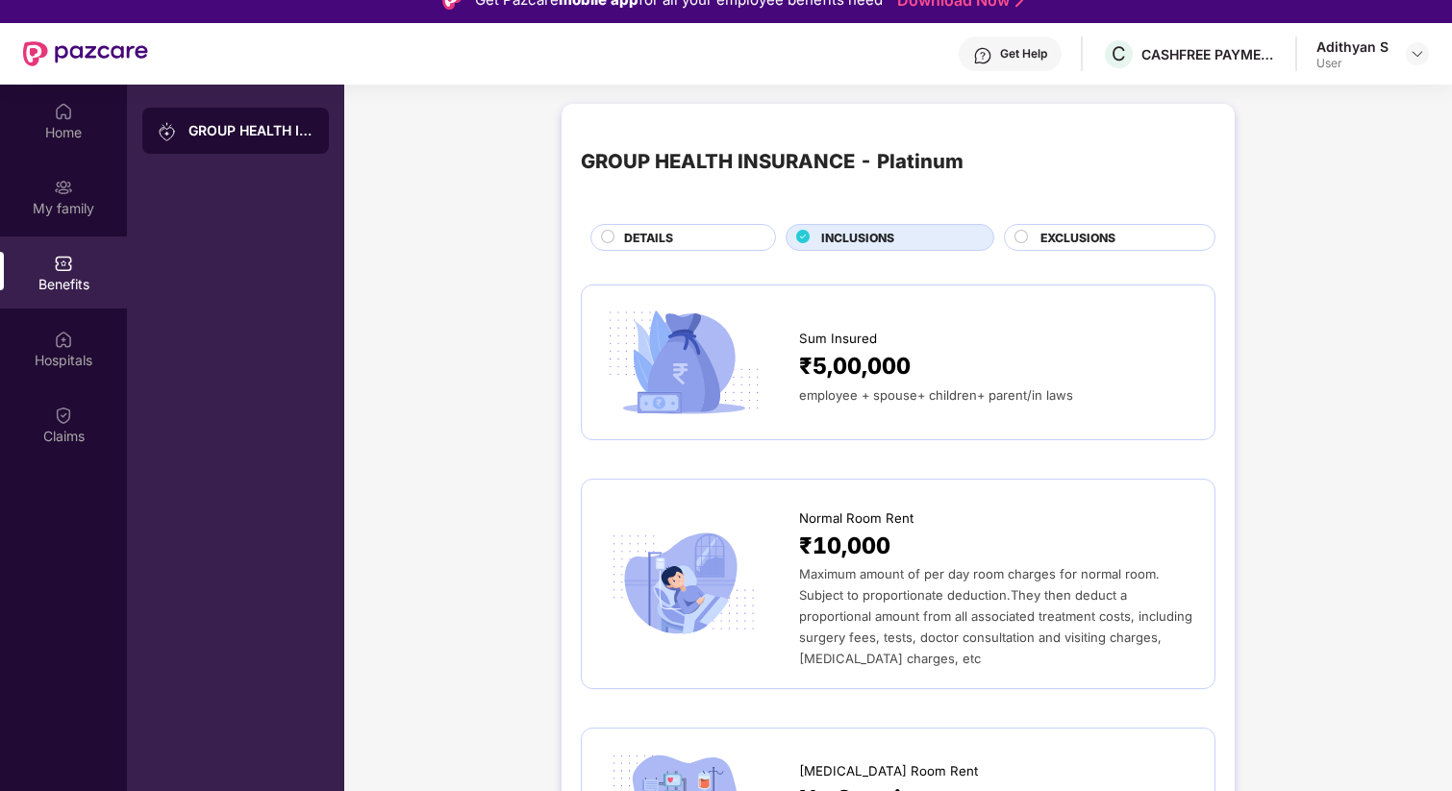
scroll to position [31, 0]
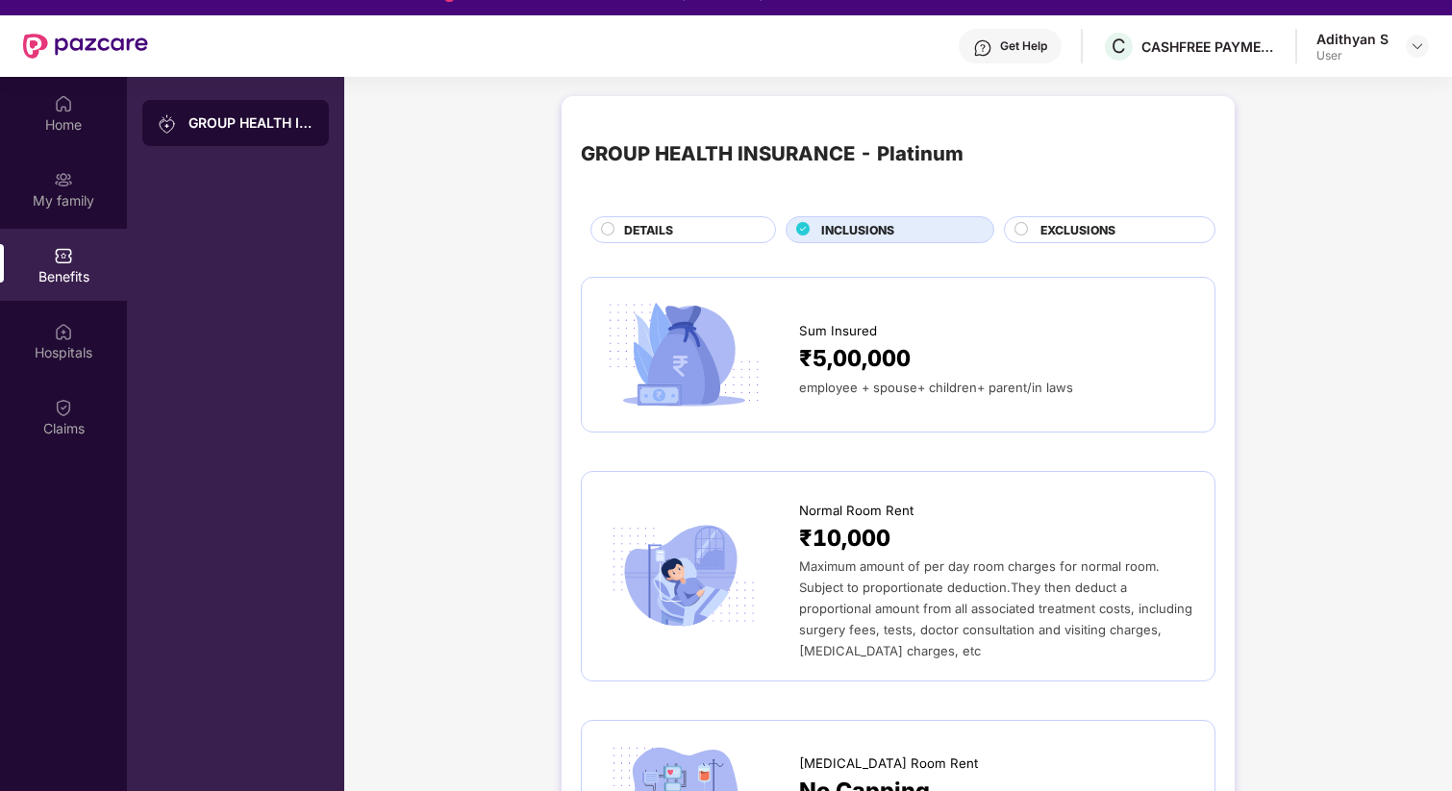
click at [697, 230] on div "DETAILS" at bounding box center [690, 231] width 150 height 21
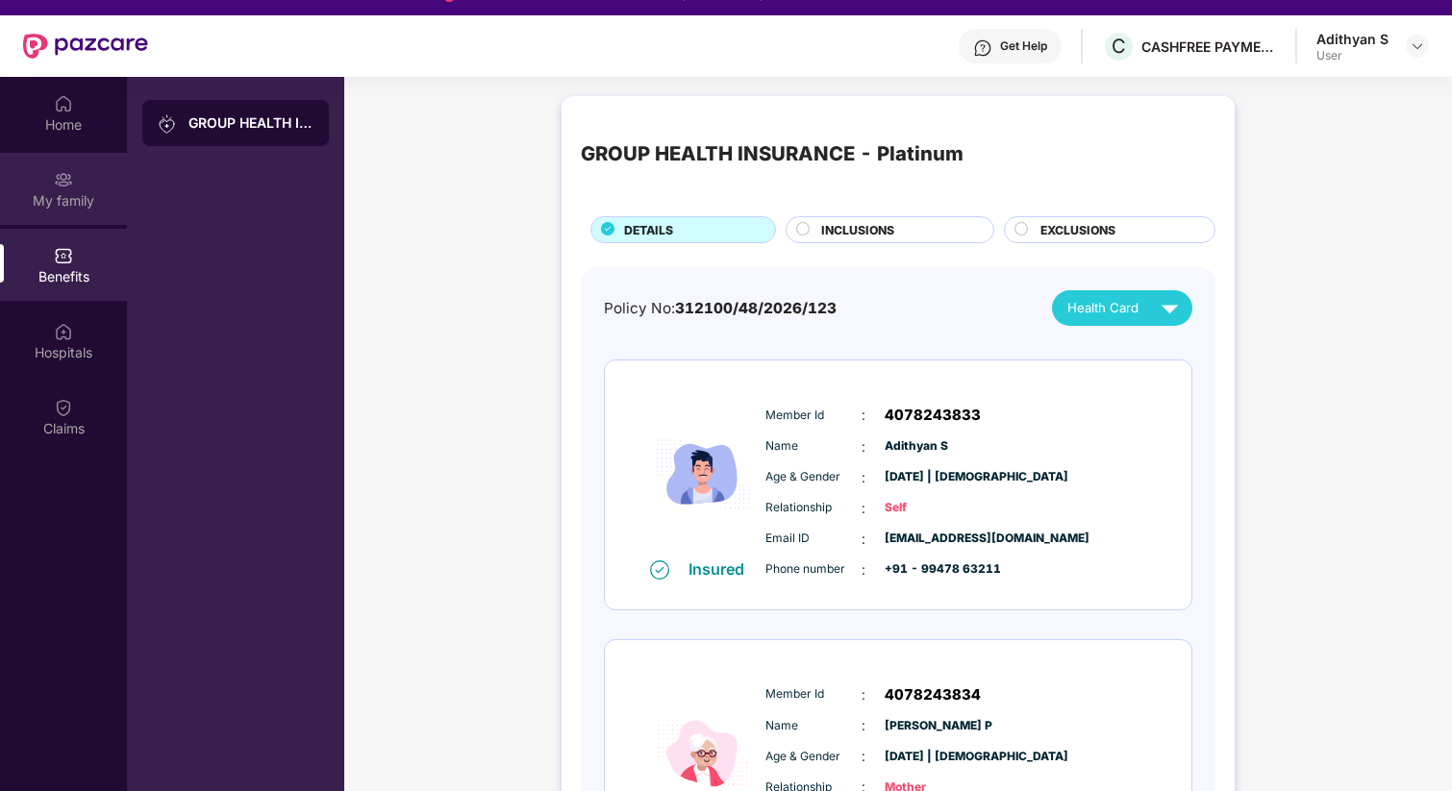
click at [47, 194] on div "My family" at bounding box center [63, 200] width 127 height 19
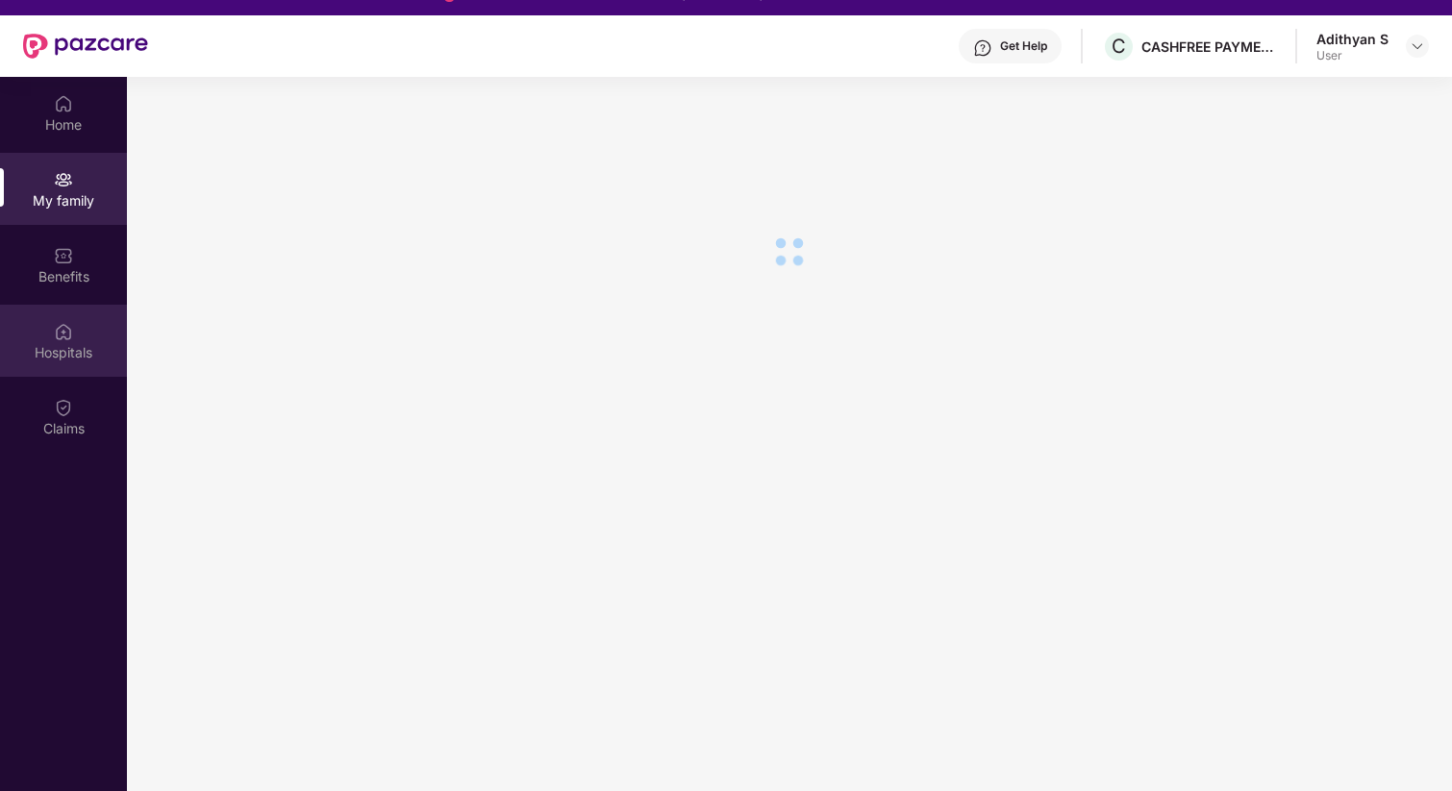
click at [60, 336] on img at bounding box center [63, 331] width 19 height 19
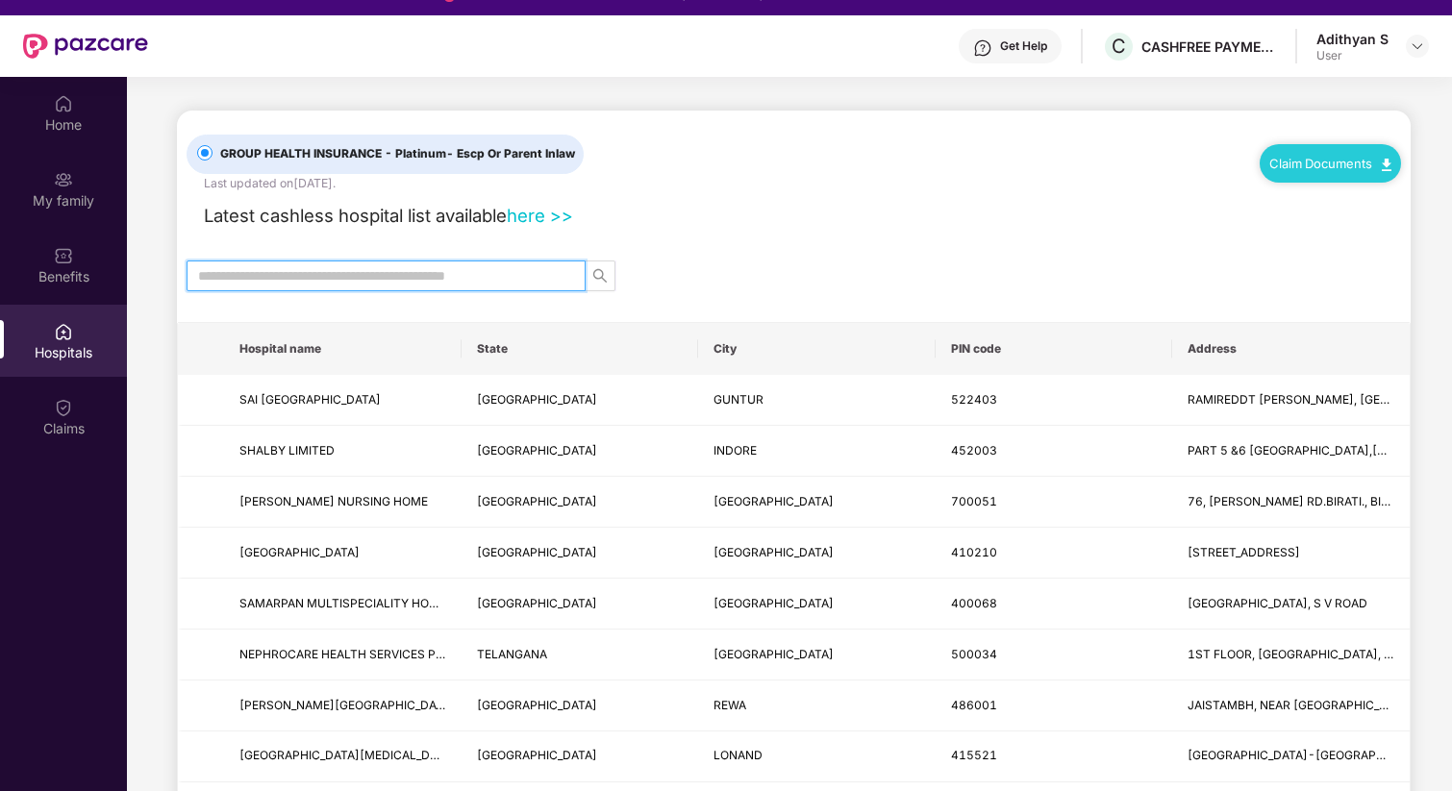
click at [419, 281] on input "text" at bounding box center [378, 275] width 361 height 21
